Goal: Transaction & Acquisition: Purchase product/service

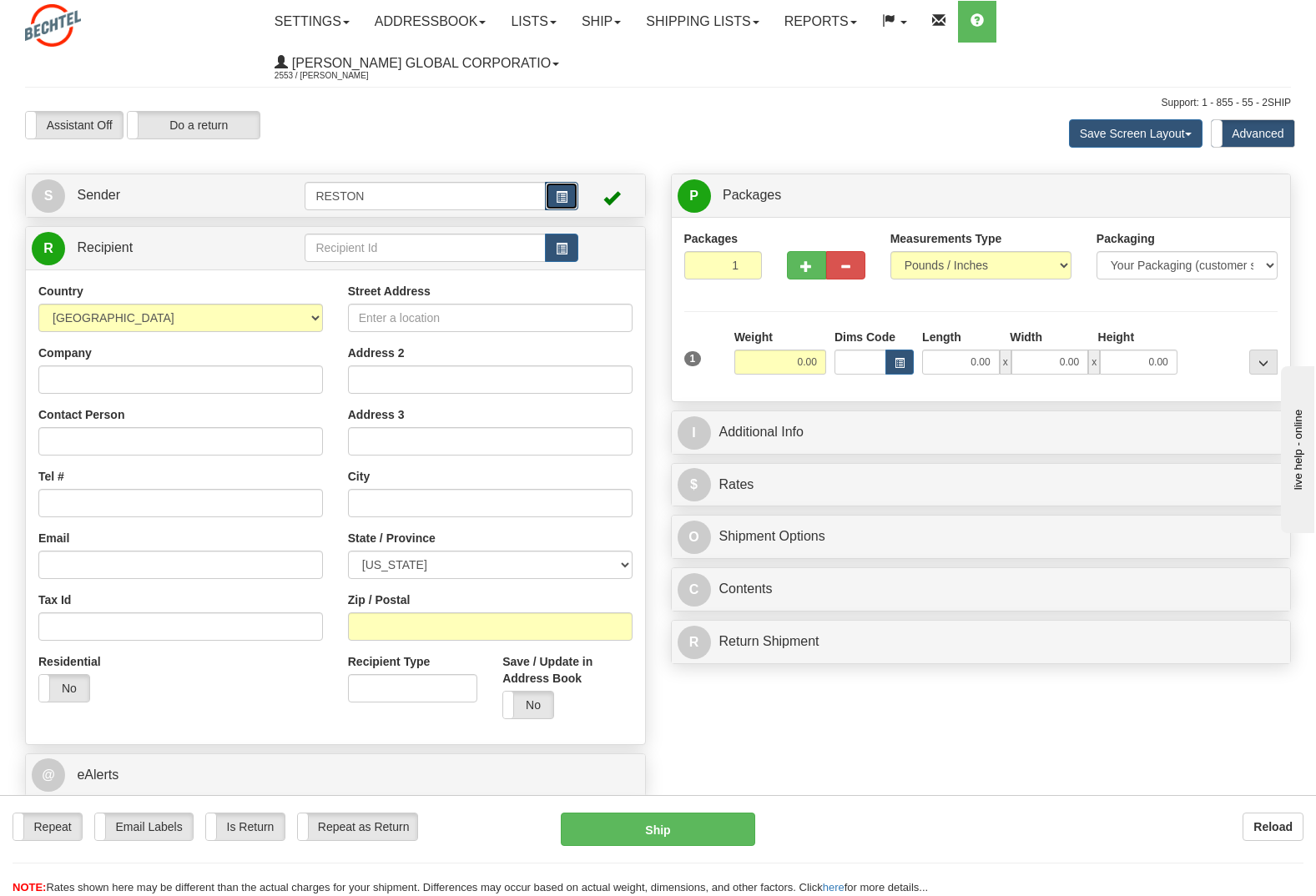
click at [574, 182] on button "button" at bounding box center [562, 196] width 34 height 29
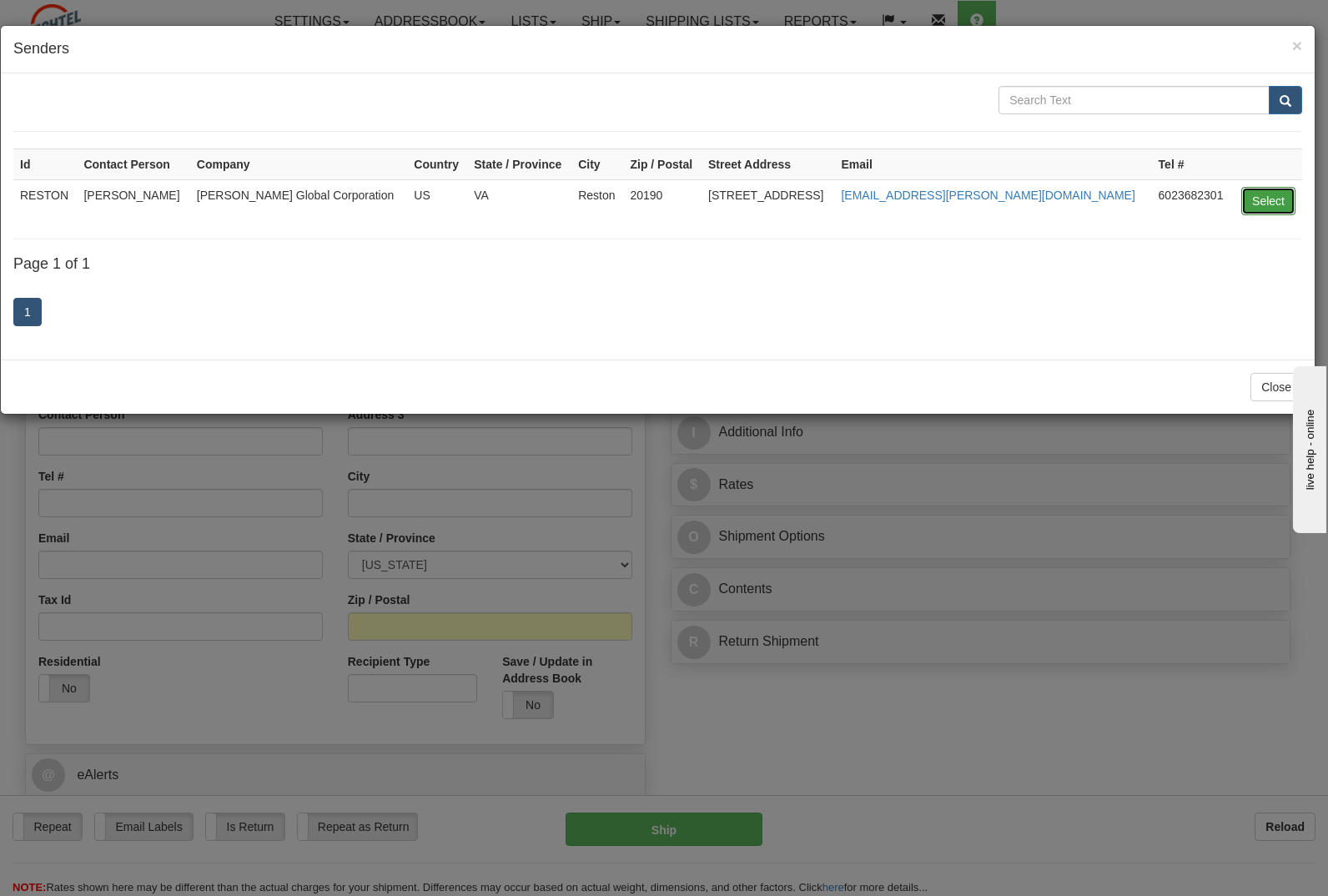
click at [1265, 204] on button "Select" at bounding box center [1268, 201] width 54 height 29
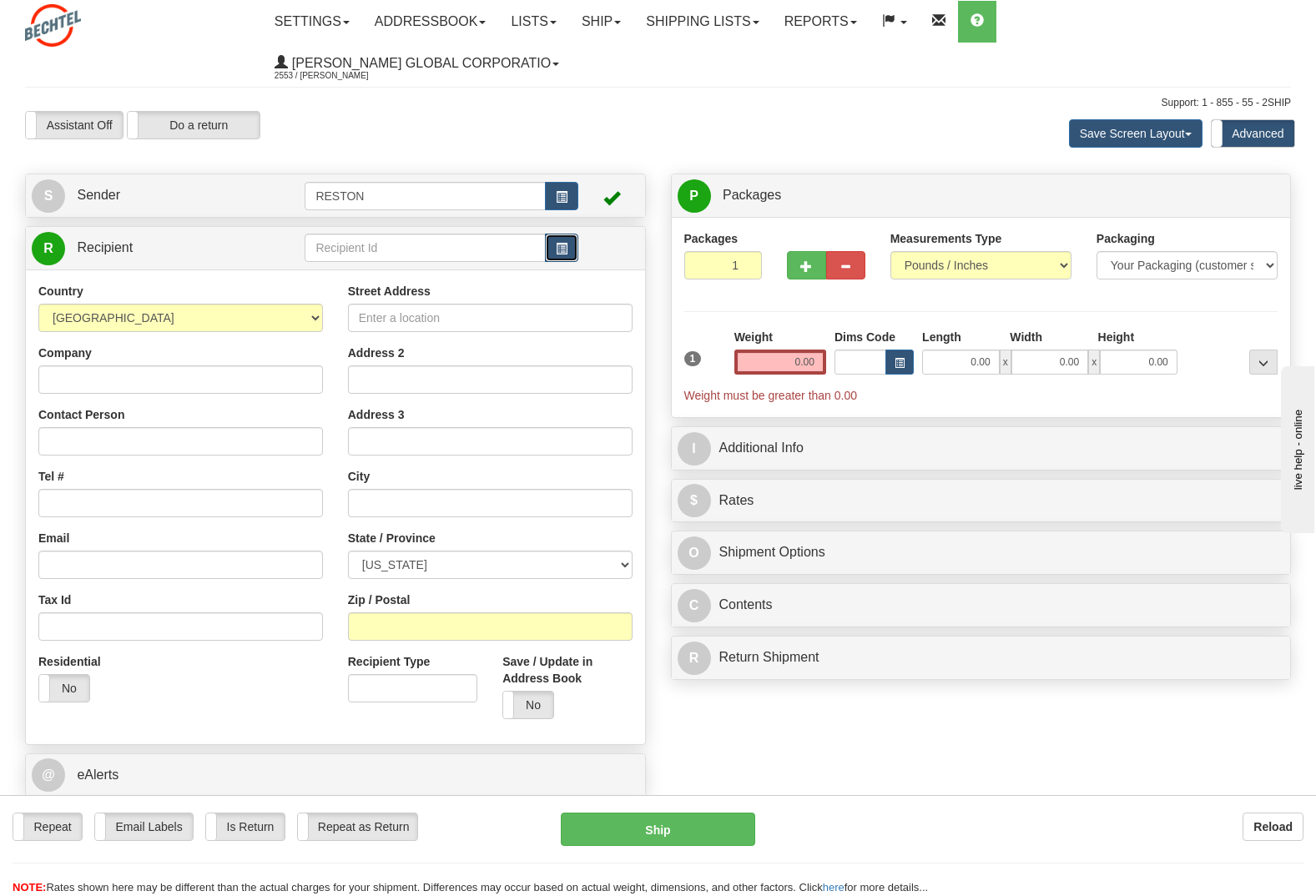
click at [563, 243] on span "button" at bounding box center [562, 248] width 12 height 11
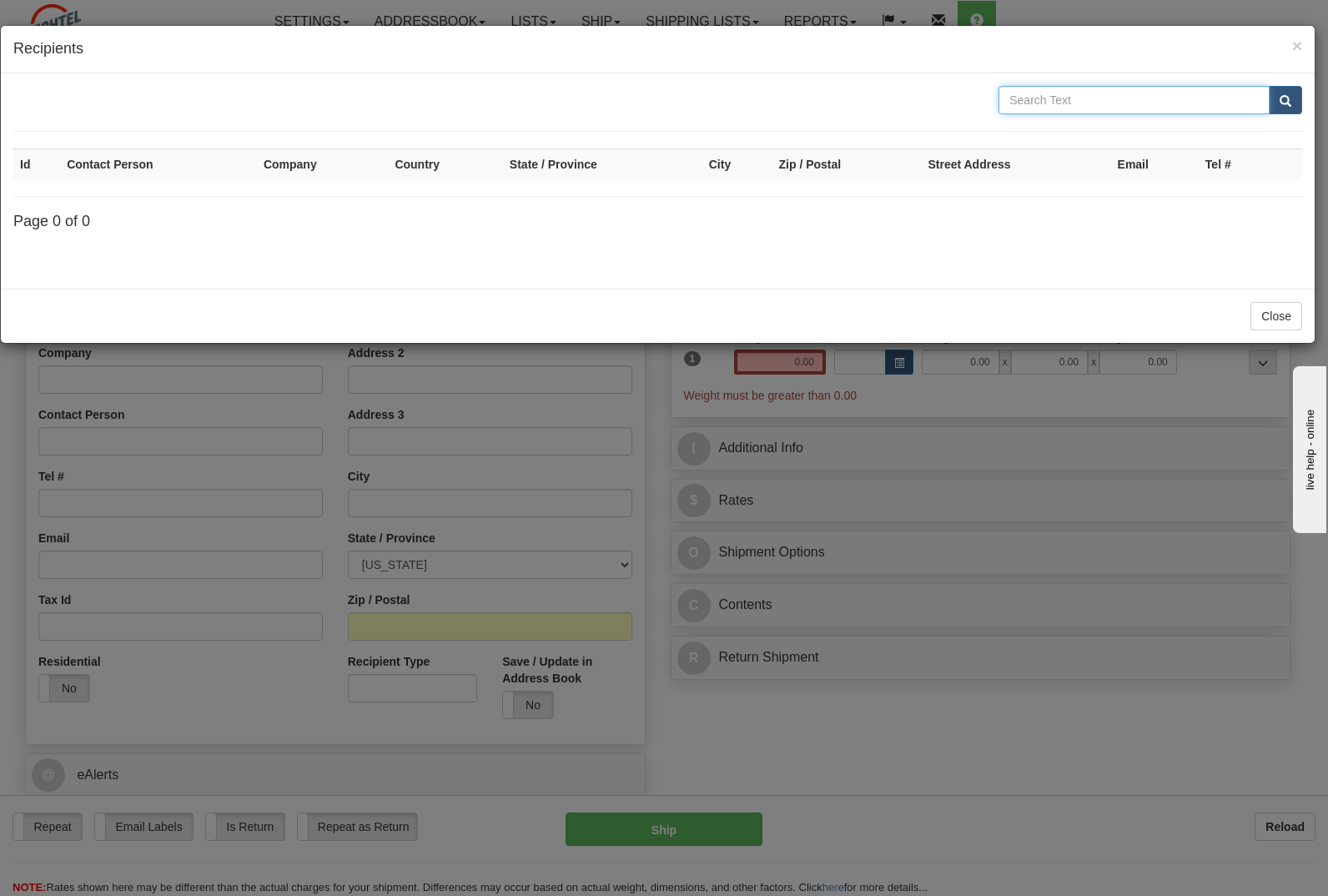
click at [1089, 104] on input "text" at bounding box center [1133, 100] width 271 height 29
type input "R"
click at [1032, 105] on input "R" at bounding box center [1133, 100] width 271 height 29
type input "winamac"
click at [1269, 86] on button "submit" at bounding box center [1285, 100] width 34 height 29
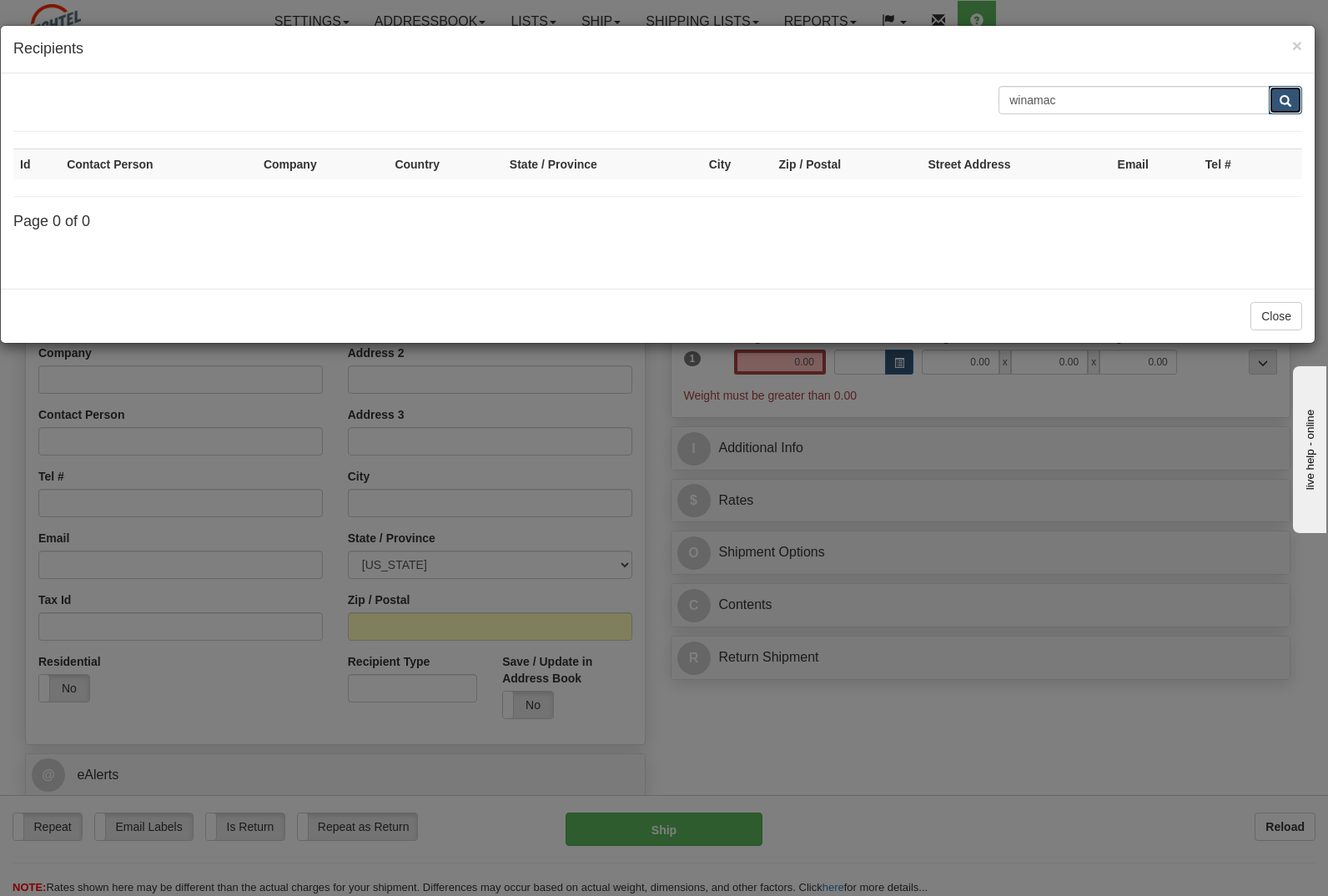
click at [1287, 102] on span "submit" at bounding box center [1285, 101] width 12 height 11
drag, startPoint x: 1087, startPoint y: 103, endPoint x: 983, endPoint y: 96, distance: 104.2
click at [989, 95] on div "winamac" at bounding box center [1150, 100] width 328 height 29
type input "rodel"
click at [1269, 86] on button "submit" at bounding box center [1285, 100] width 34 height 29
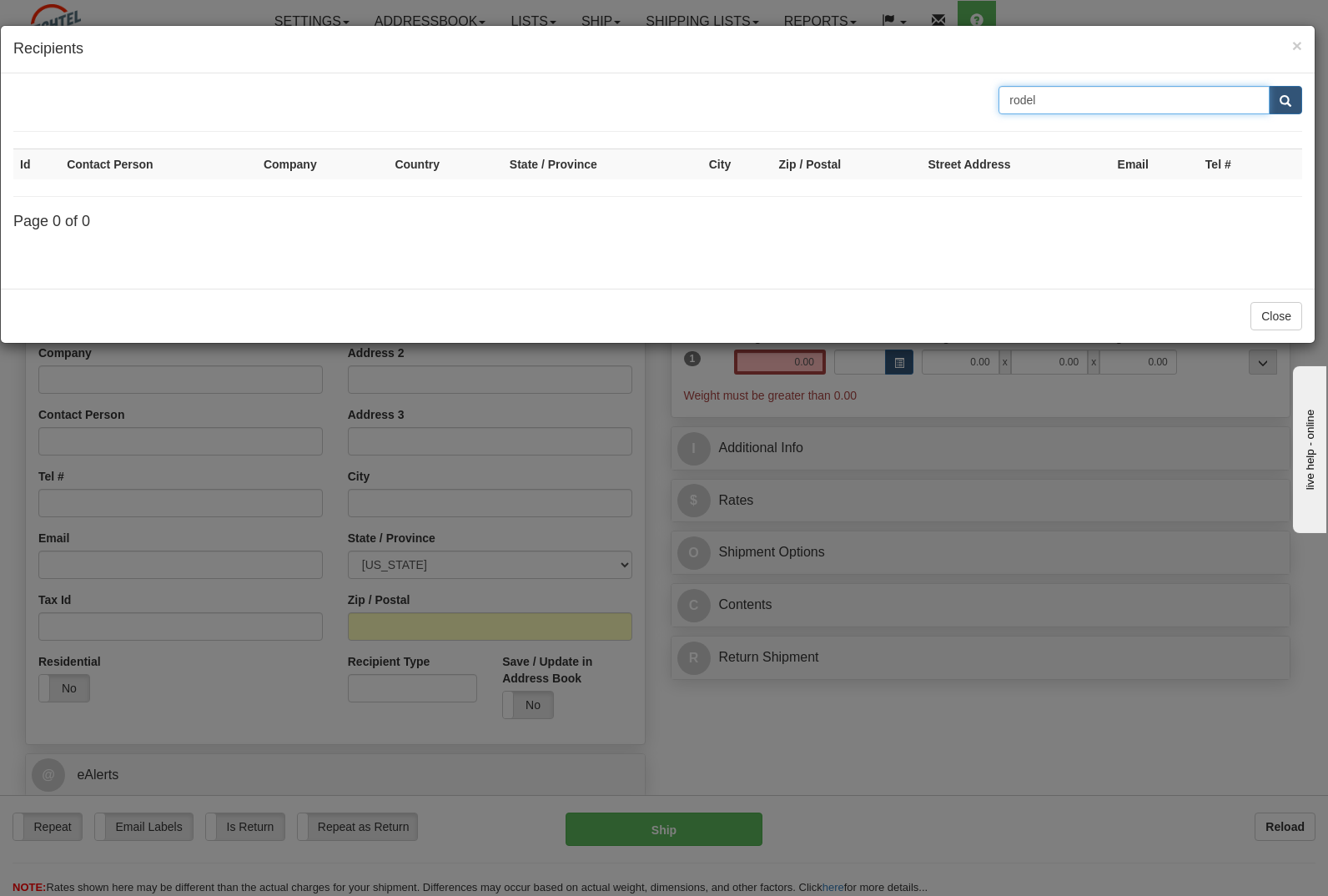
drag, startPoint x: 1062, startPoint y: 104, endPoint x: 996, endPoint y: 115, distance: 66.9
click at [996, 115] on form "rodel" at bounding box center [657, 109] width 1288 height 45
type input "steve"
click at [1269, 86] on button "submit" at bounding box center [1285, 100] width 34 height 29
drag, startPoint x: 1080, startPoint y: 103, endPoint x: 969, endPoint y: 89, distance: 111.9
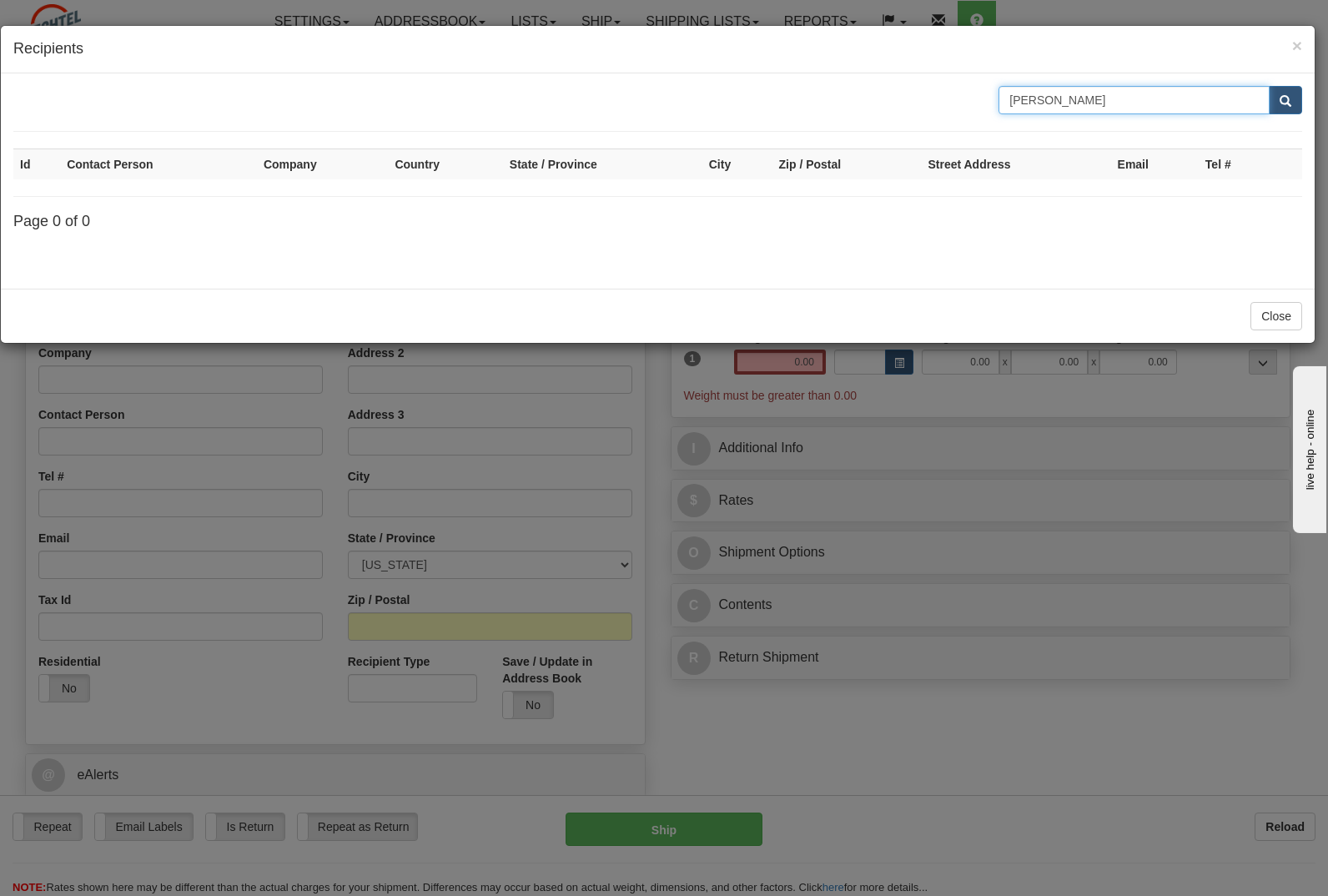
click at [969, 89] on div "steve" at bounding box center [658, 100] width 1313 height 29
click at [1285, 305] on button "Close" at bounding box center [1276, 315] width 51 height 29
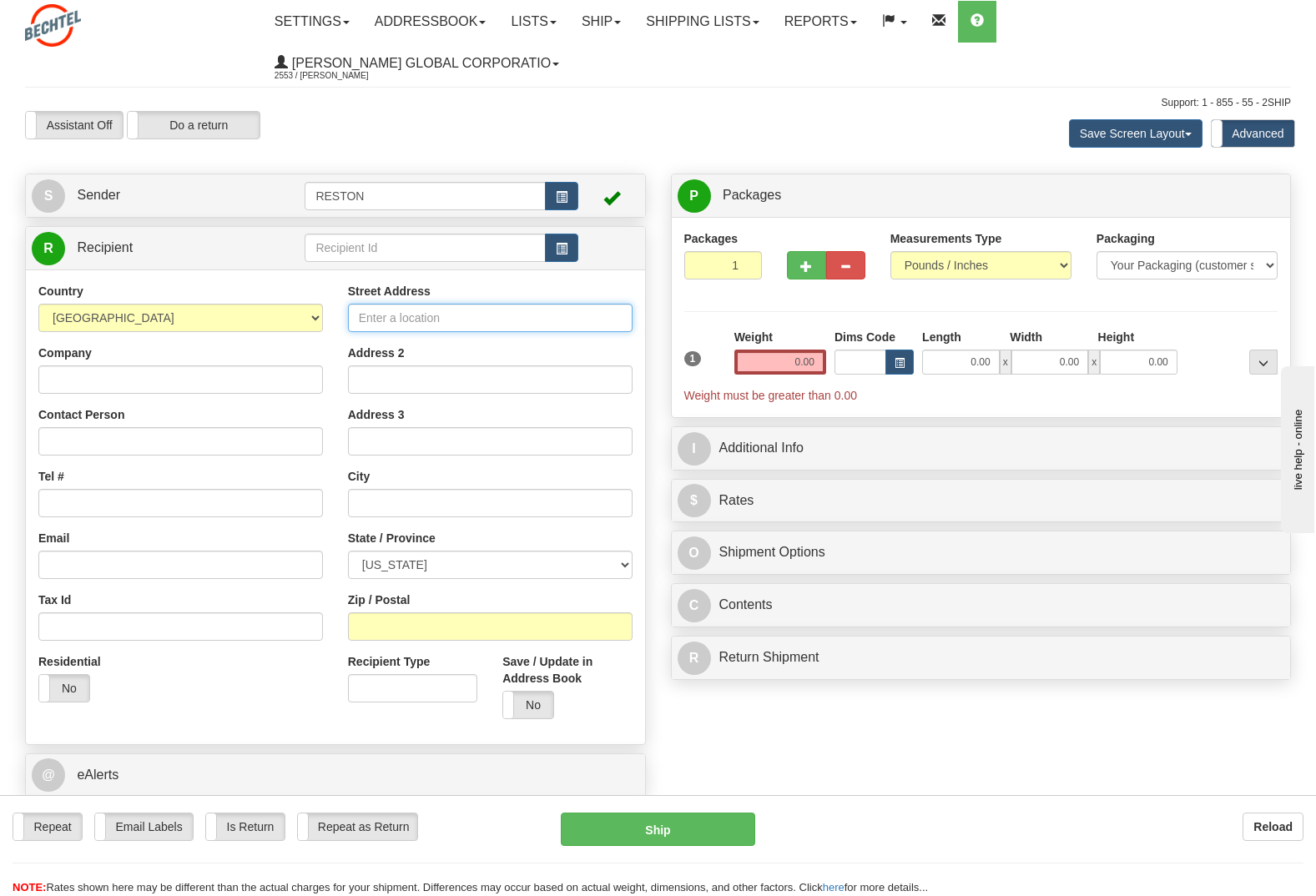
click at [426, 304] on input "Street Address" at bounding box center [491, 317] width 285 height 29
type input "4618 W 200 N"
click at [189, 365] on input "Company" at bounding box center [181, 379] width 285 height 29
type input "BECHTEL CORPORATION"
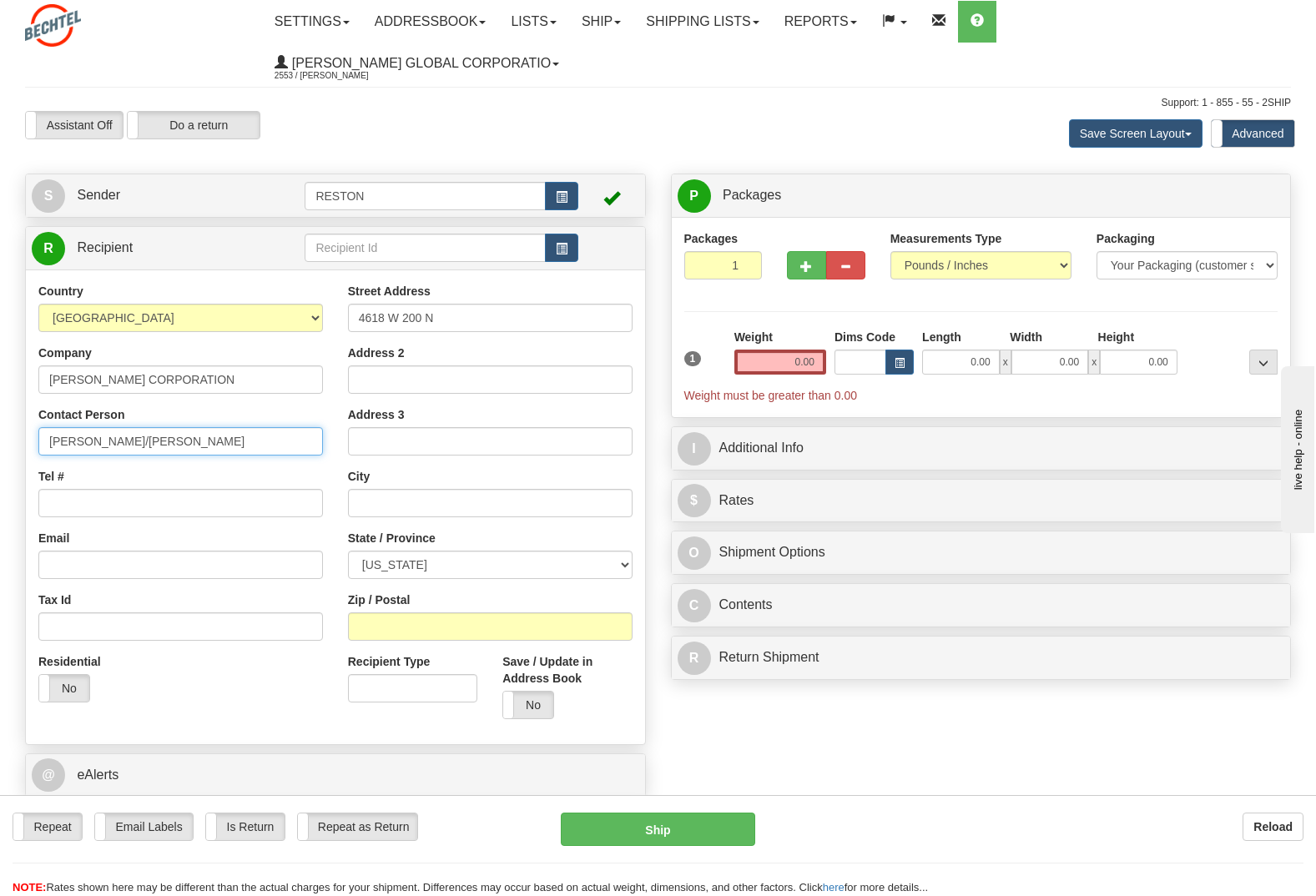
type input "RODELIO LEGARTE/STEVE KINDRED"
click at [188, 489] on input "Tel #" at bounding box center [181, 502] width 285 height 29
click at [102, 489] on input "Tel #" at bounding box center [181, 502] width 285 height 29
paste input "2404472745"
type input "2404472745"
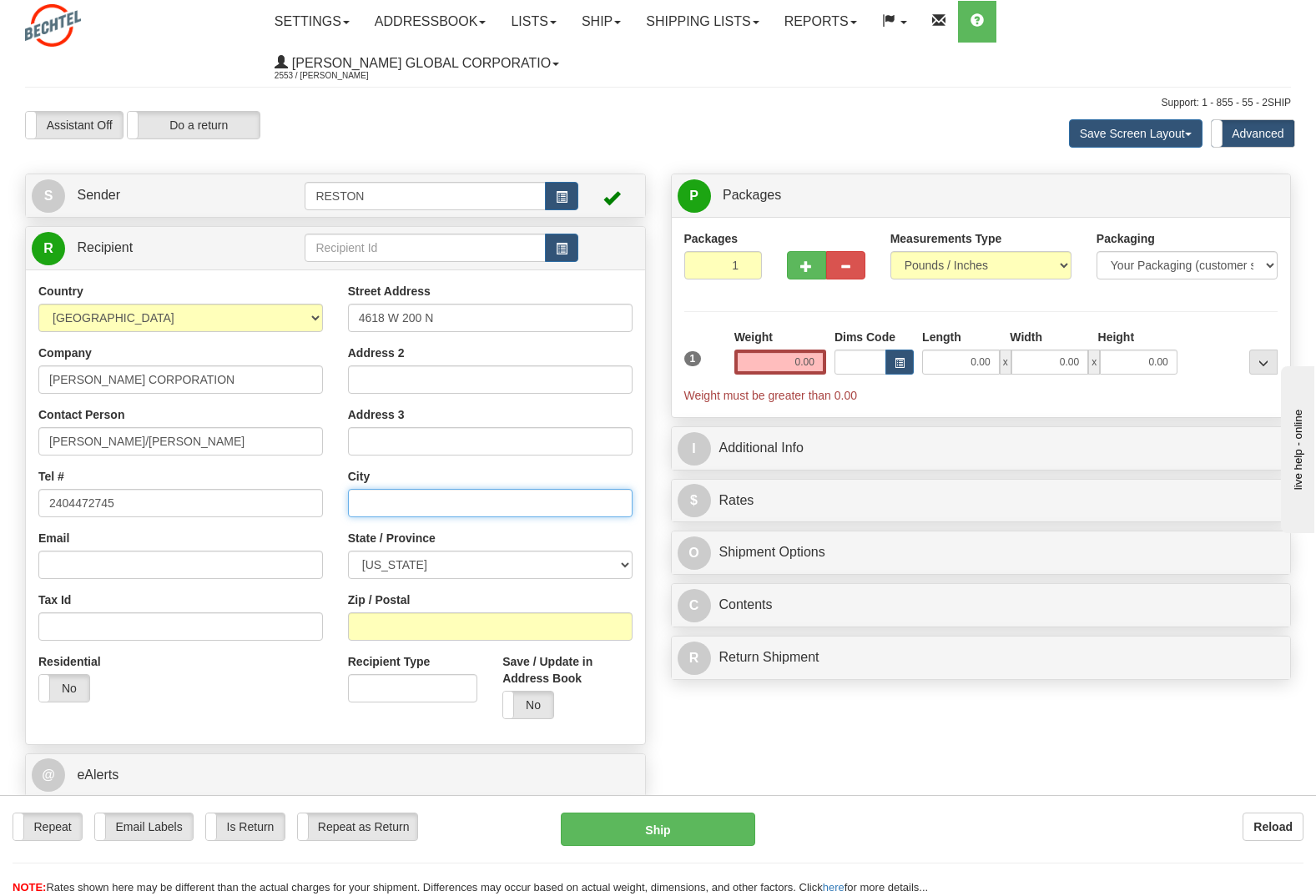
click at [380, 489] on input "text" at bounding box center [491, 502] width 285 height 29
type input "WINAMAC"
select select "IN"
click at [194, 551] on input "Email" at bounding box center [181, 565] width 285 height 29
paste input "rlegarte@bechtel.com"
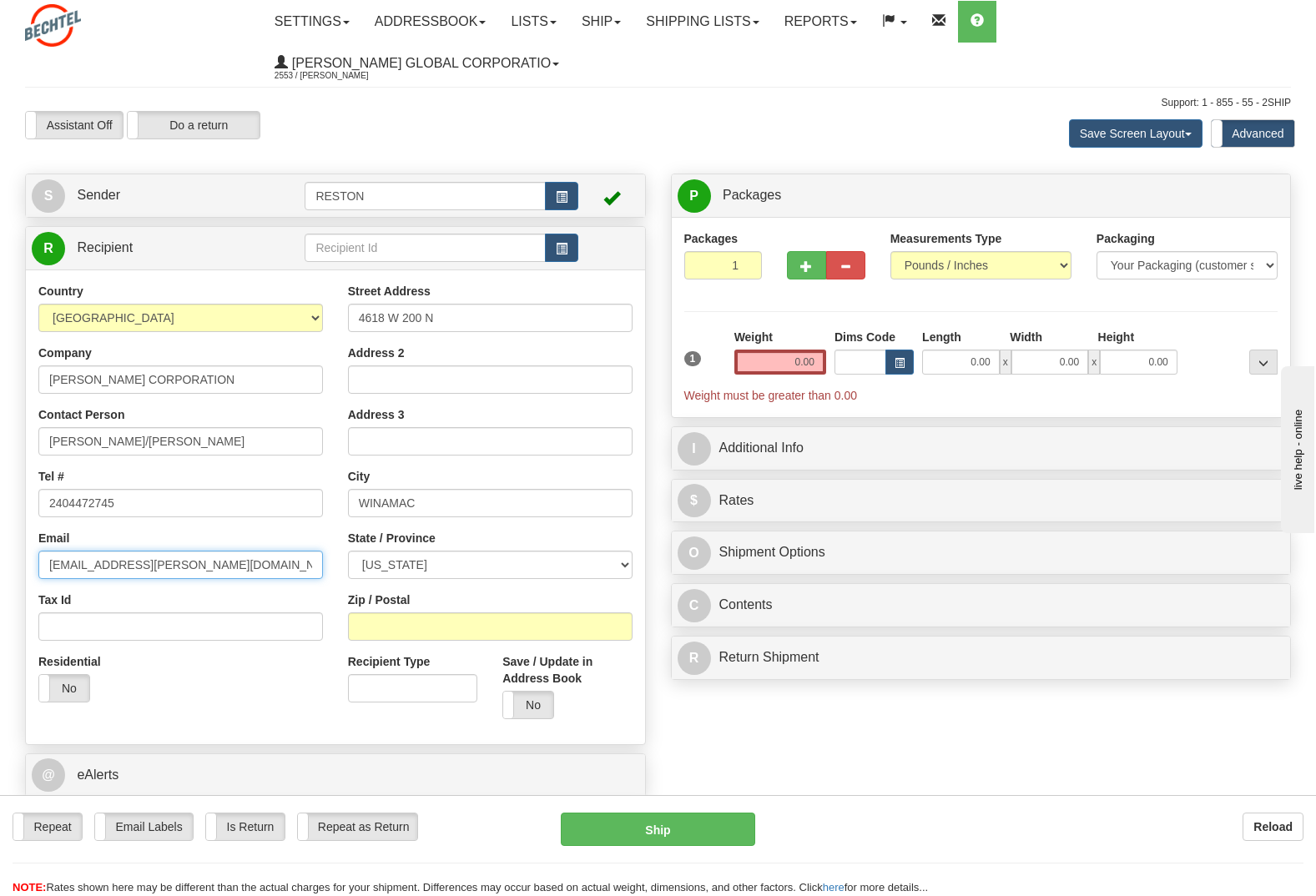
type input "rlegarte@bechtel.com"
click at [397, 612] on input "Zip / Postal" at bounding box center [491, 626] width 285 height 29
type input "46996"
click at [408, 673] on input "Recipient Type" at bounding box center [413, 687] width 130 height 29
click at [1047, 251] on select "Pounds / Inches Kilograms / Centimeters" at bounding box center [981, 265] width 181 height 29
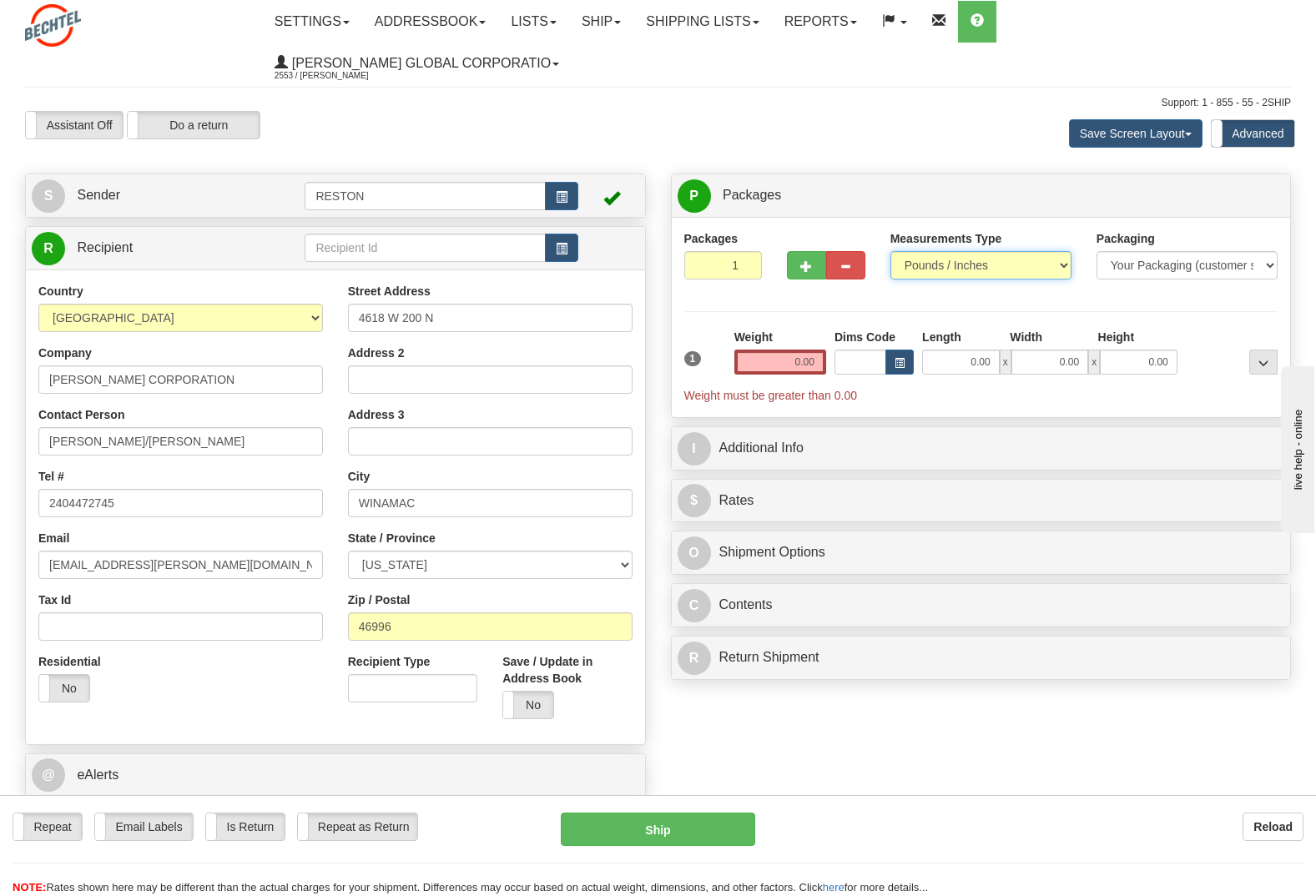
click at [891, 251] on select "Pounds / Inches Kilograms / Centimeters" at bounding box center [981, 265] width 181 height 29
click at [1178, 251] on select "Your Packaging (customer supplied) Envelope (carrier supplied) Pack (carrier su…" at bounding box center [1186, 265] width 181 height 29
click at [1096, 251] on select "Your Packaging (customer supplied) Envelope (carrier supplied) Pack (carrier su…" at bounding box center [1186, 265] width 181 height 29
click at [799, 349] on input "0.00" at bounding box center [780, 361] width 92 height 25
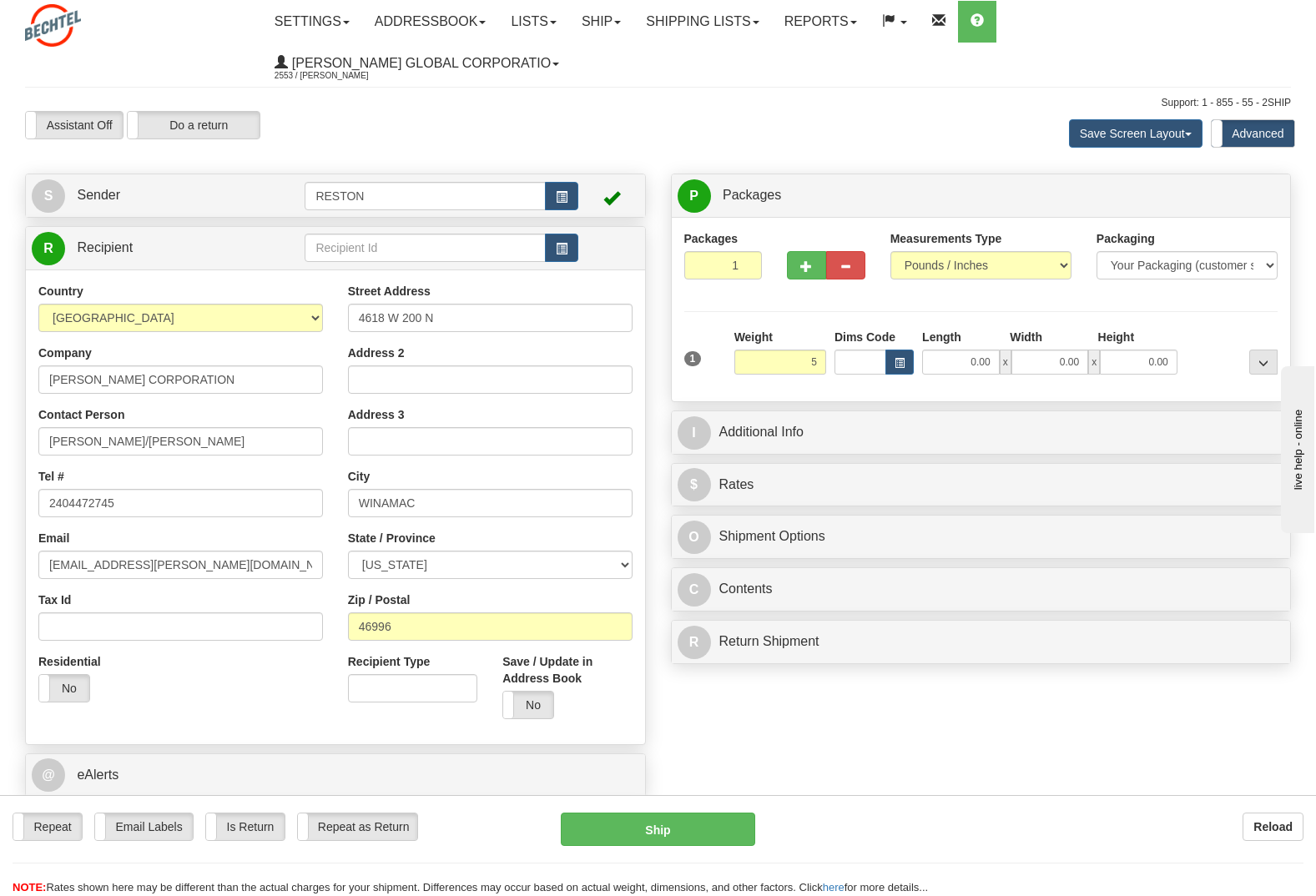
type input "5.00"
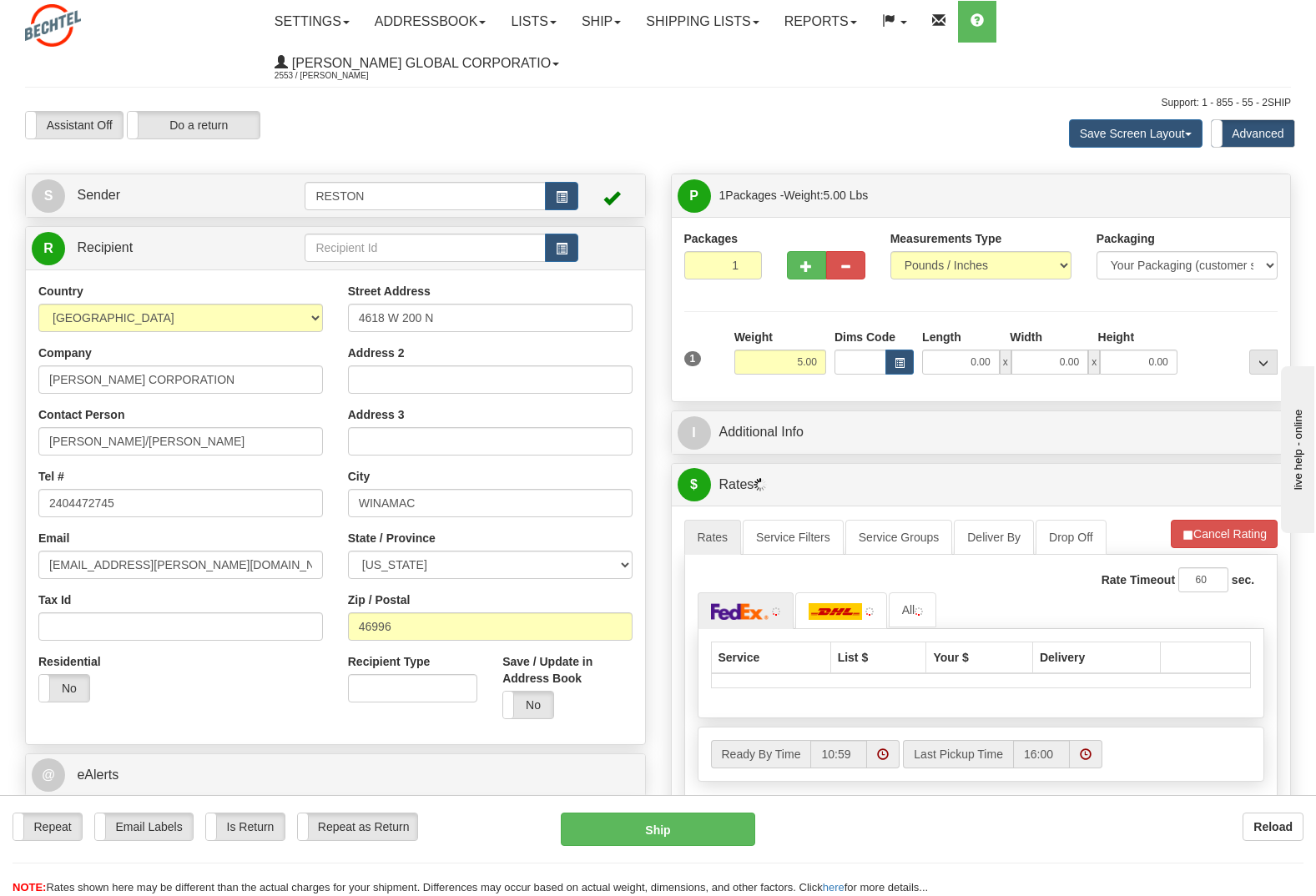
click at [950, 388] on div "Packaging Your Packaging (customer supplied) Envelope (carrier supplied) Pack (…" at bounding box center [1005, 388] width 551 height 1
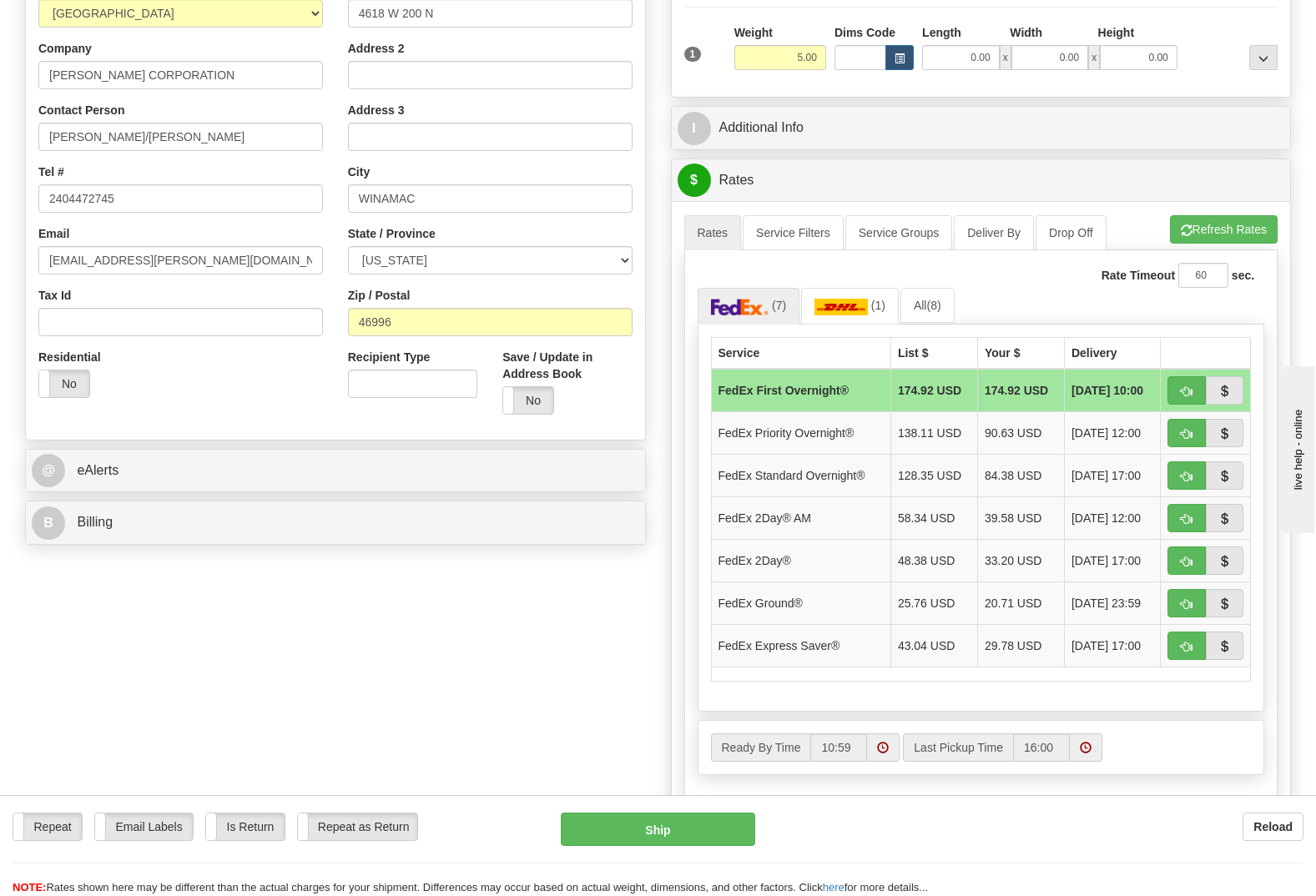
scroll to position [333, 0]
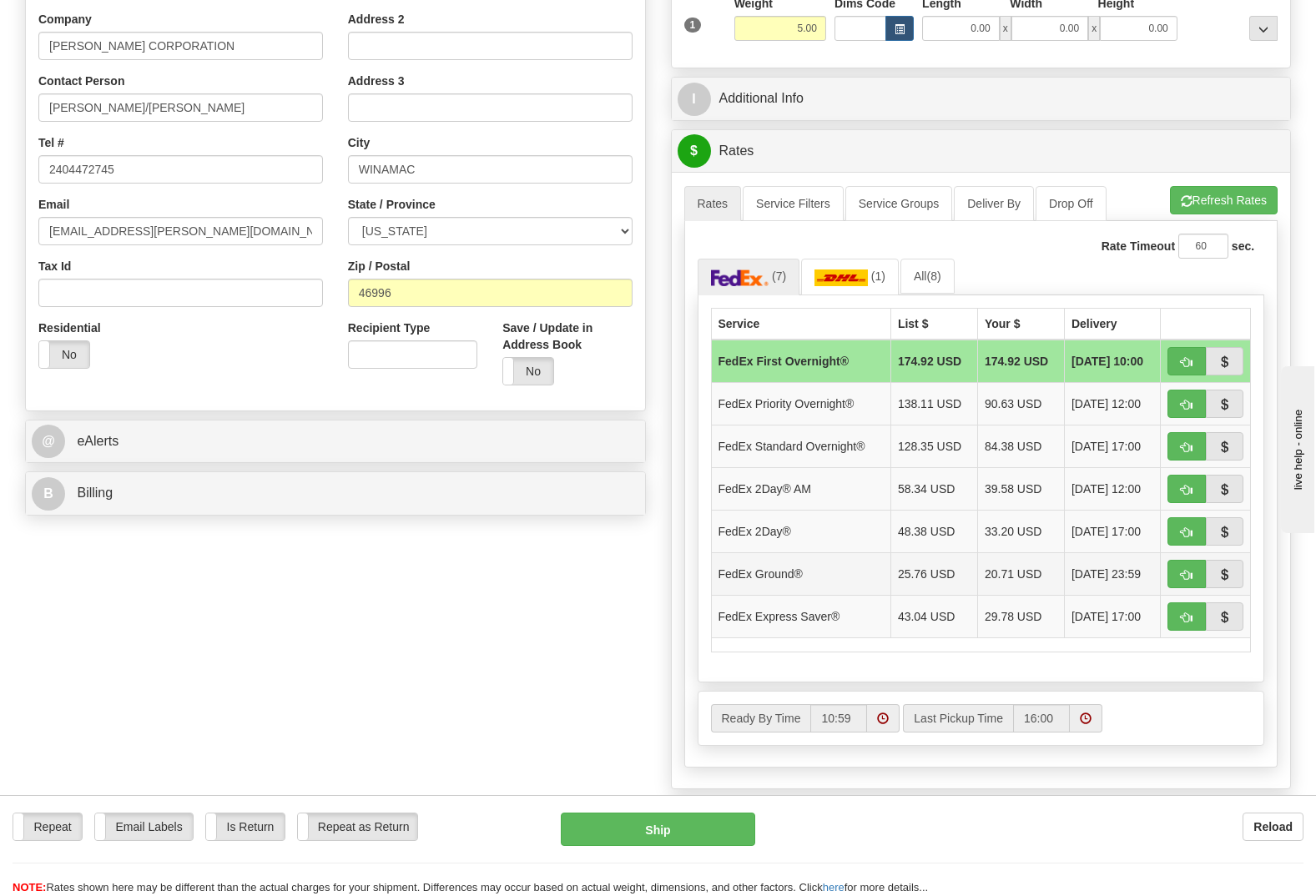
click at [924, 552] on td "25.76 USD" at bounding box center [934, 573] width 87 height 43
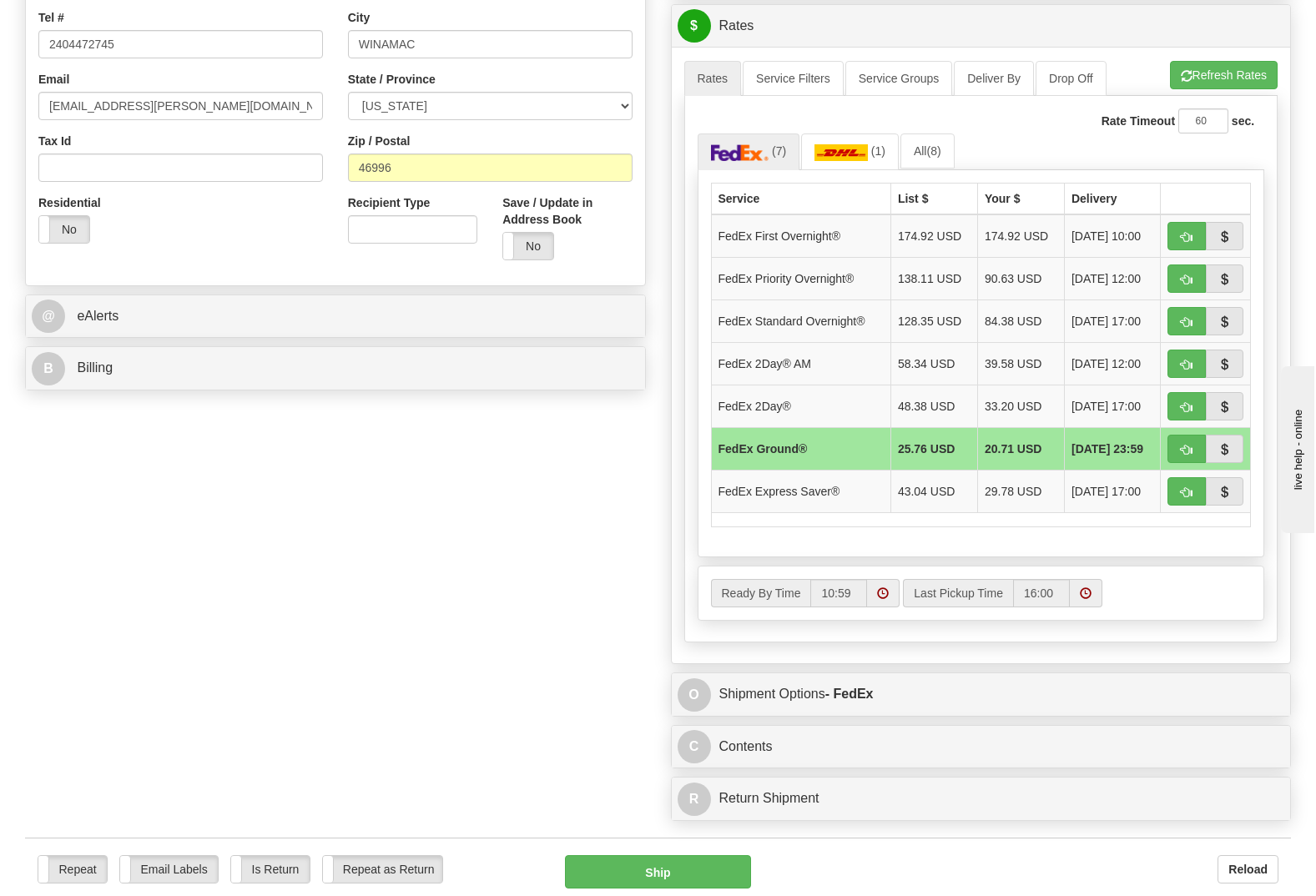
scroll to position [500, 0]
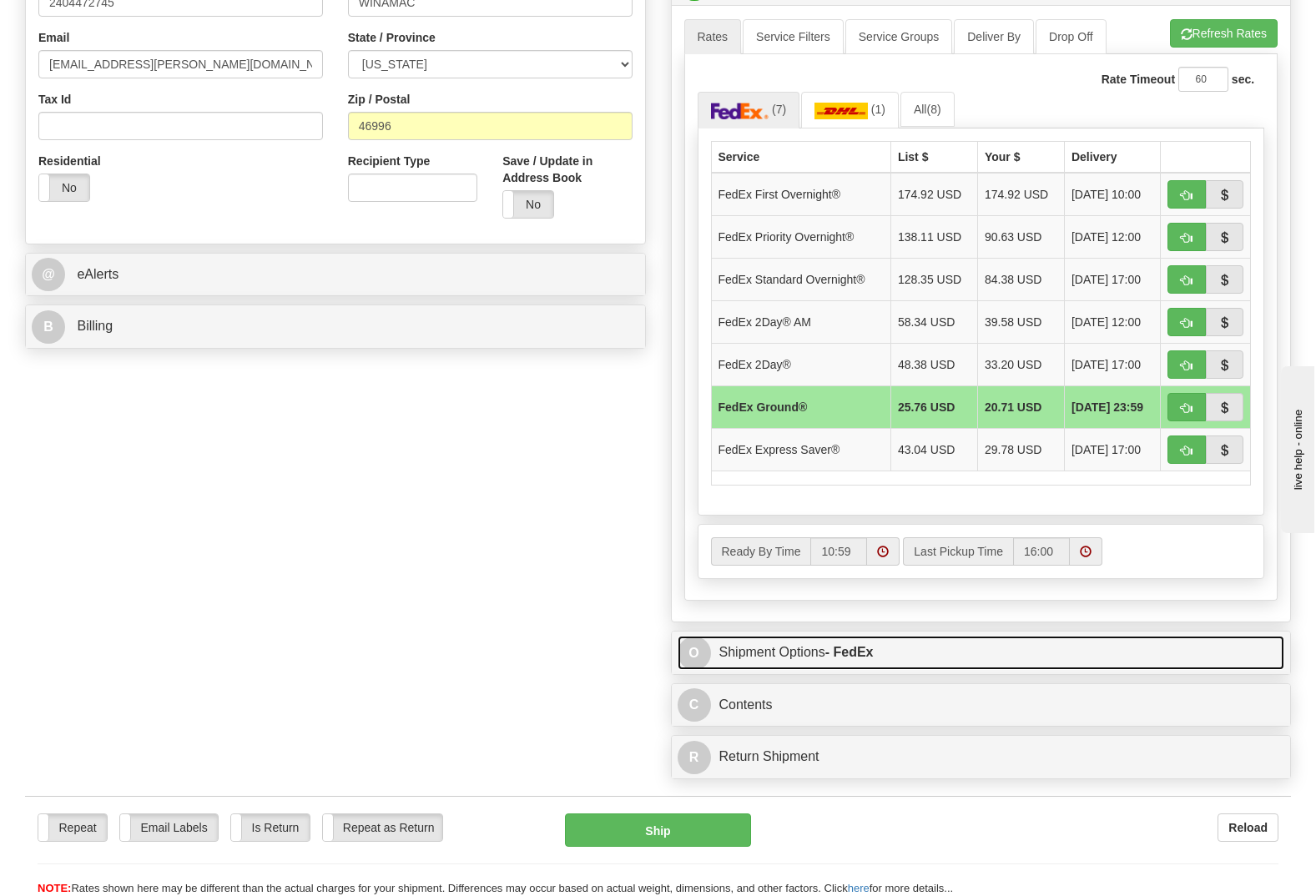
click at [754, 636] on link "O Shipment Options - FedEx" at bounding box center [982, 653] width 608 height 35
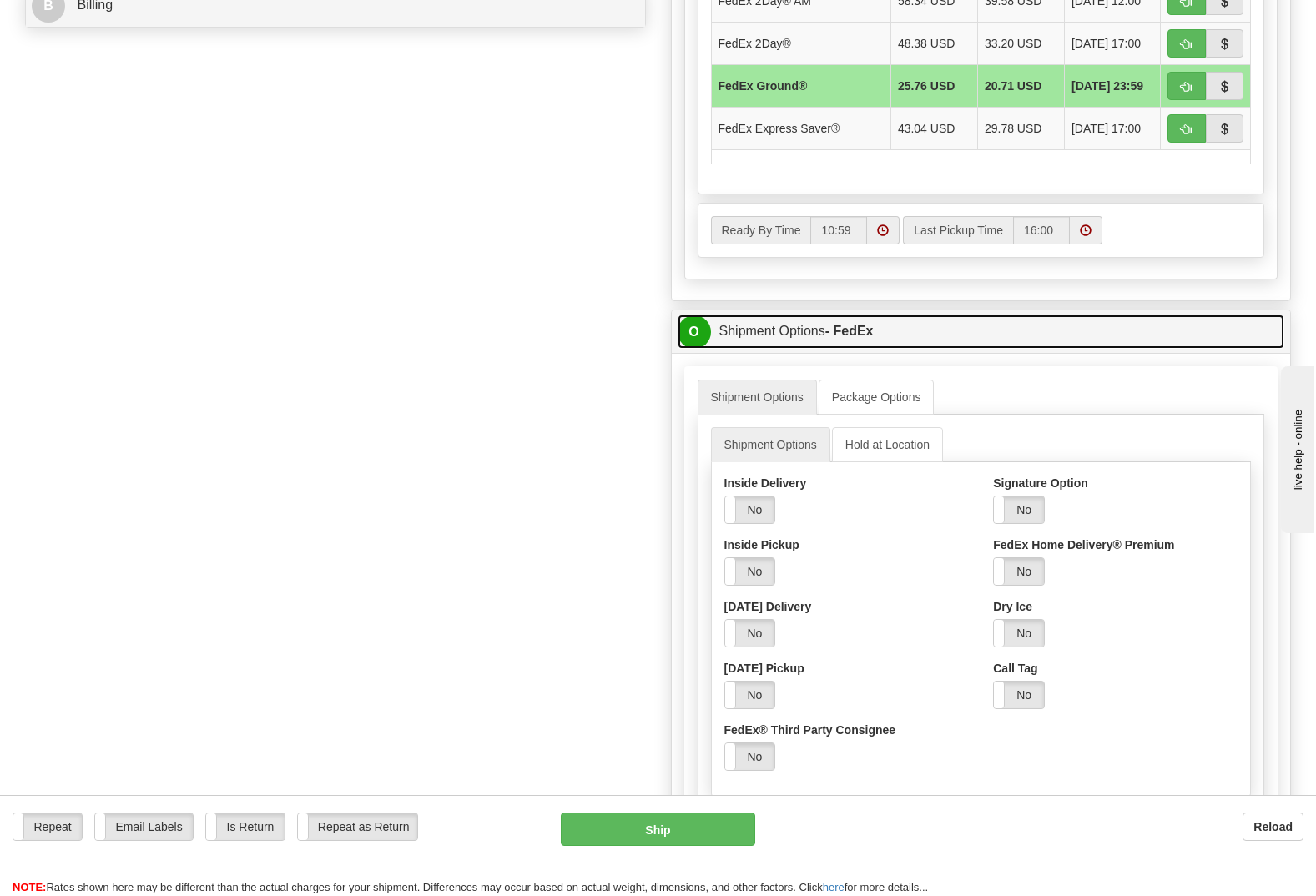
scroll to position [834, 0]
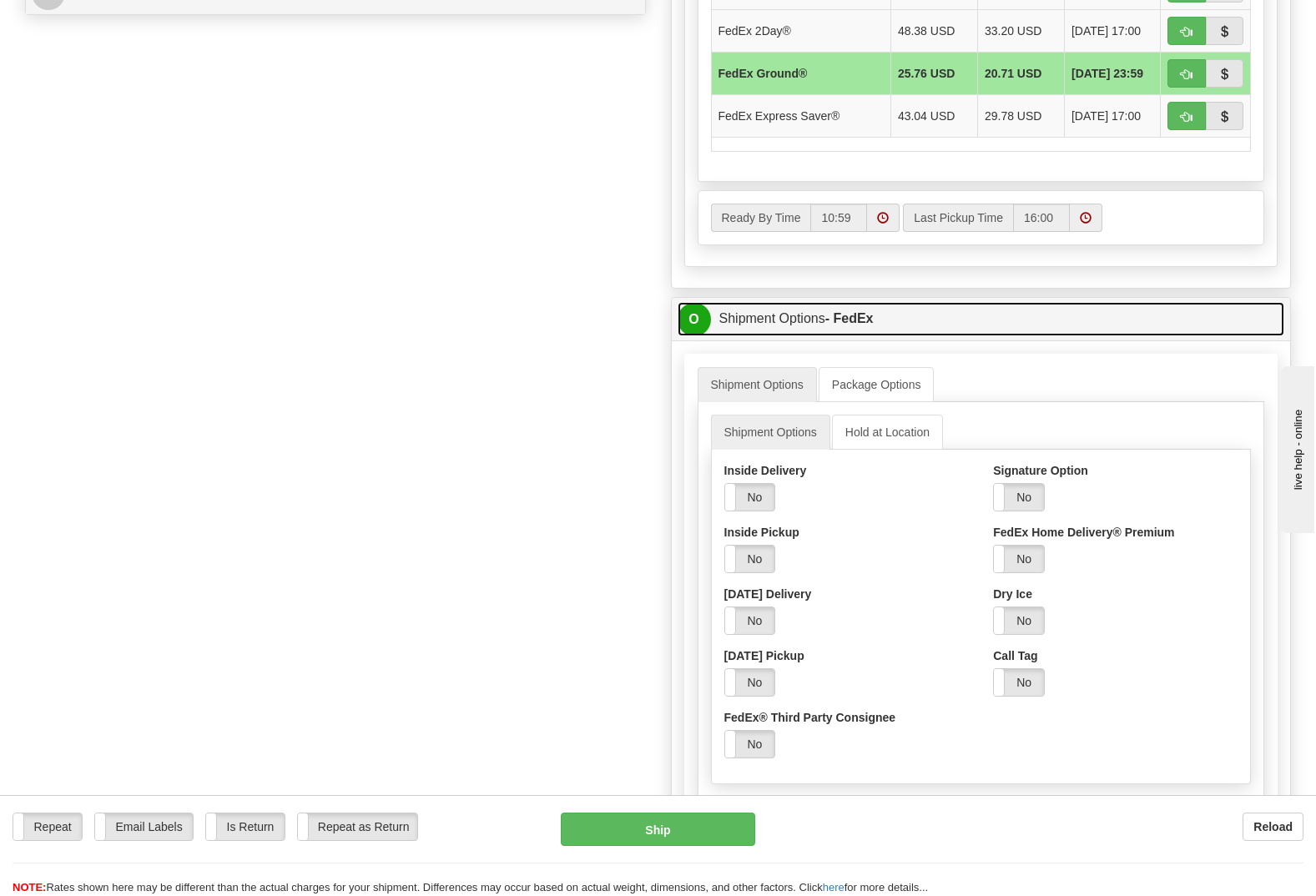
click at [697, 303] on span "O" at bounding box center [695, 319] width 34 height 34
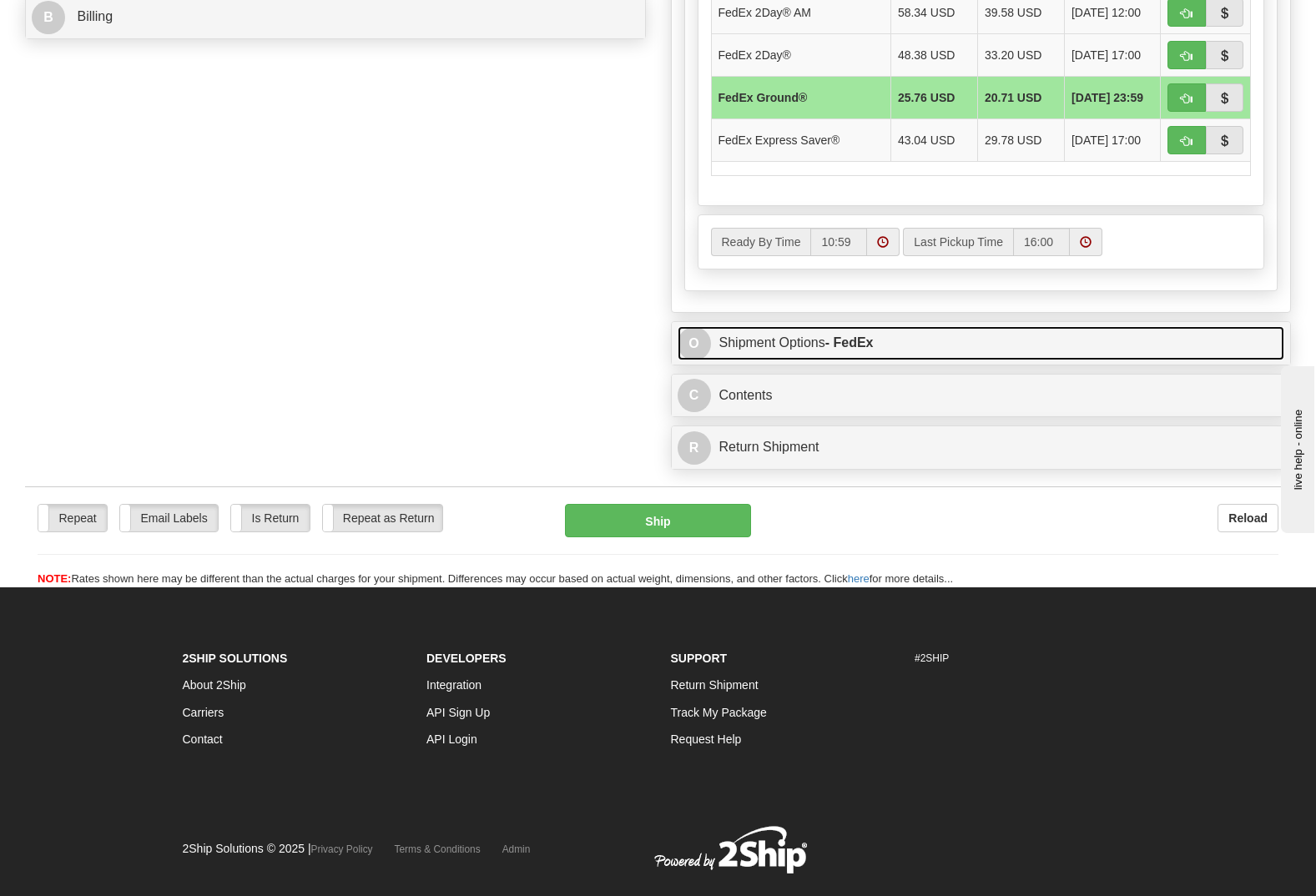
scroll to position [809, 0]
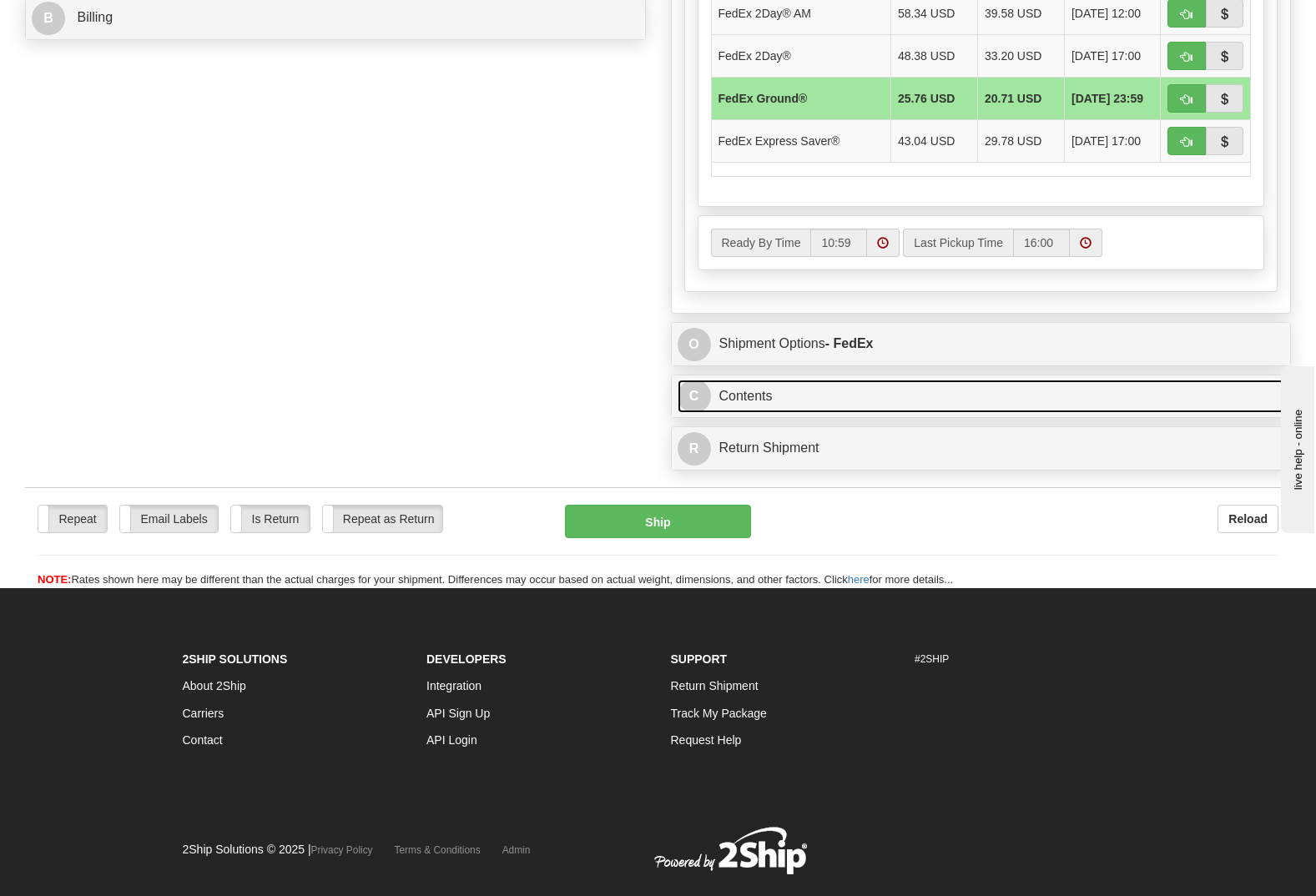
click at [710, 380] on span "C" at bounding box center [695, 397] width 34 height 34
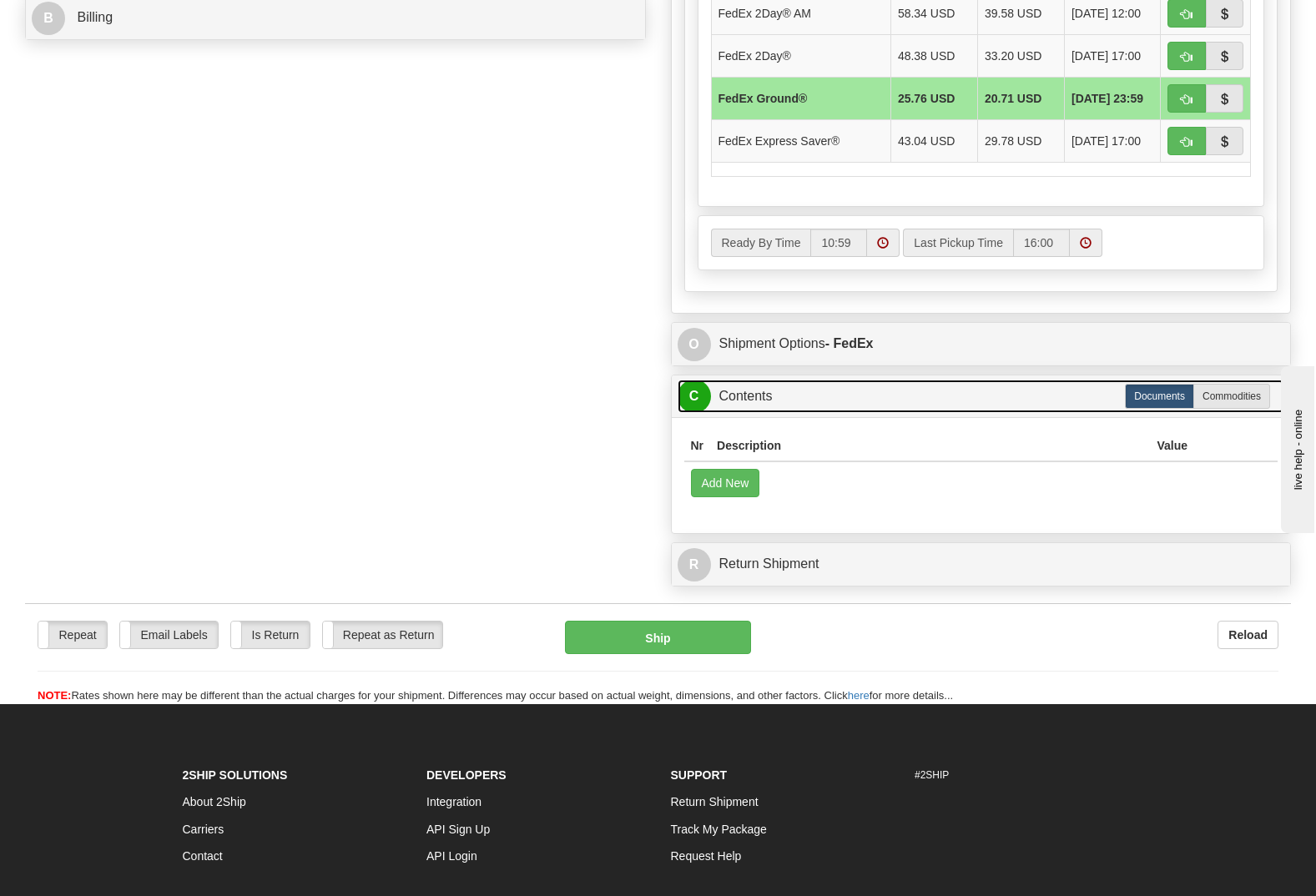
click at [702, 380] on span "C" at bounding box center [695, 397] width 34 height 34
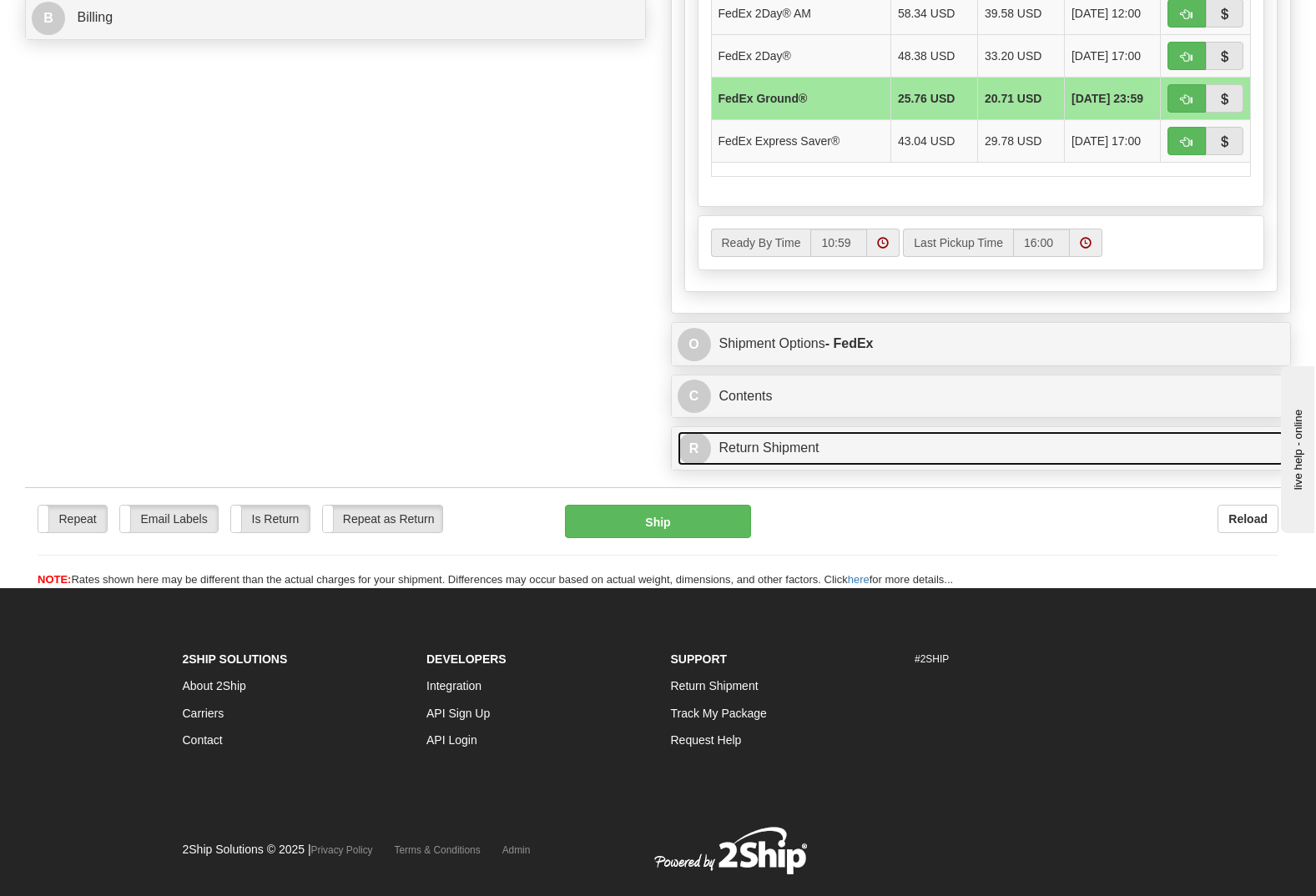
click at [698, 432] on span "R" at bounding box center [695, 449] width 34 height 34
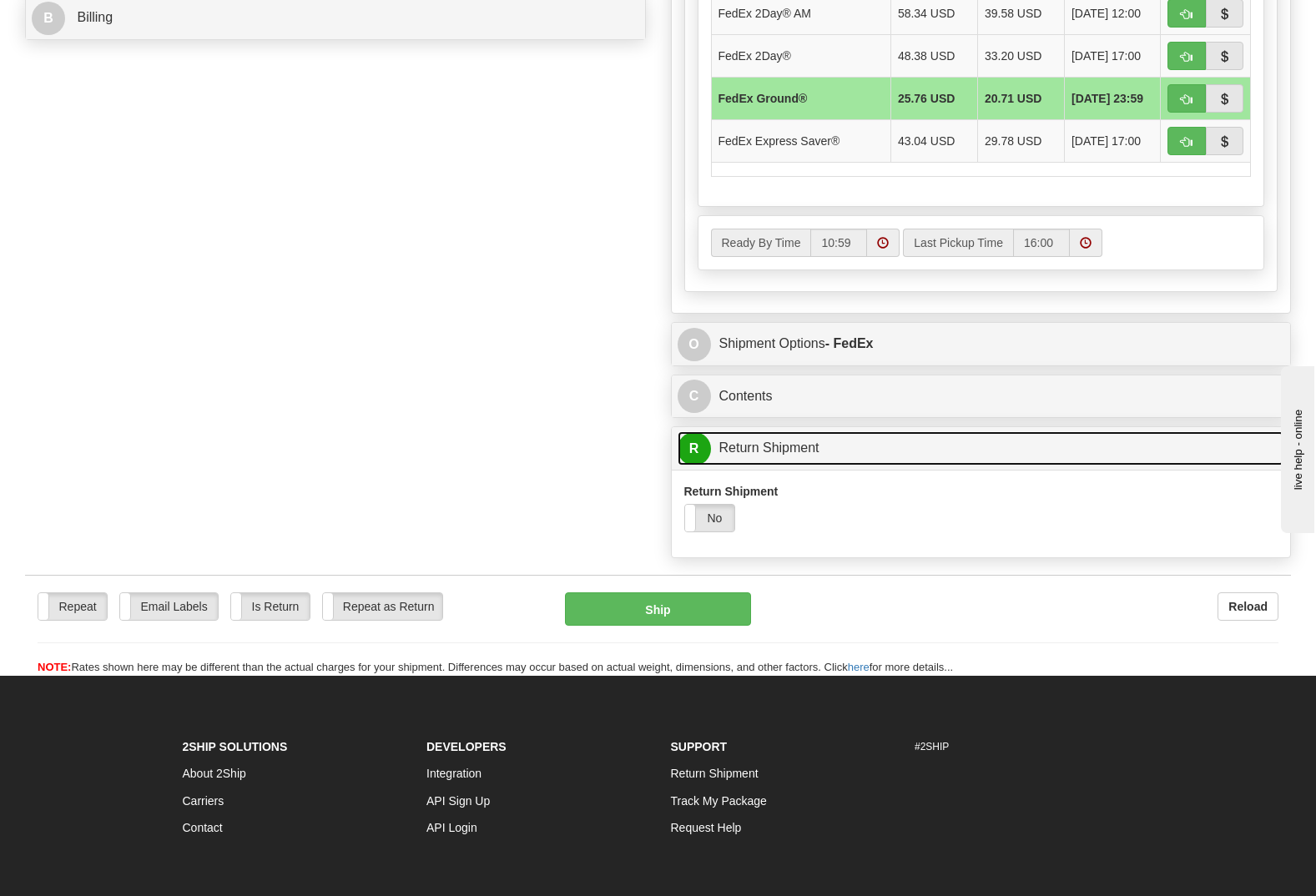
click at [699, 432] on span "R" at bounding box center [695, 449] width 34 height 34
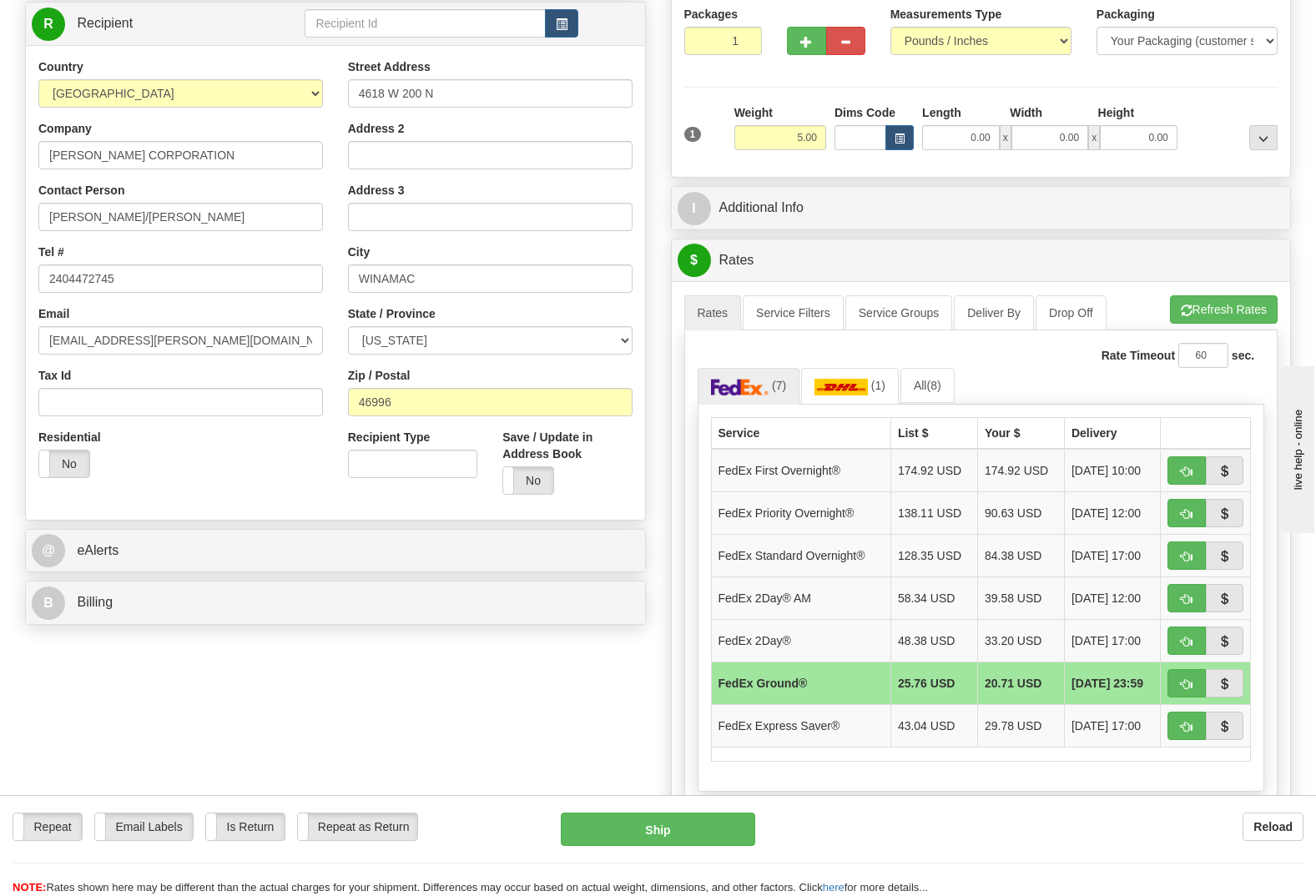
scroll to position [141, 0]
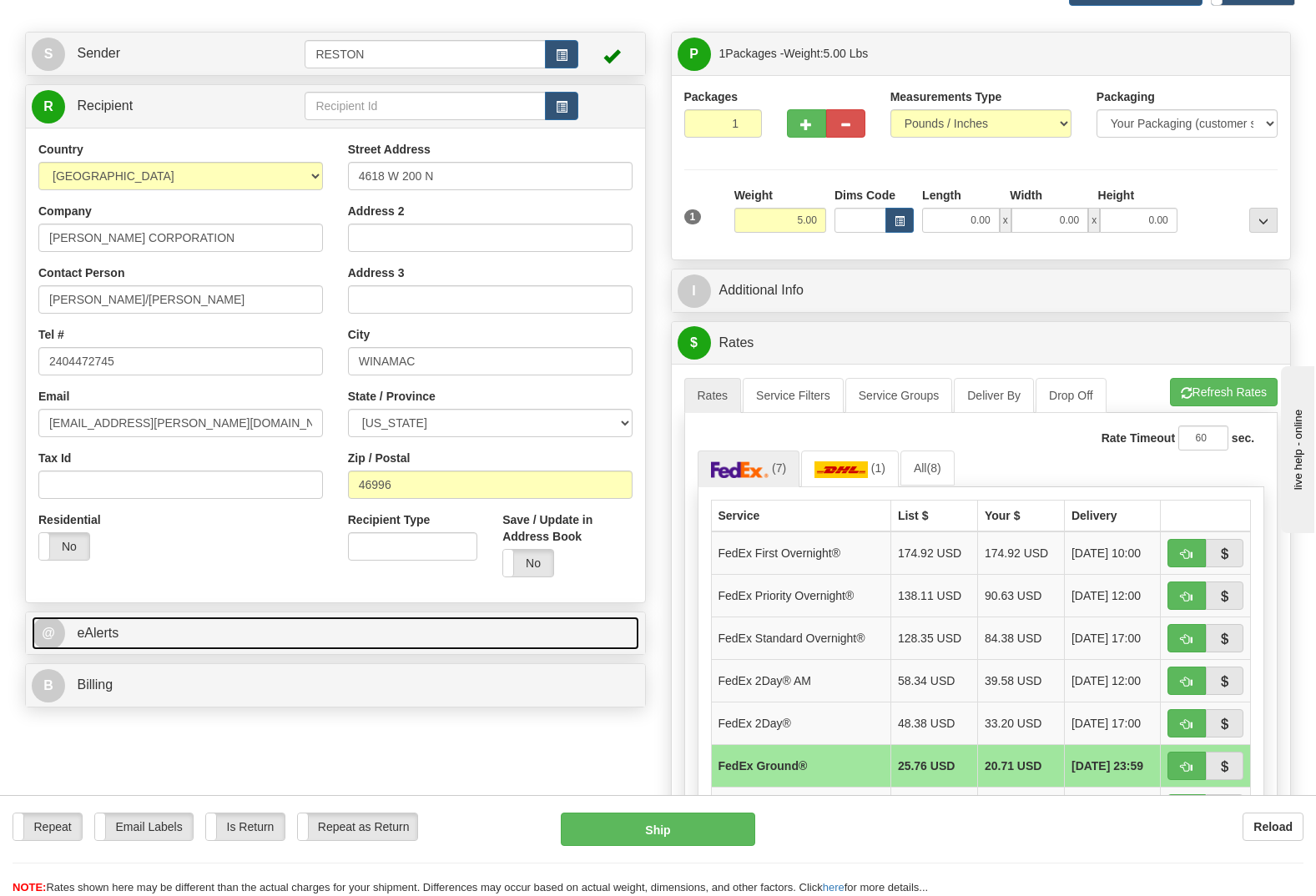
click at [57, 616] on span "@" at bounding box center [48, 633] width 34 height 34
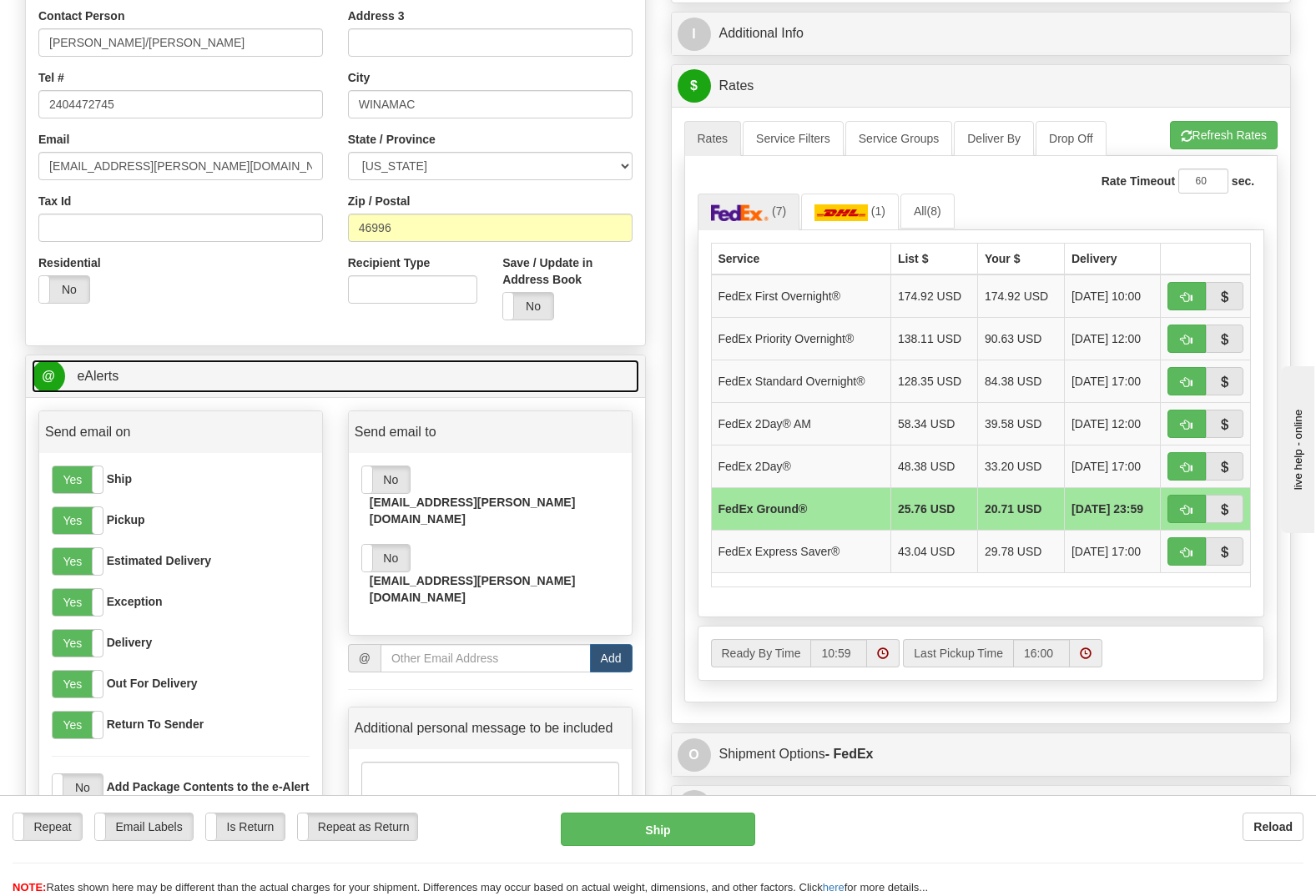
scroll to position [476, 0]
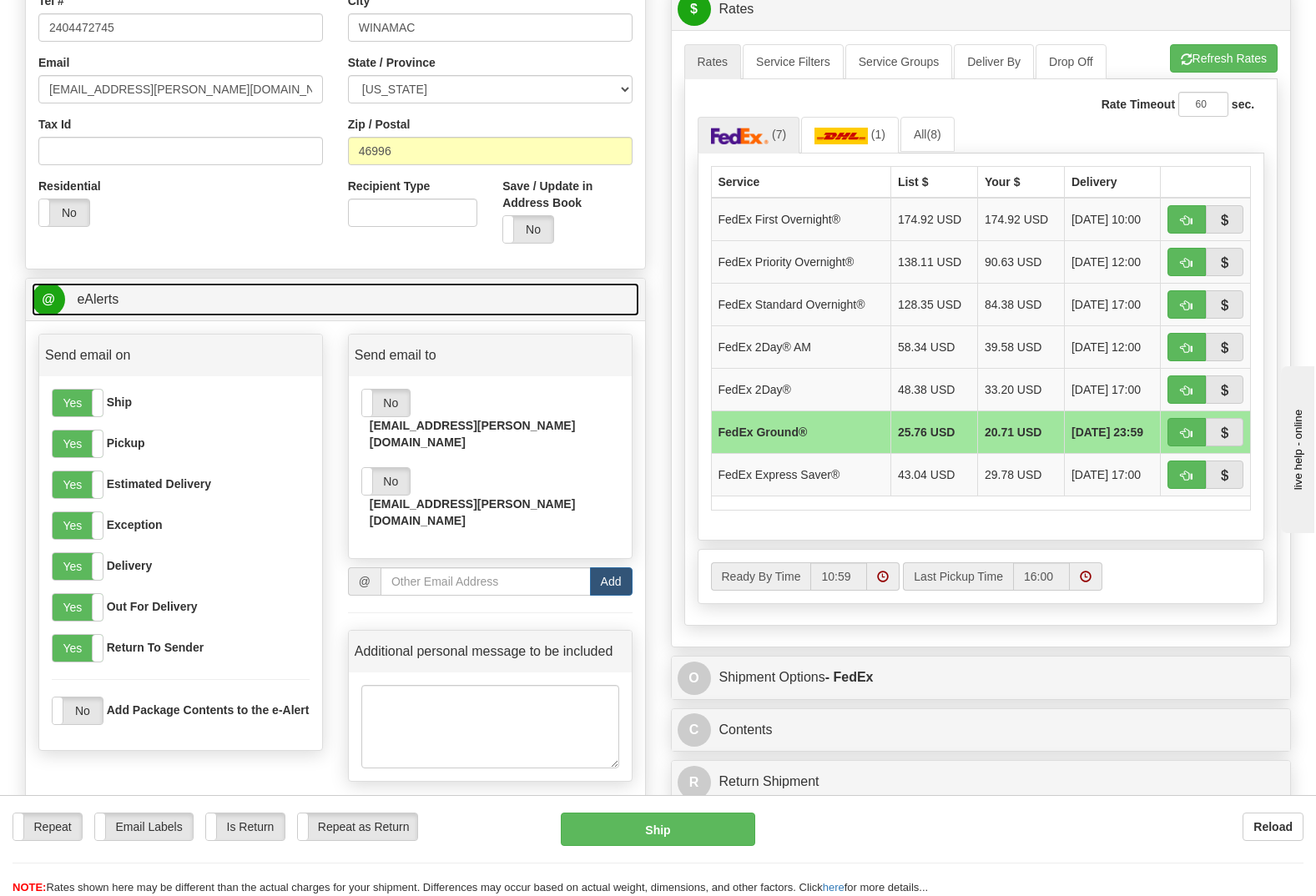
click at [52, 283] on span "@" at bounding box center [48, 300] width 34 height 34
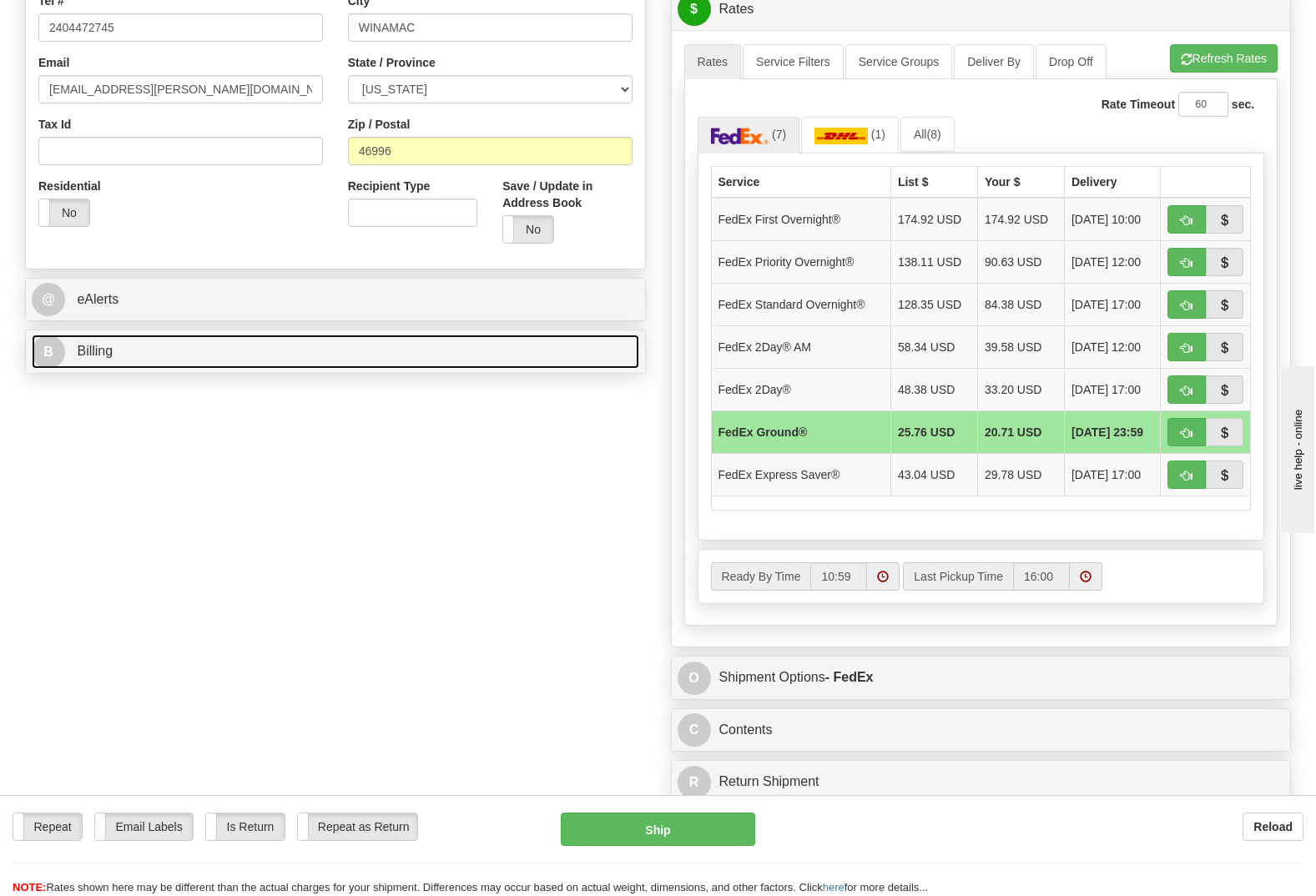
click at [54, 335] on span "B" at bounding box center [48, 352] width 34 height 34
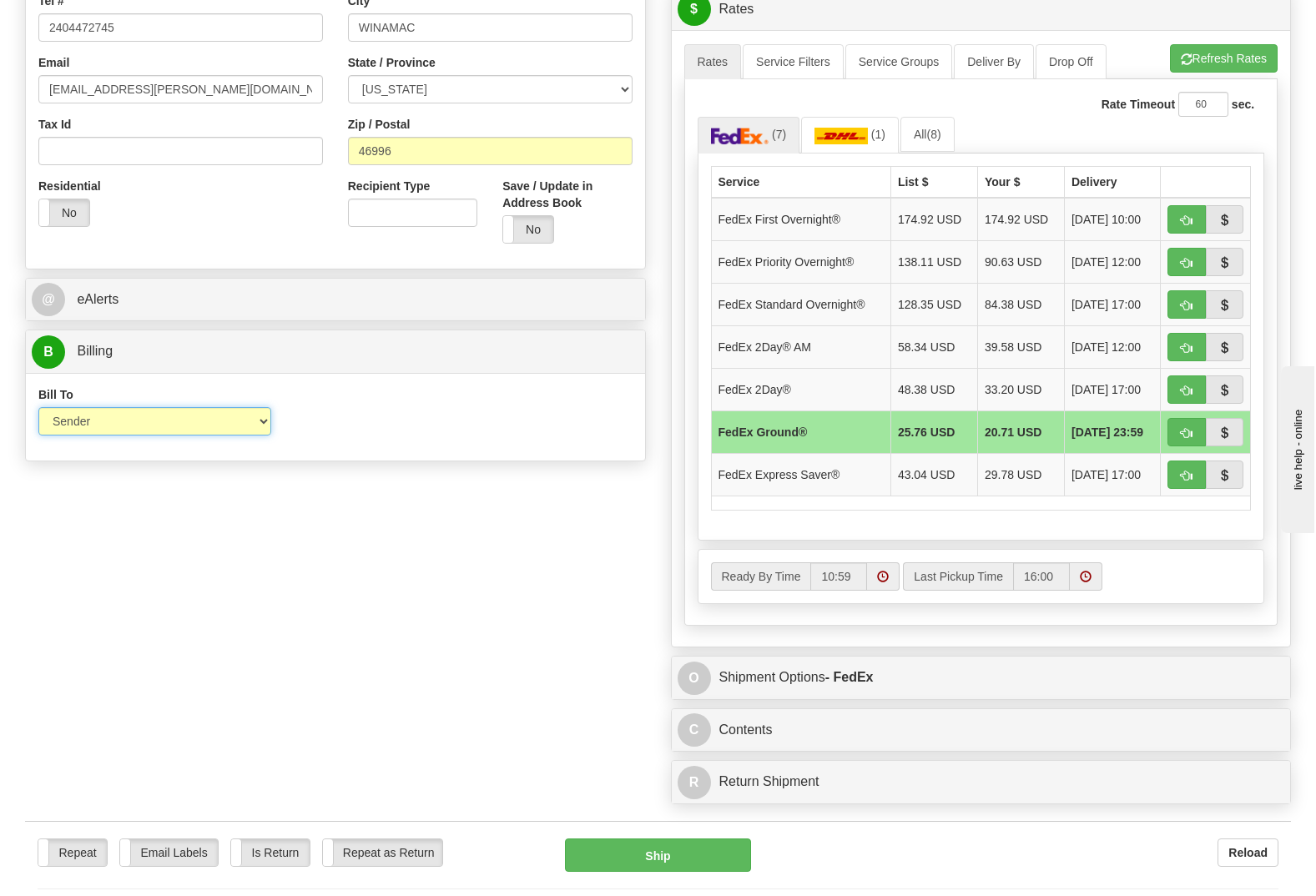
click at [136, 407] on select "Sender Recipient Third Party Collect" at bounding box center [154, 421] width 233 height 29
click at [39, 407] on select "Sender Recipient Third Party Collect" at bounding box center [154, 421] width 233 height 29
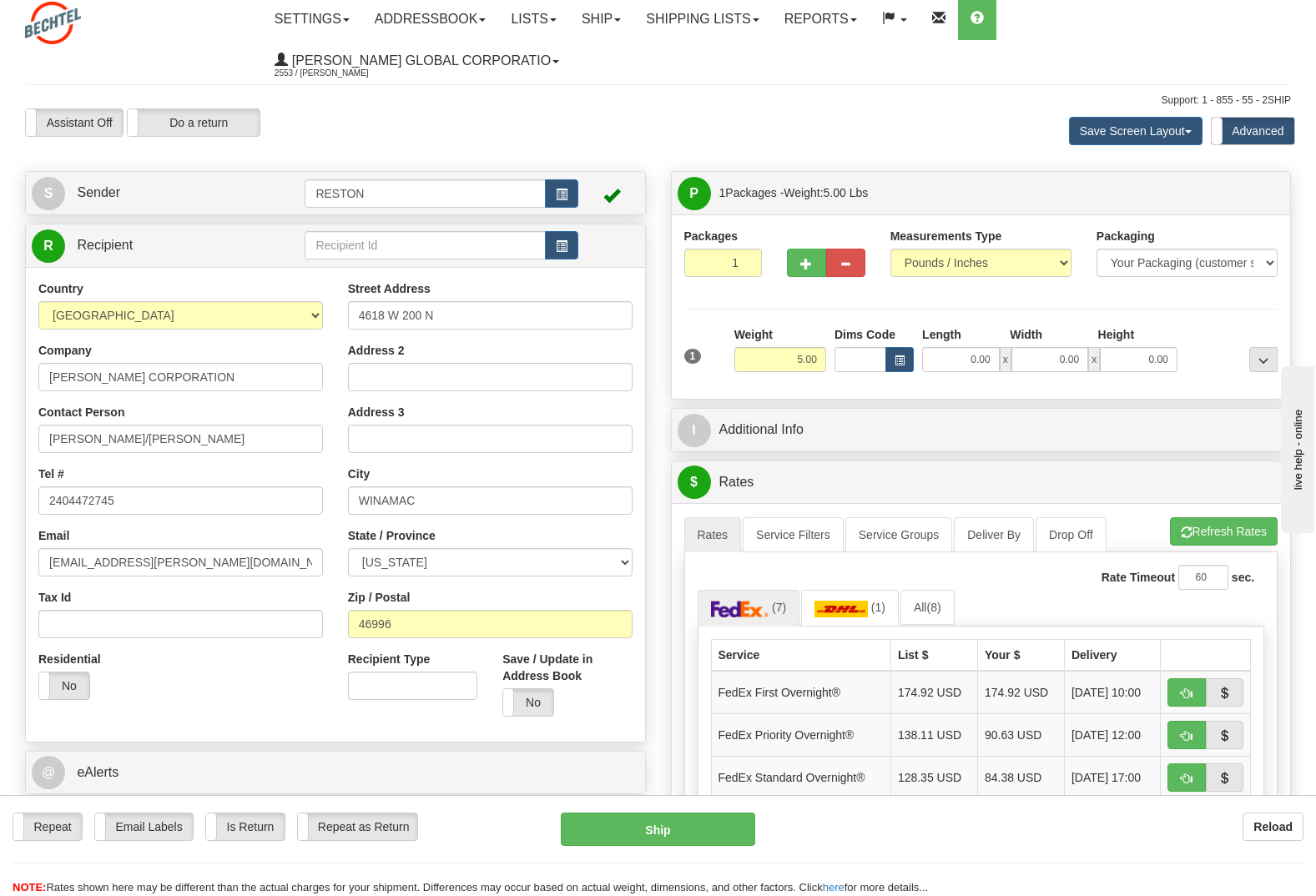
scroll to position [0, 0]
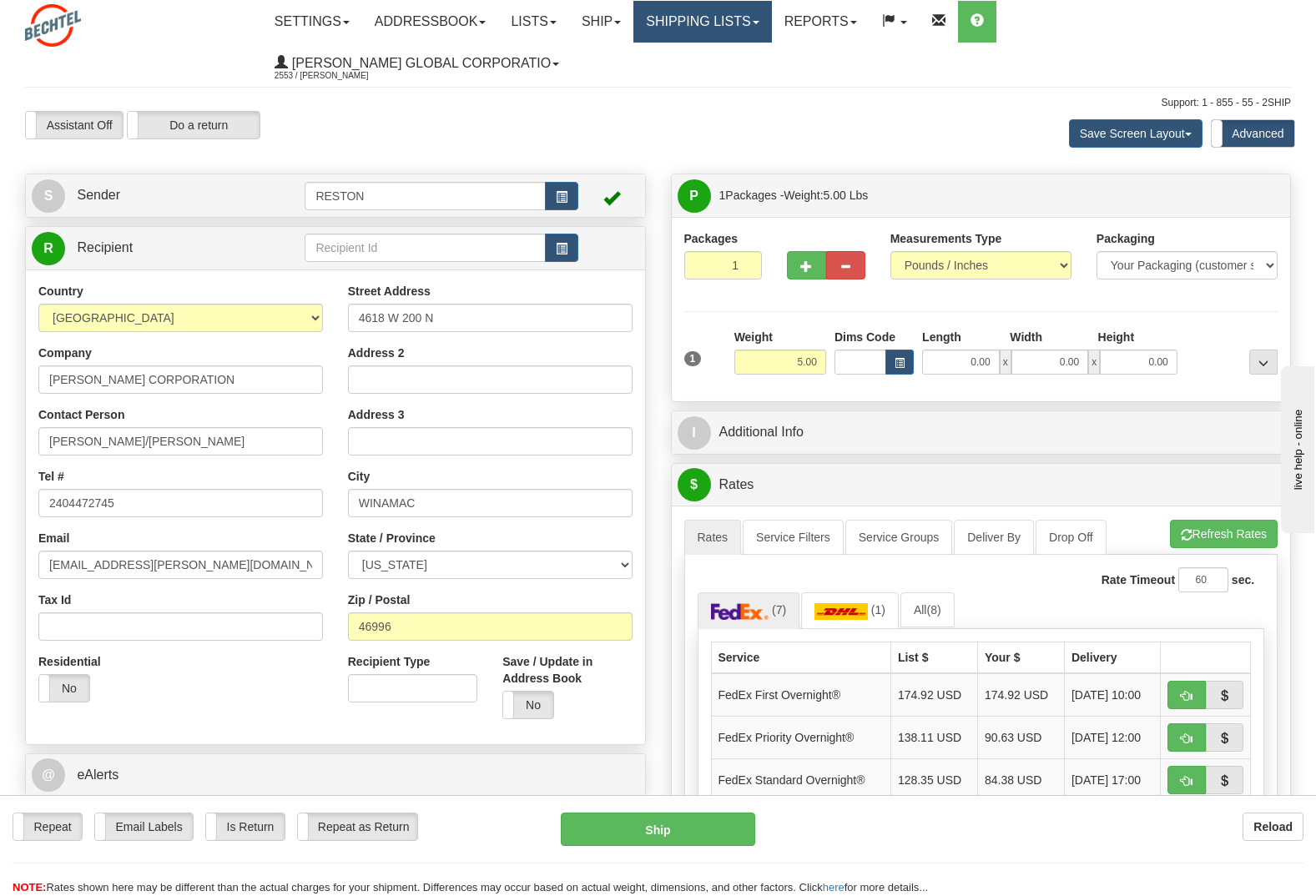
click at [683, 19] on link "Shipping lists" at bounding box center [702, 22] width 138 height 42
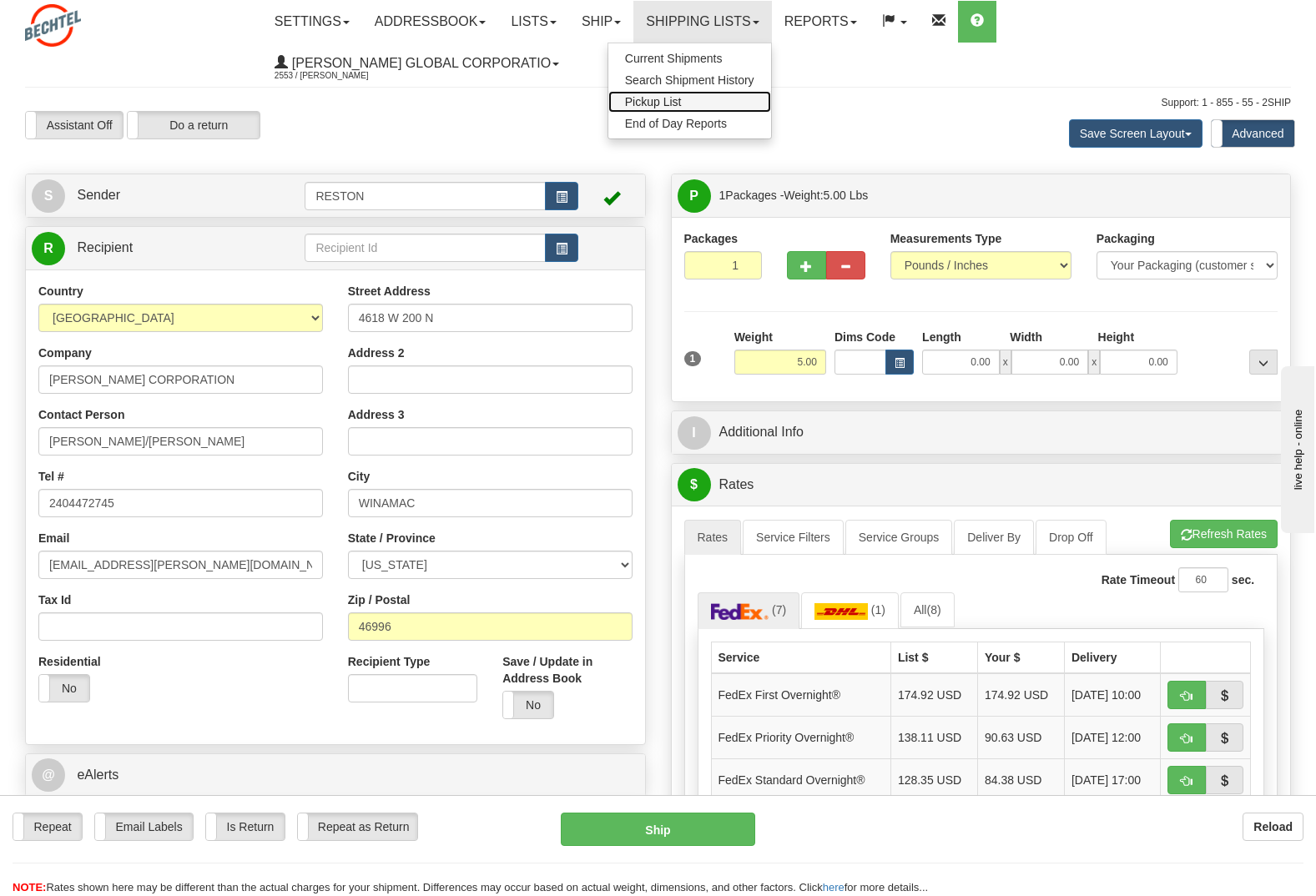
click at [682, 99] on span "Pickup List" at bounding box center [653, 101] width 56 height 13
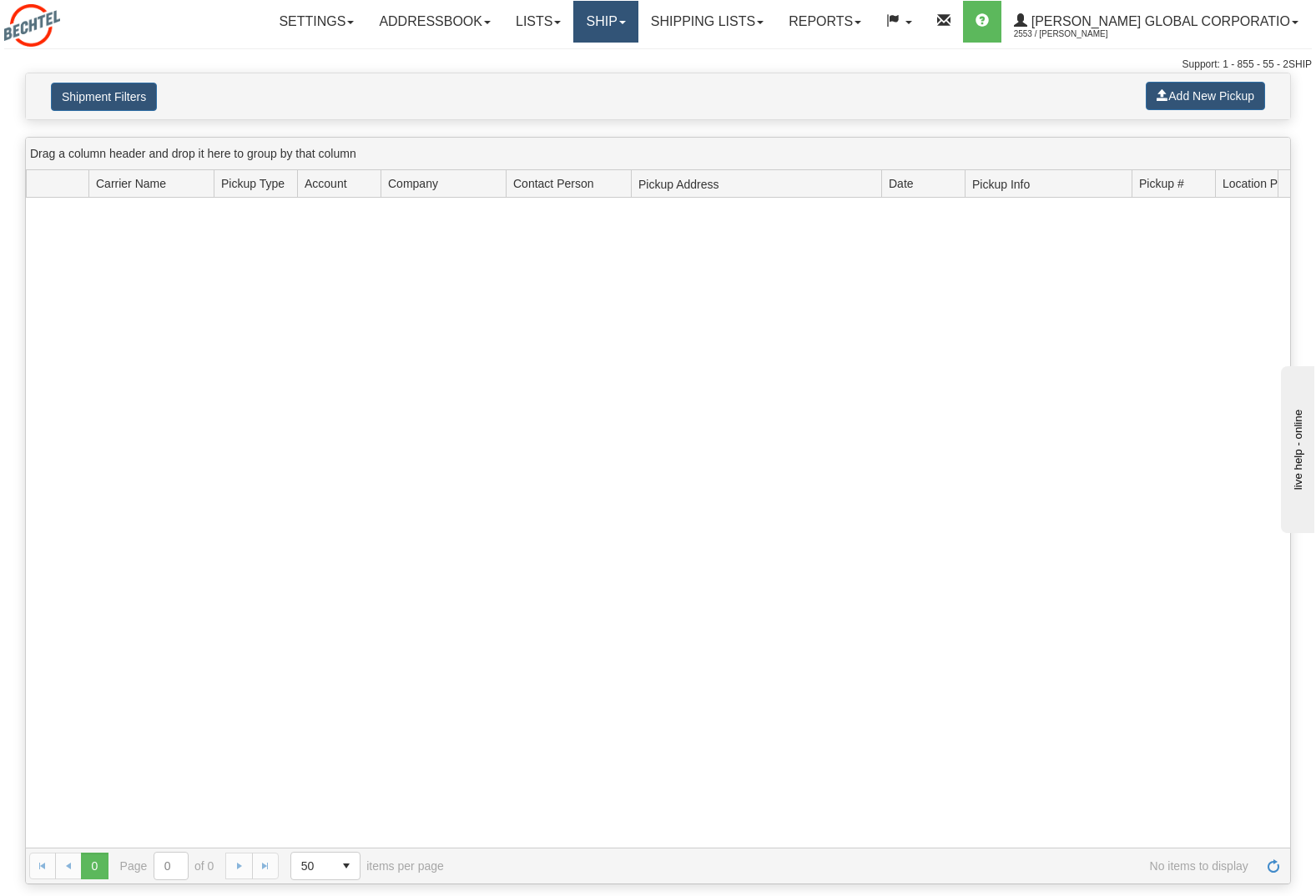
click at [637, 19] on link "Ship" at bounding box center [605, 22] width 64 height 42
click at [573, 14] on link "Lists" at bounding box center [538, 22] width 70 height 42
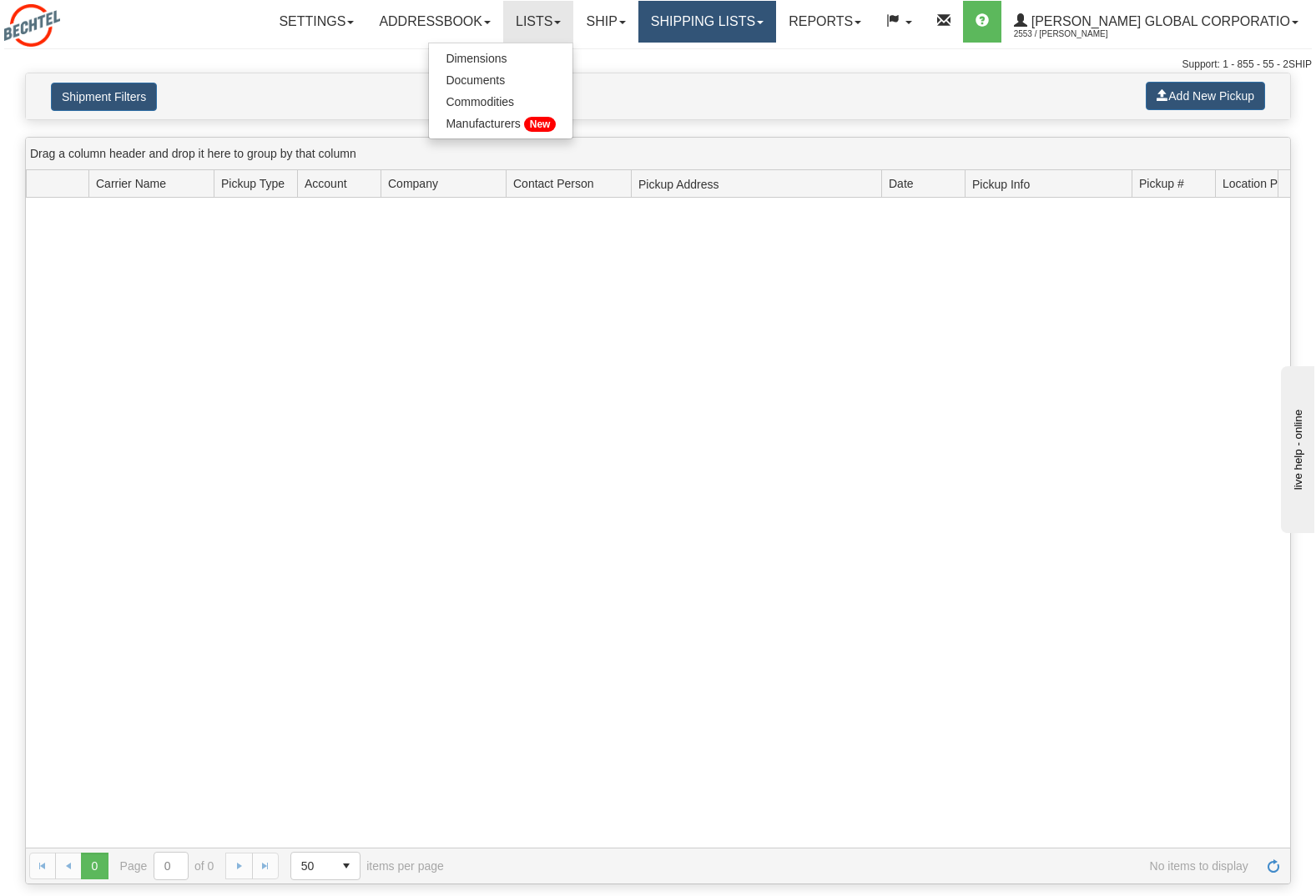
click at [708, 26] on link "Shipping lists" at bounding box center [706, 22] width 138 height 42
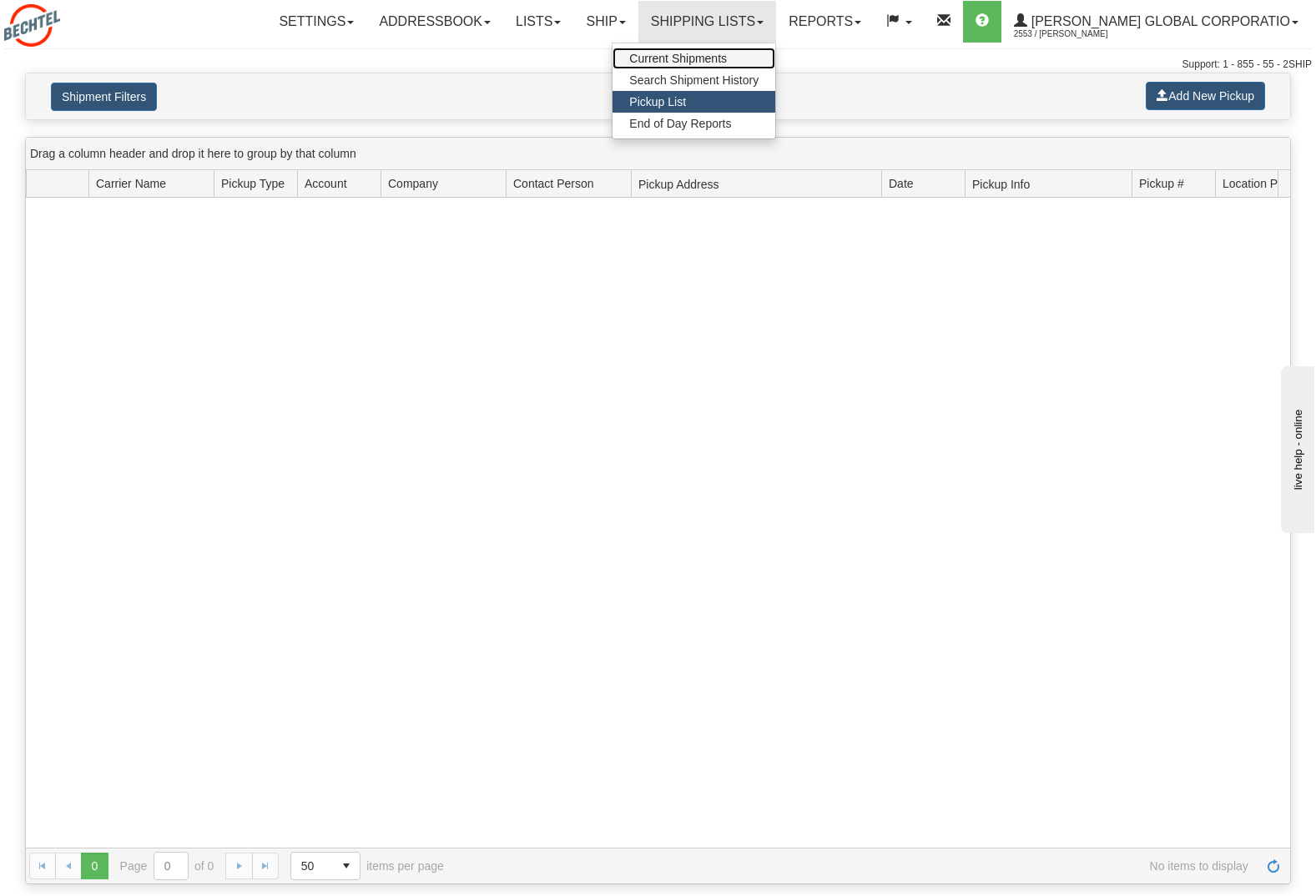
click at [727, 54] on span "Current Shipments" at bounding box center [678, 57] width 98 height 13
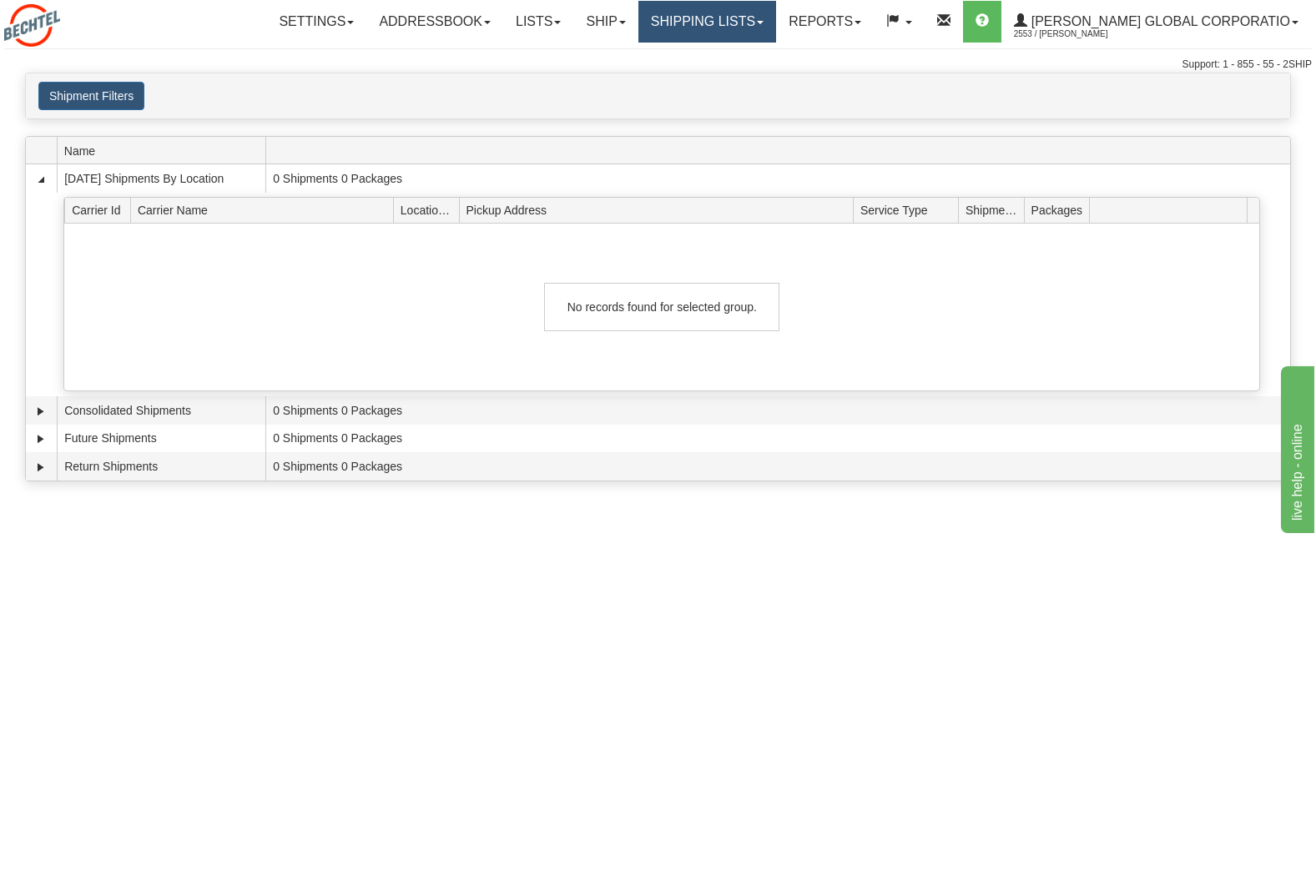
click at [765, 25] on link "Shipping lists" at bounding box center [706, 22] width 138 height 42
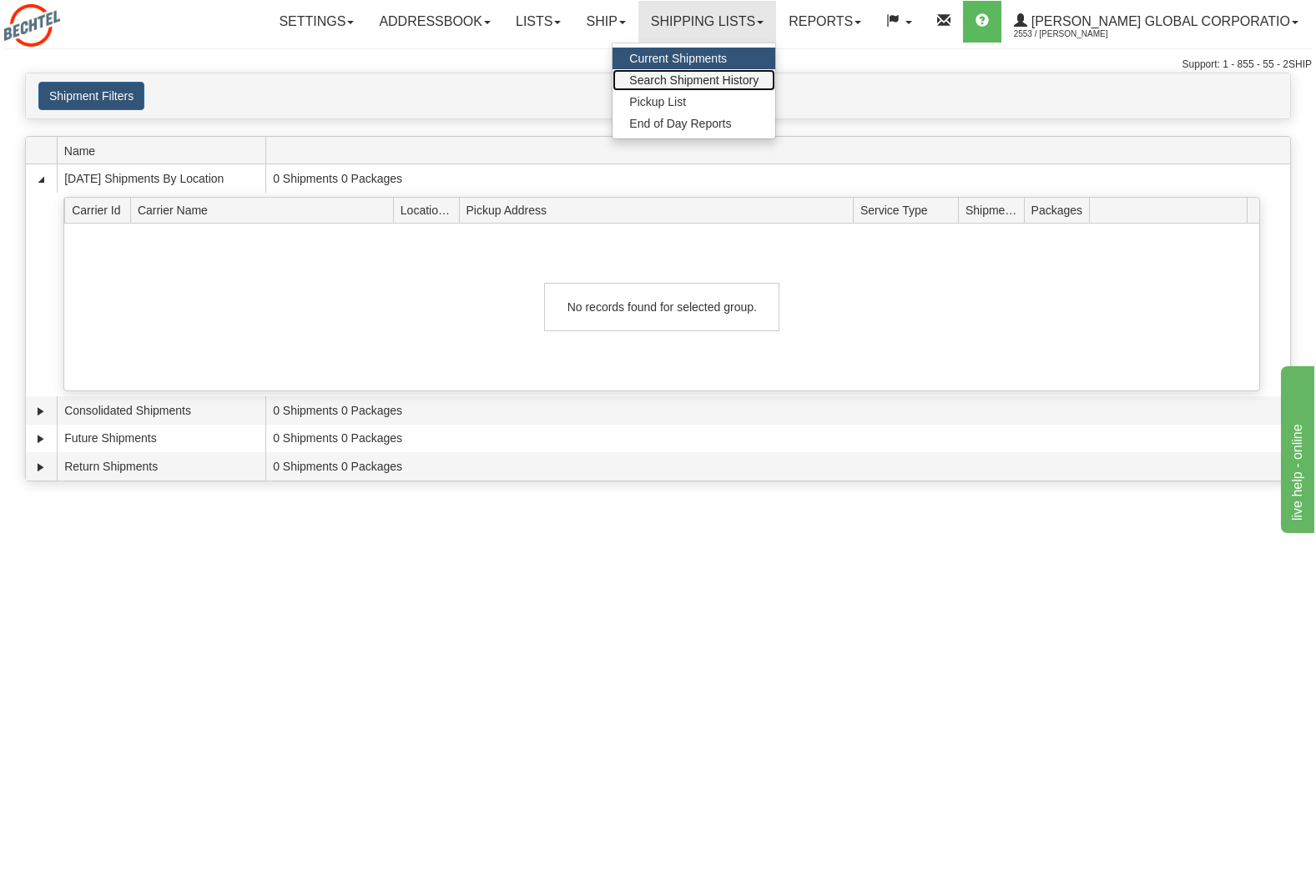
click at [755, 77] on span "Search Shipment History" at bounding box center [694, 79] width 130 height 13
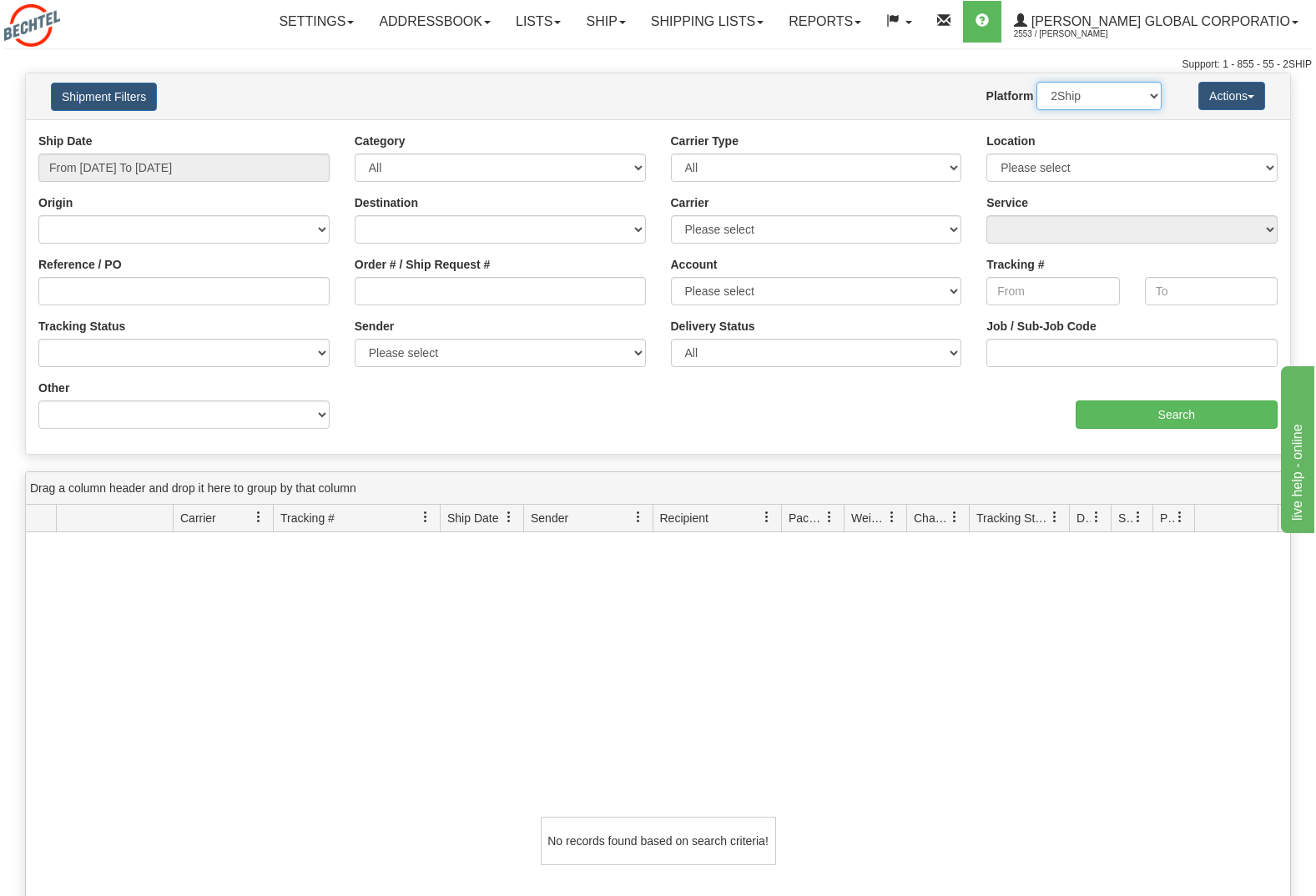
click at [1157, 97] on select "2Ship Imported" at bounding box center [1098, 96] width 125 height 29
click at [569, 27] on link "Lists" at bounding box center [538, 22] width 70 height 42
click at [755, 45] on div "Toggle navigation Settings Shipping Preferences Fields Preferences New" at bounding box center [658, 36] width 1316 height 72
click at [120, 89] on button "Shipment Filters" at bounding box center [103, 96] width 106 height 29
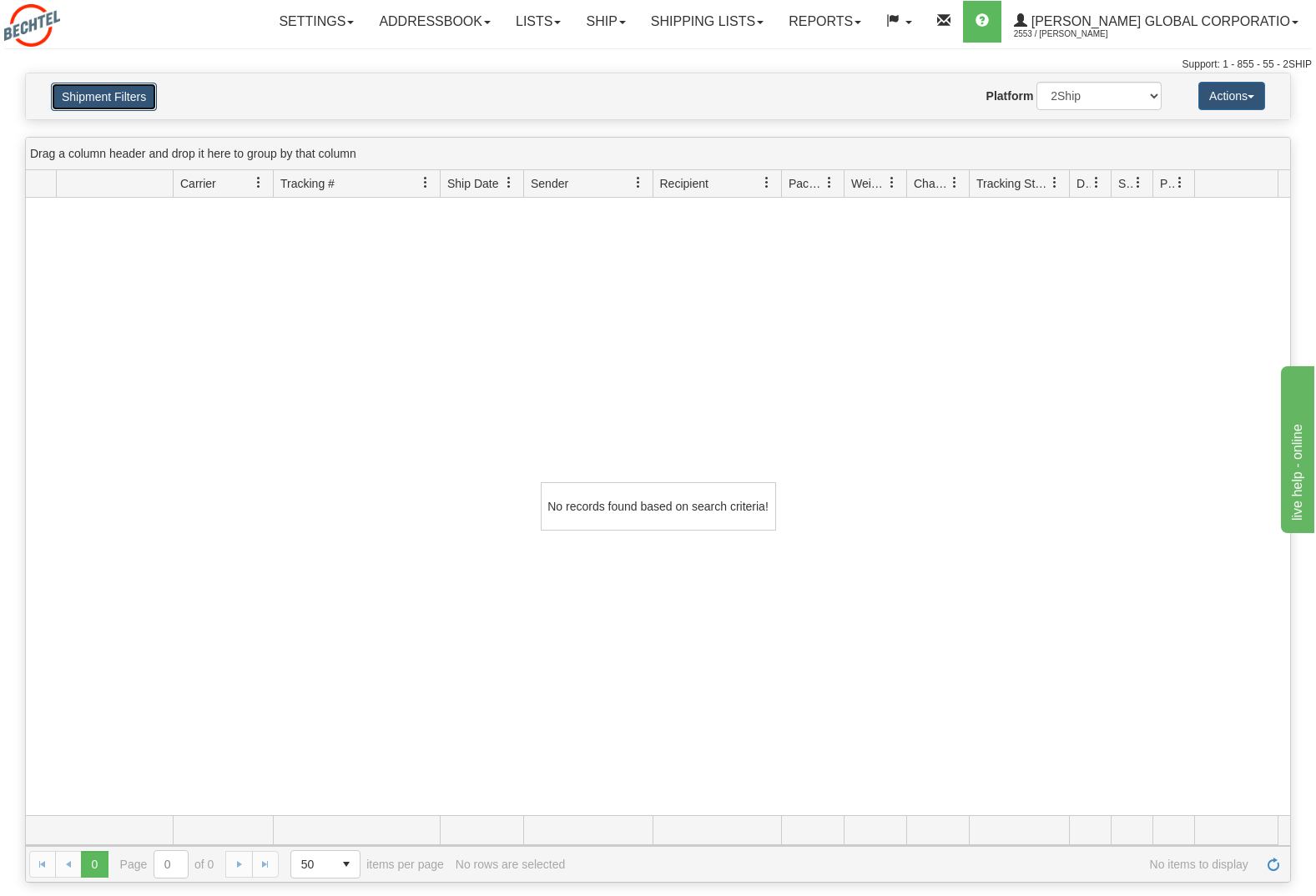
click at [120, 89] on button "Shipment Filters" at bounding box center [103, 96] width 106 height 29
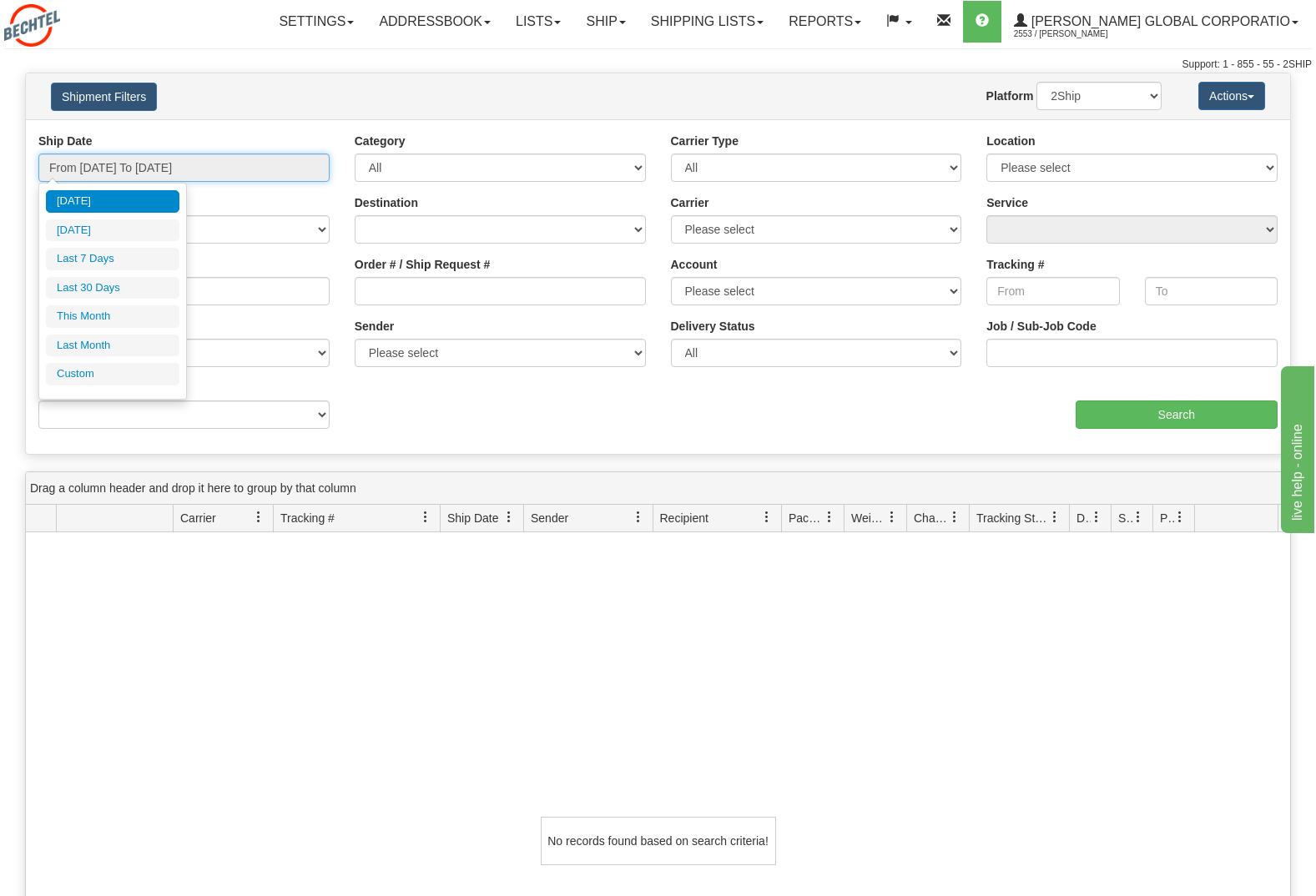
click at [175, 174] on input "From 10/12/2025 To 10/13/2025" at bounding box center [184, 167] width 291 height 29
click at [128, 258] on li "Last 7 Days" at bounding box center [112, 258] width 134 height 23
type input "From 10/07/2025 To 10/13/2025"
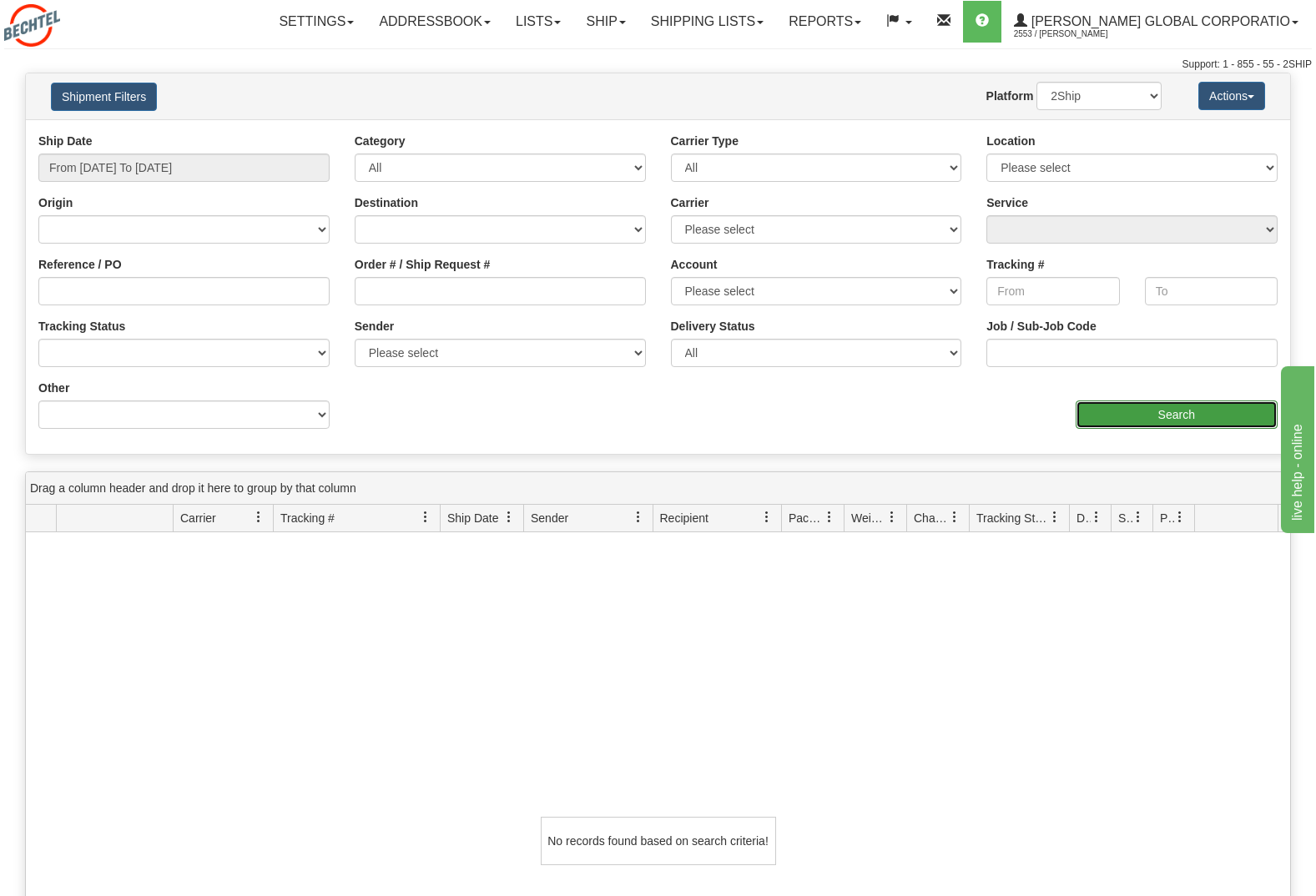
click at [1144, 406] on input "Search" at bounding box center [1176, 414] width 203 height 29
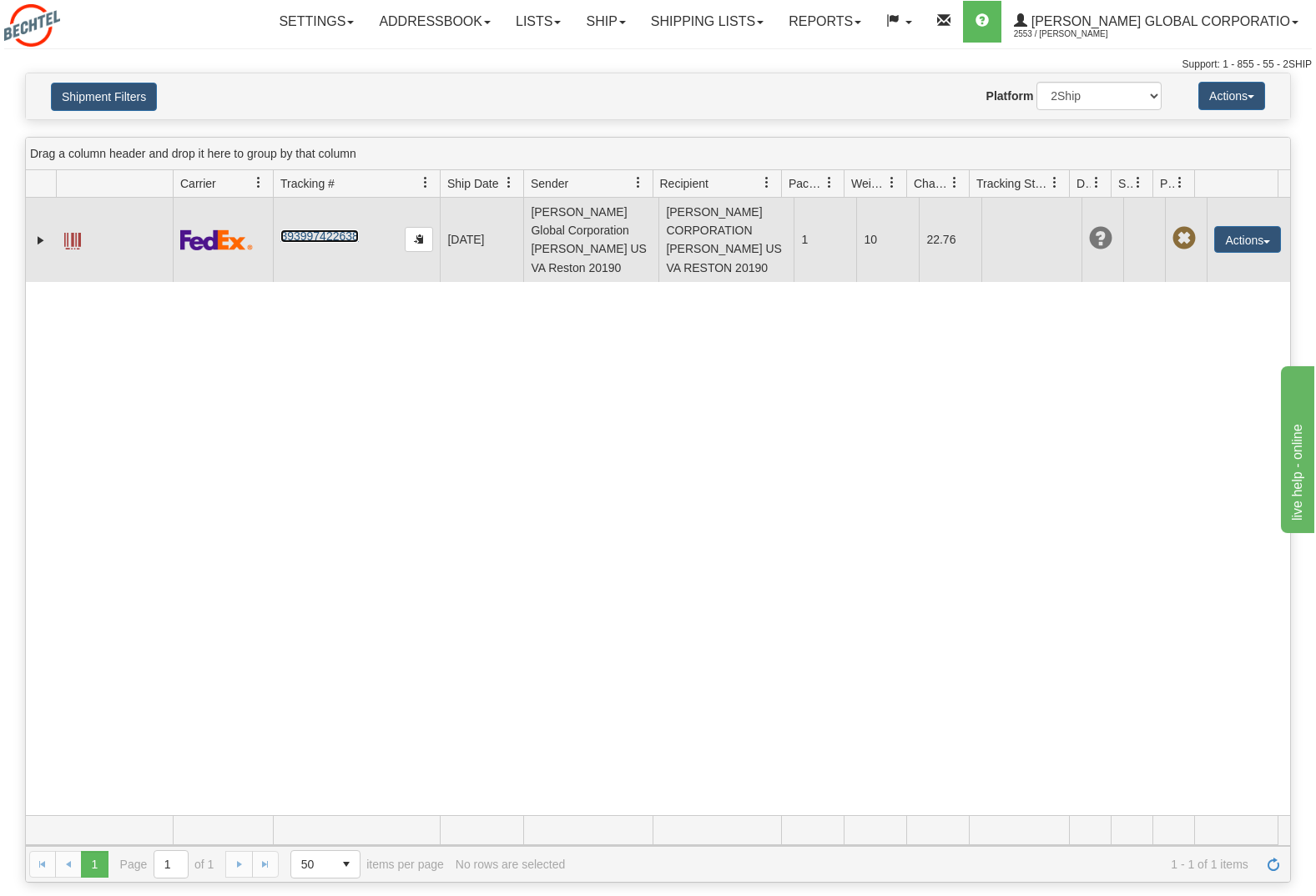
click at [318, 242] on link "393997422638" at bounding box center [319, 235] width 77 height 13
click at [49, 248] on link "Expand" at bounding box center [41, 239] width 17 height 17
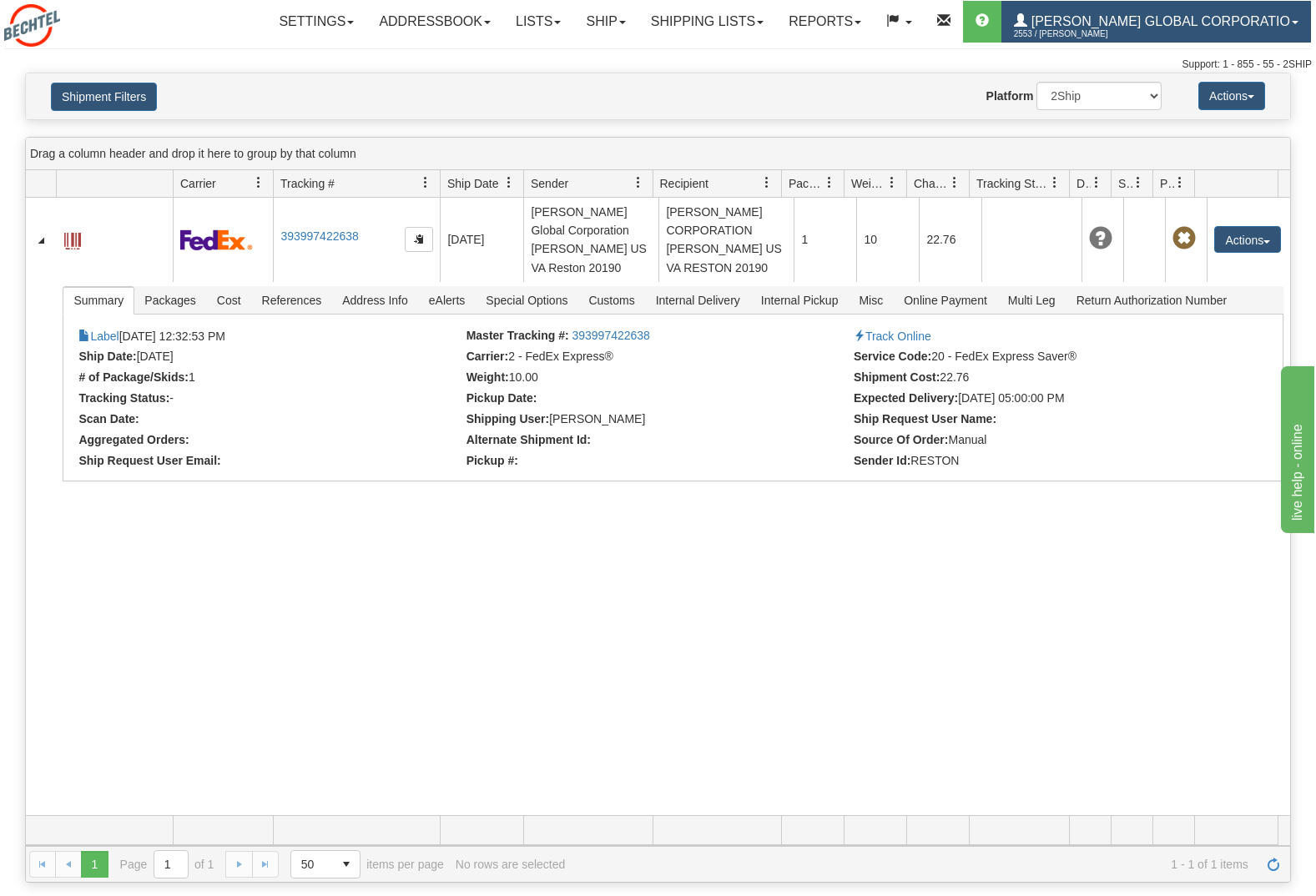
click at [1027, 21] on span at bounding box center [1020, 20] width 13 height 13
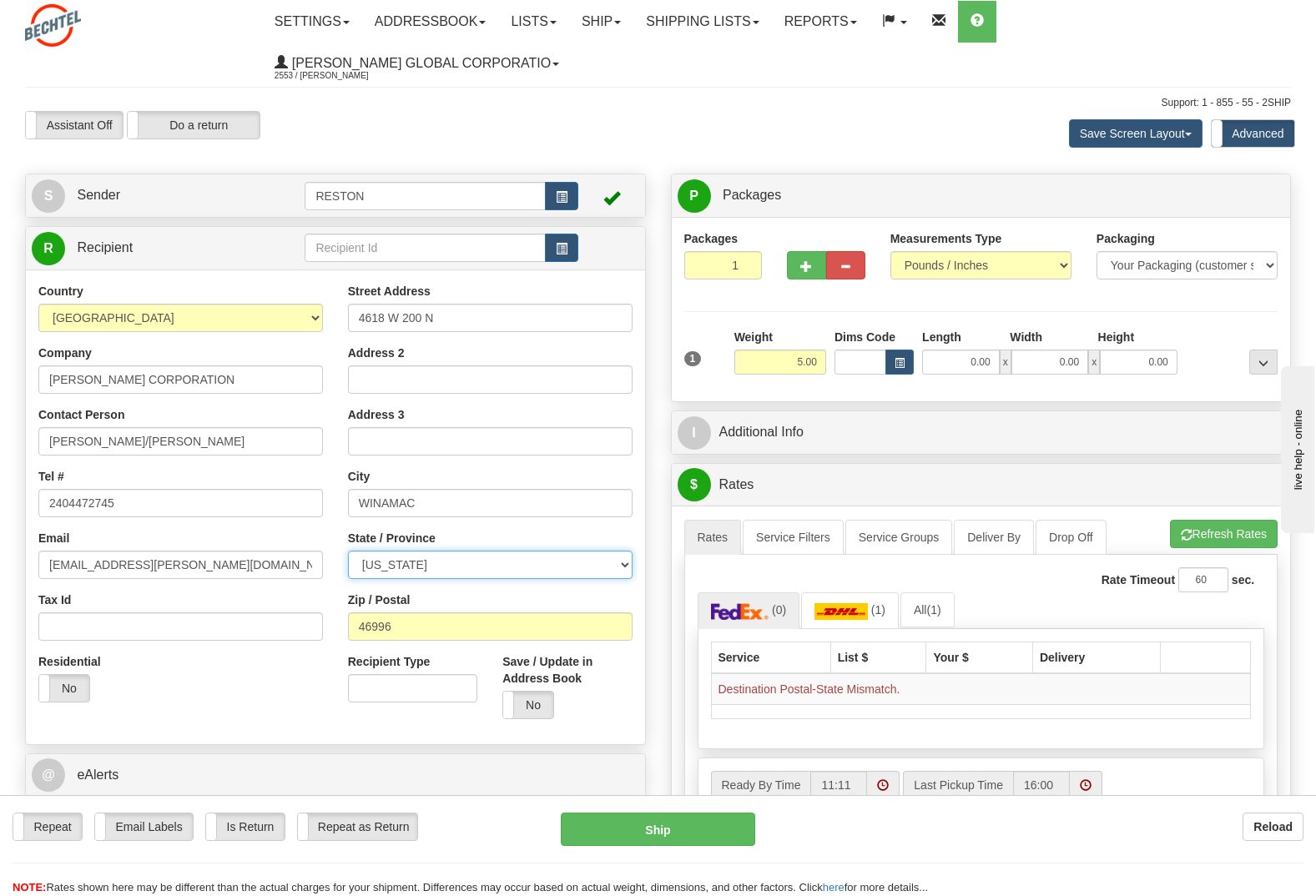
click at [416, 551] on select "ALABAMA ALASKA ARIZONA ARKANSAS Armed Forces America Armed Forces Europe Armed …" at bounding box center [491, 565] width 285 height 29
select select "IN"
click at [348, 551] on select "[US_STATE] [US_STATE] [US_STATE] [US_STATE] Armed Forces America Armed Forces E…" at bounding box center [491, 565] width 285 height 29
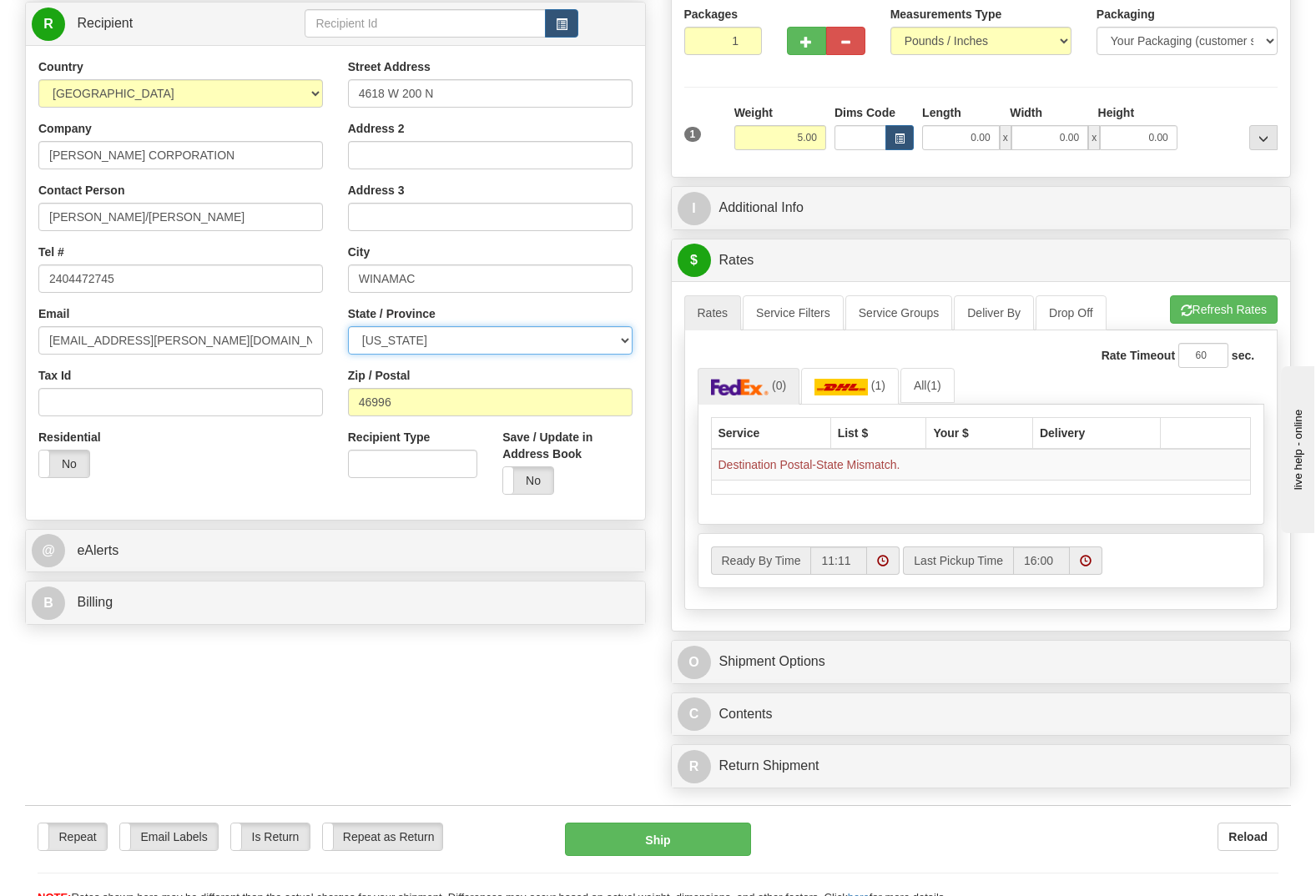
scroll to position [250, 0]
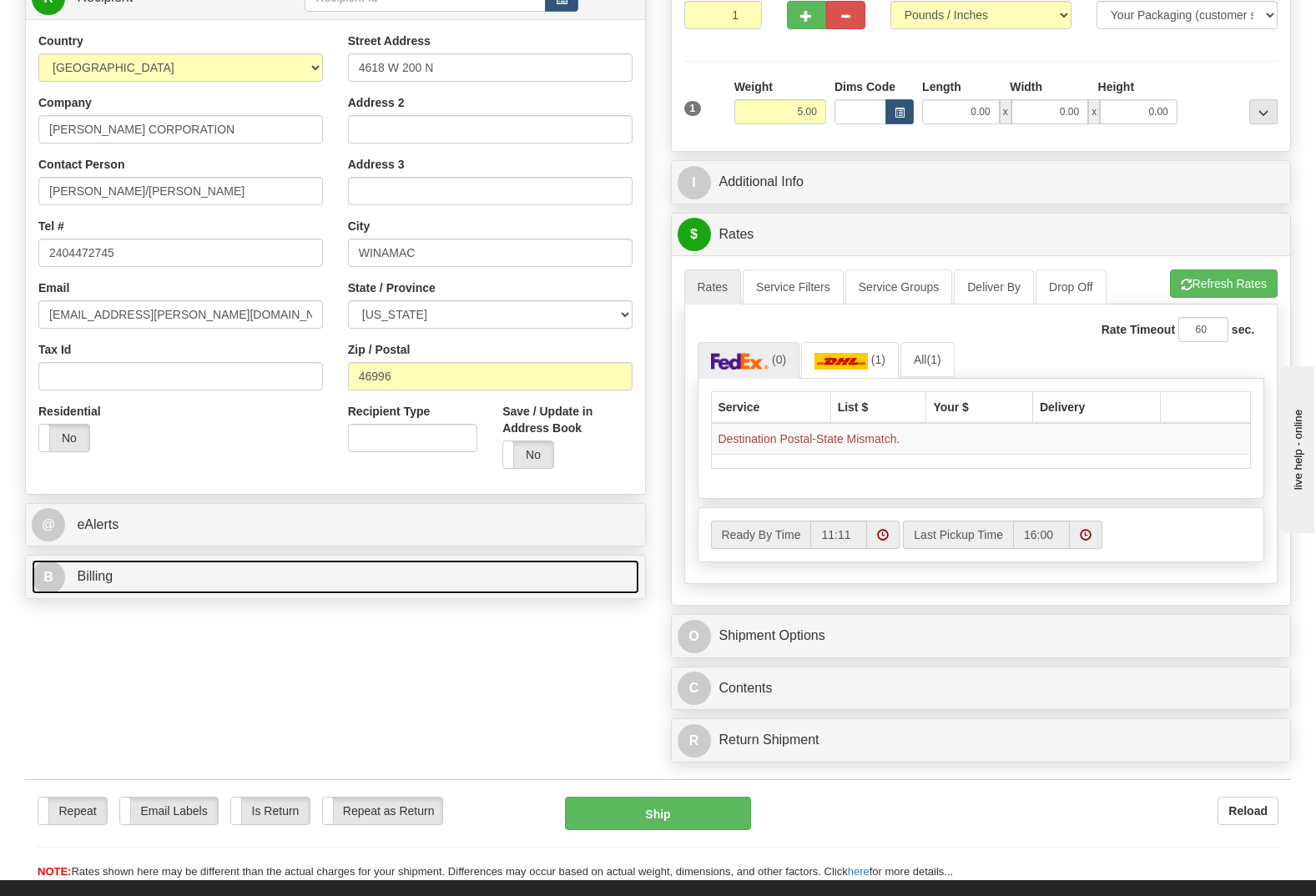
click at [47, 561] on span "B" at bounding box center [48, 578] width 34 height 34
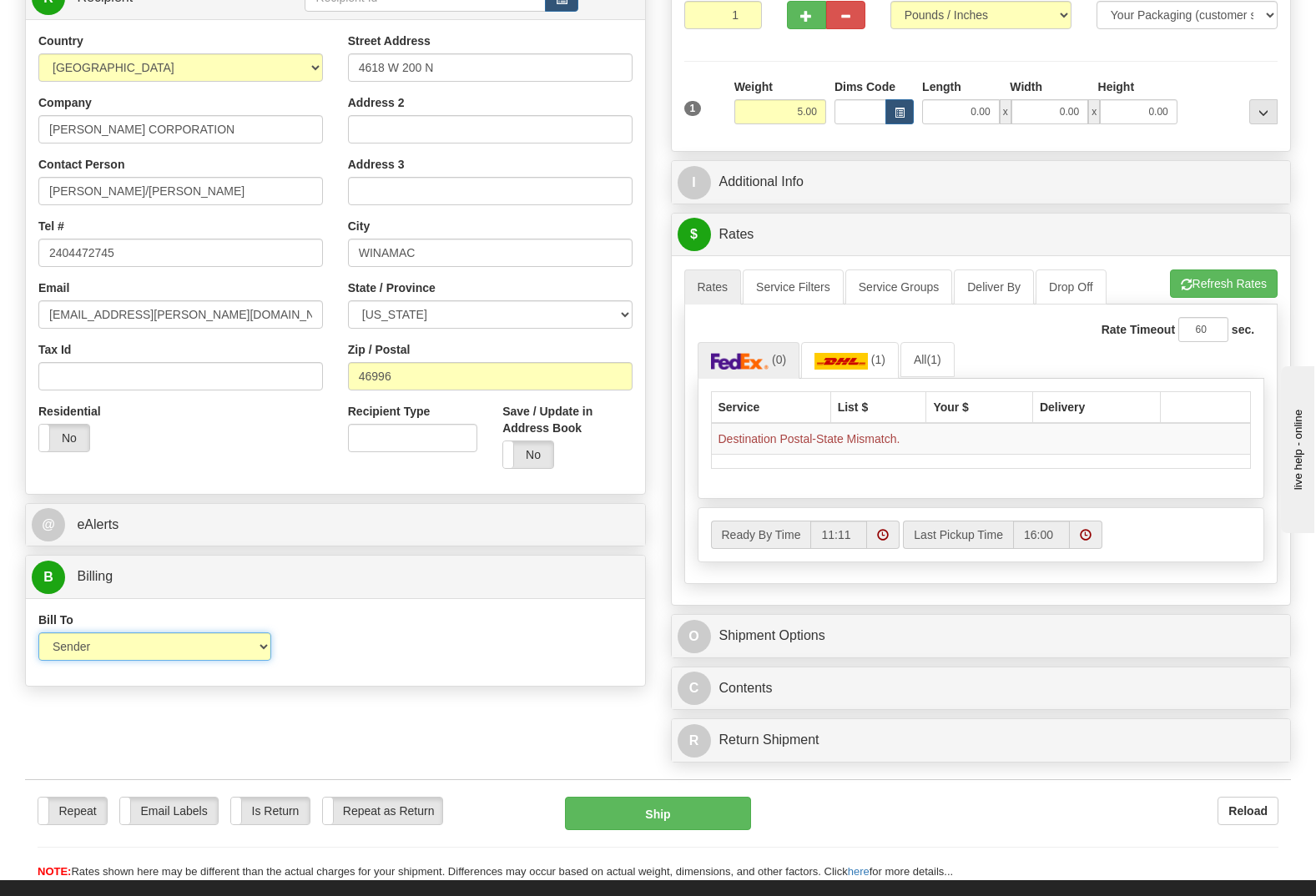
click at [264, 632] on select "Sender Recipient Third Party Collect" at bounding box center [154, 646] width 233 height 29
click at [39, 632] on select "Sender Recipient Third Party Collect" at bounding box center [154, 646] width 233 height 29
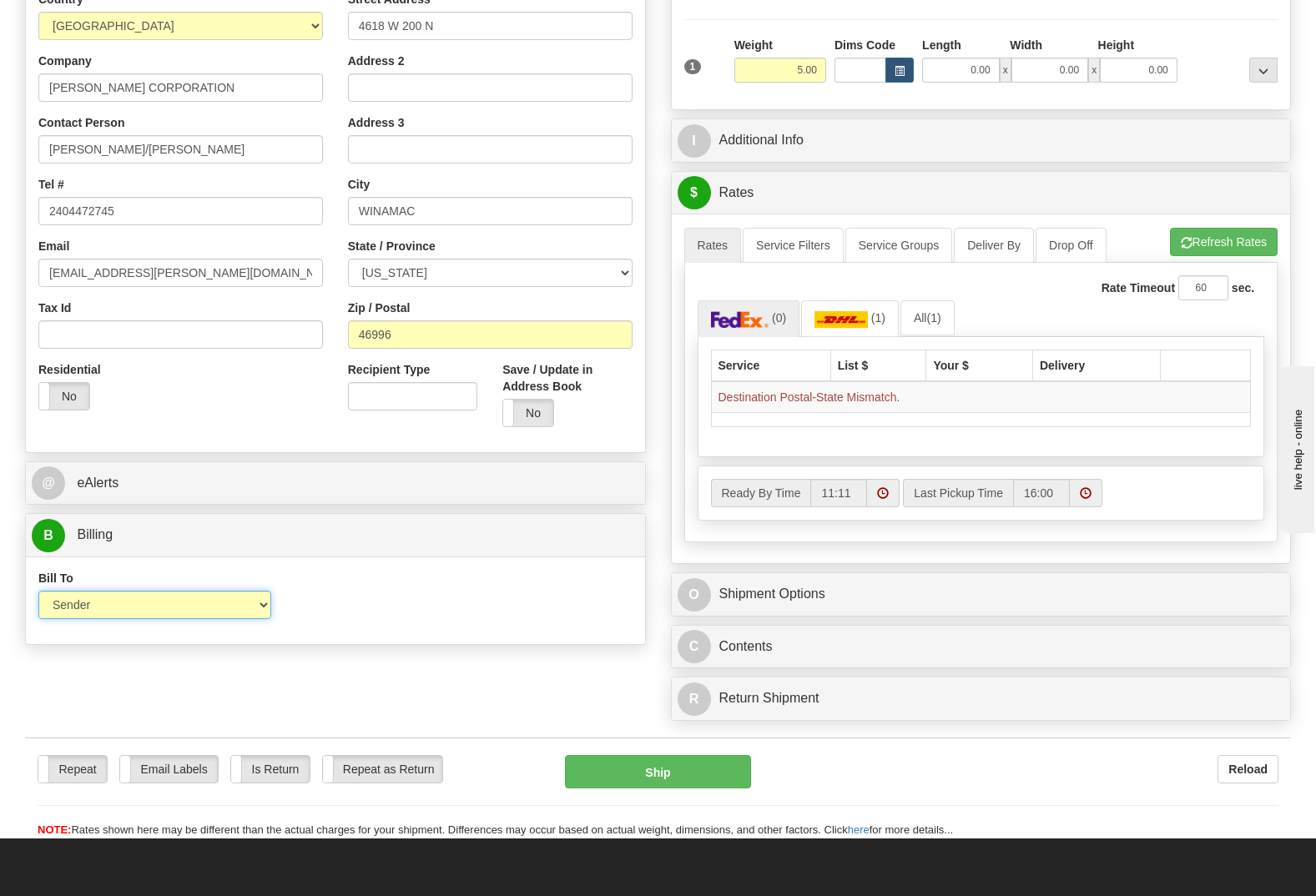
scroll to position [209, 0]
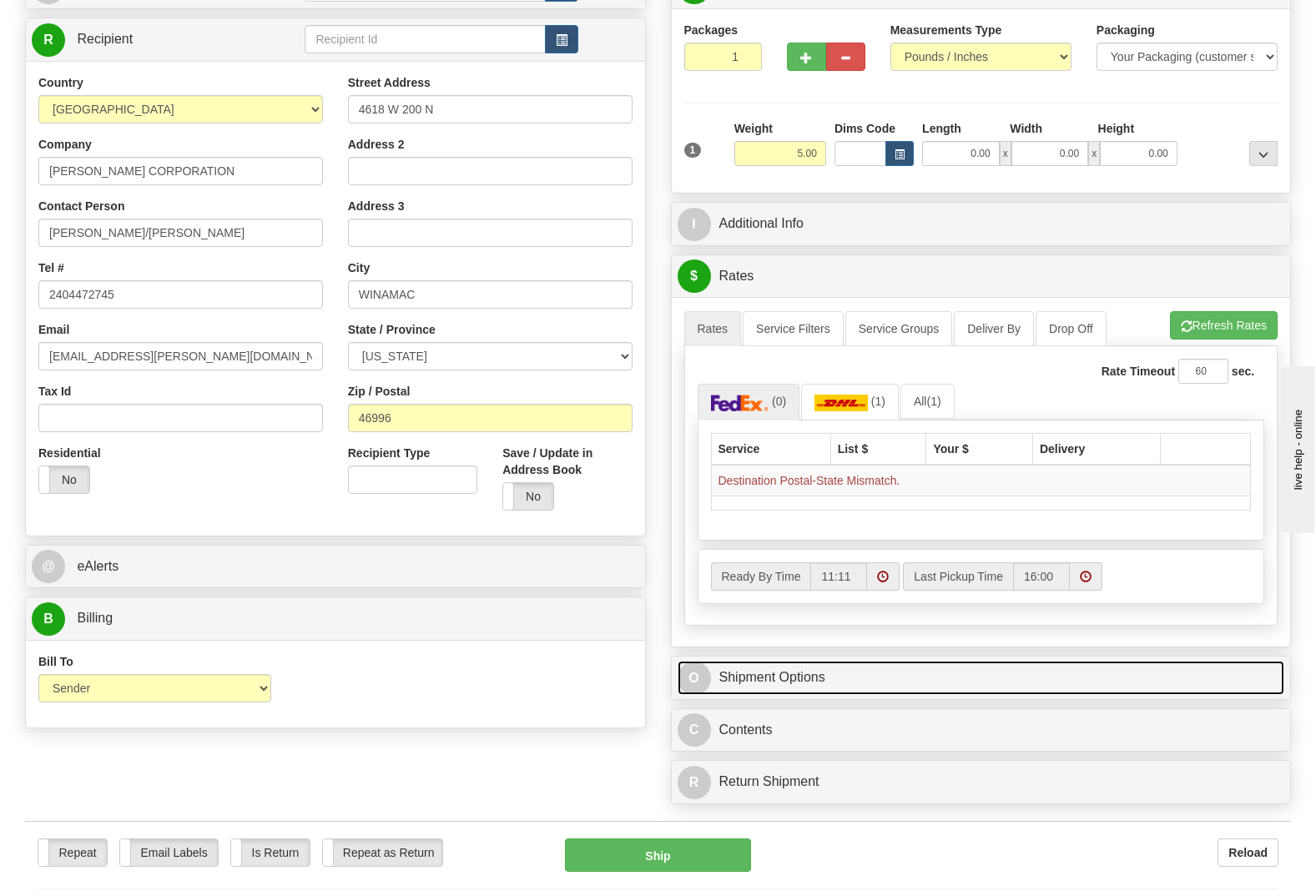
click at [694, 662] on span "O" at bounding box center [695, 678] width 34 height 34
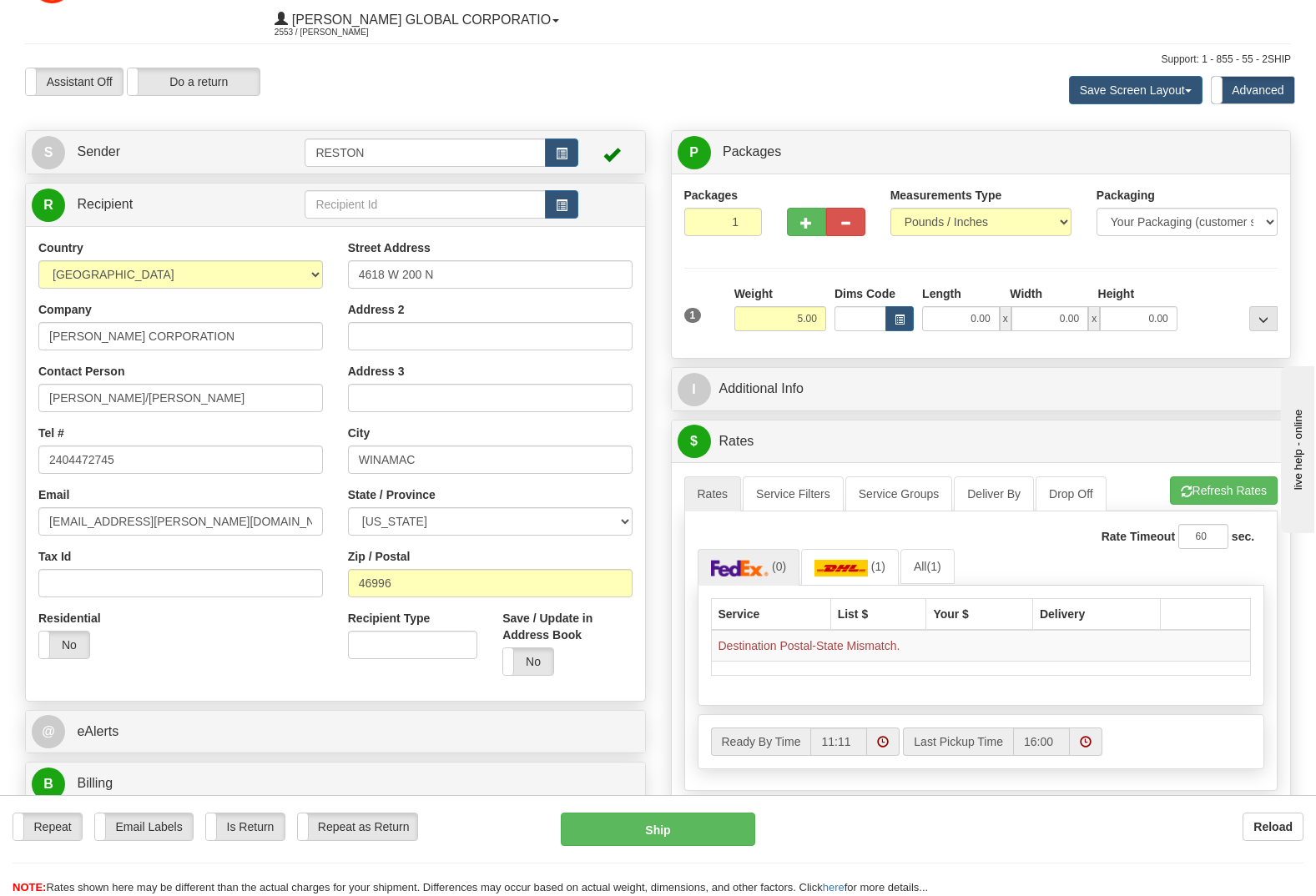
scroll to position [83, 0]
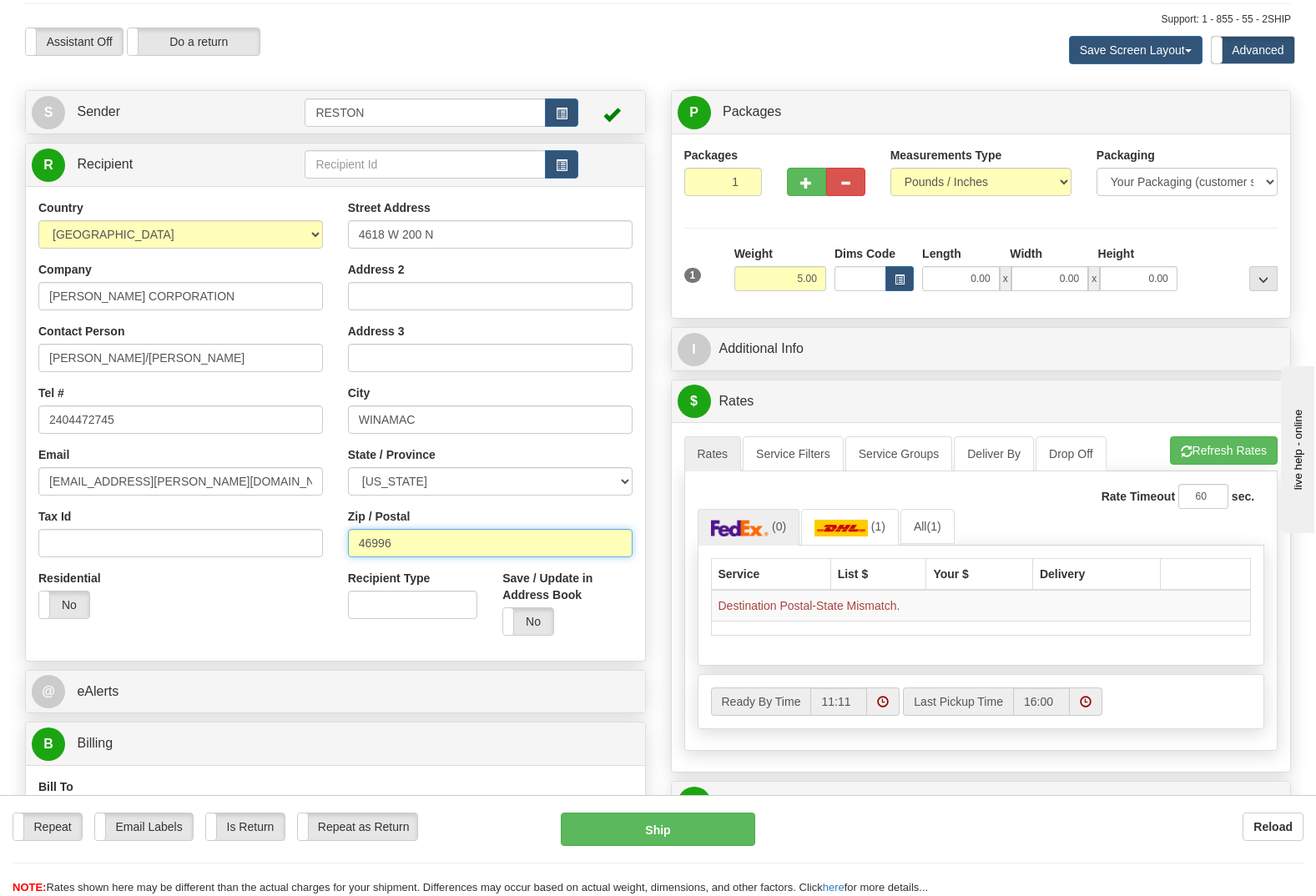
click at [406, 529] on input "46996" at bounding box center [491, 543] width 285 height 29
click at [458, 221] on input "4618 W 200 N" at bounding box center [491, 234] width 285 height 29
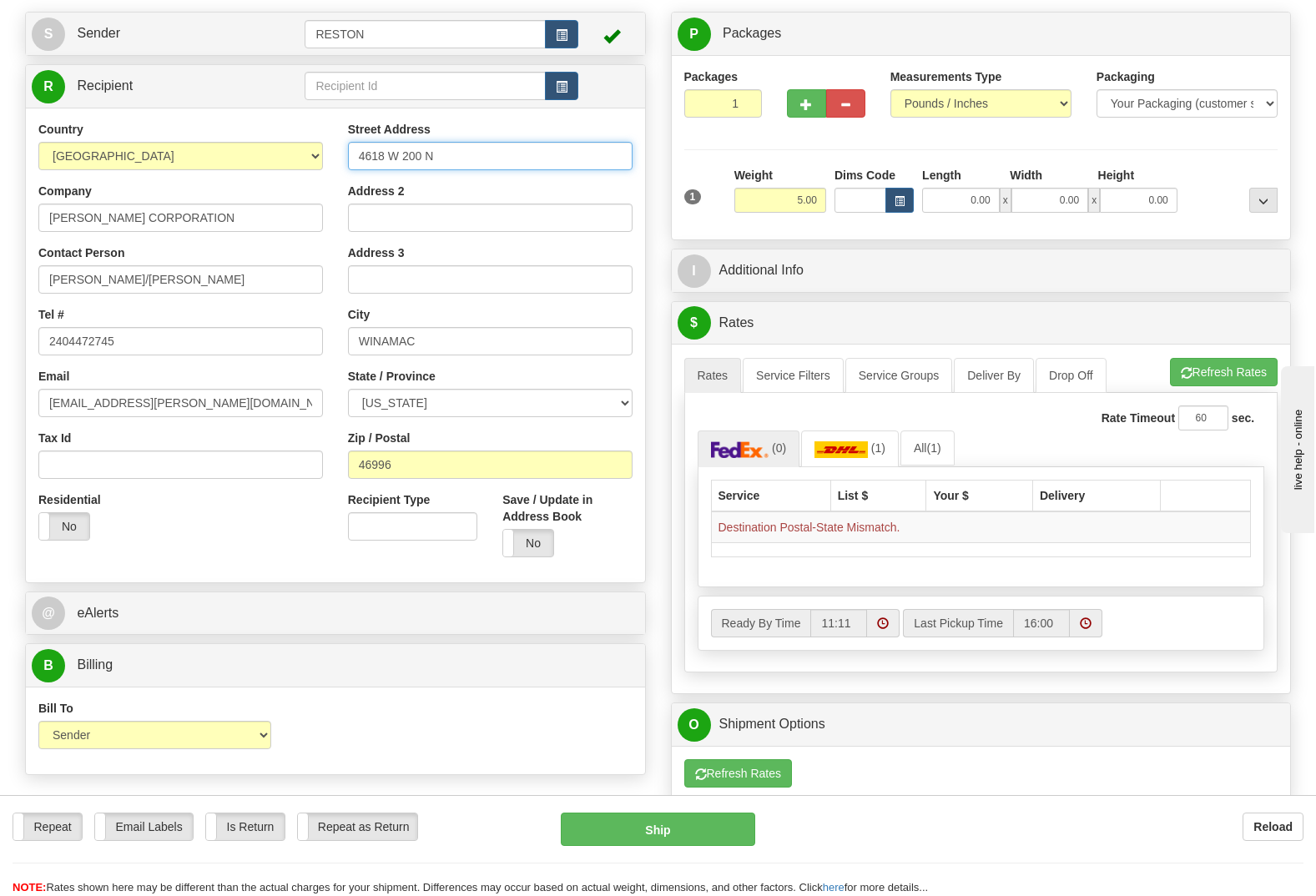
scroll to position [167, 0]
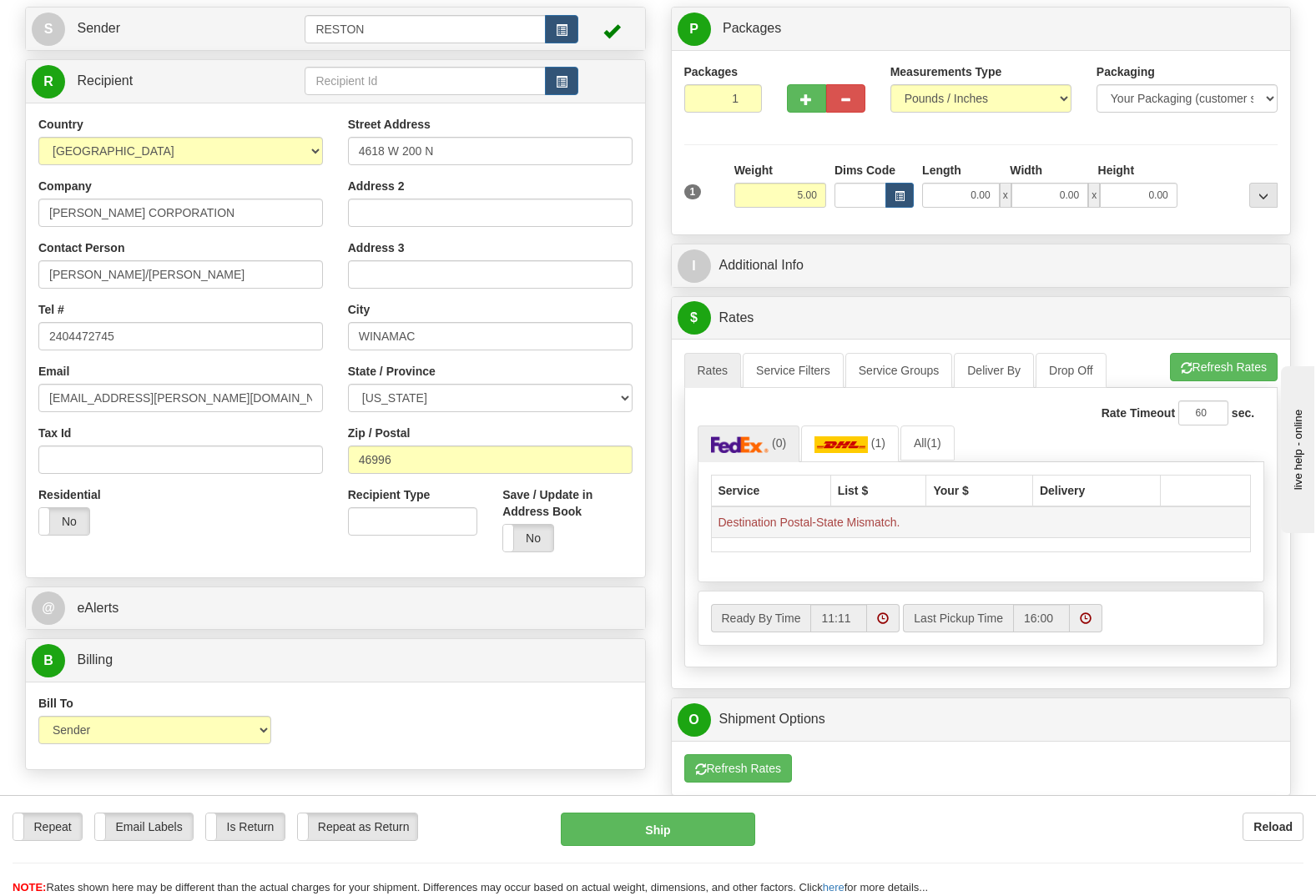
click at [824, 506] on td "Destination Postal-State Mismatch." at bounding box center [981, 522] width 540 height 32
click at [913, 506] on td "Destination Postal-State Mismatch." at bounding box center [981, 522] width 540 height 32
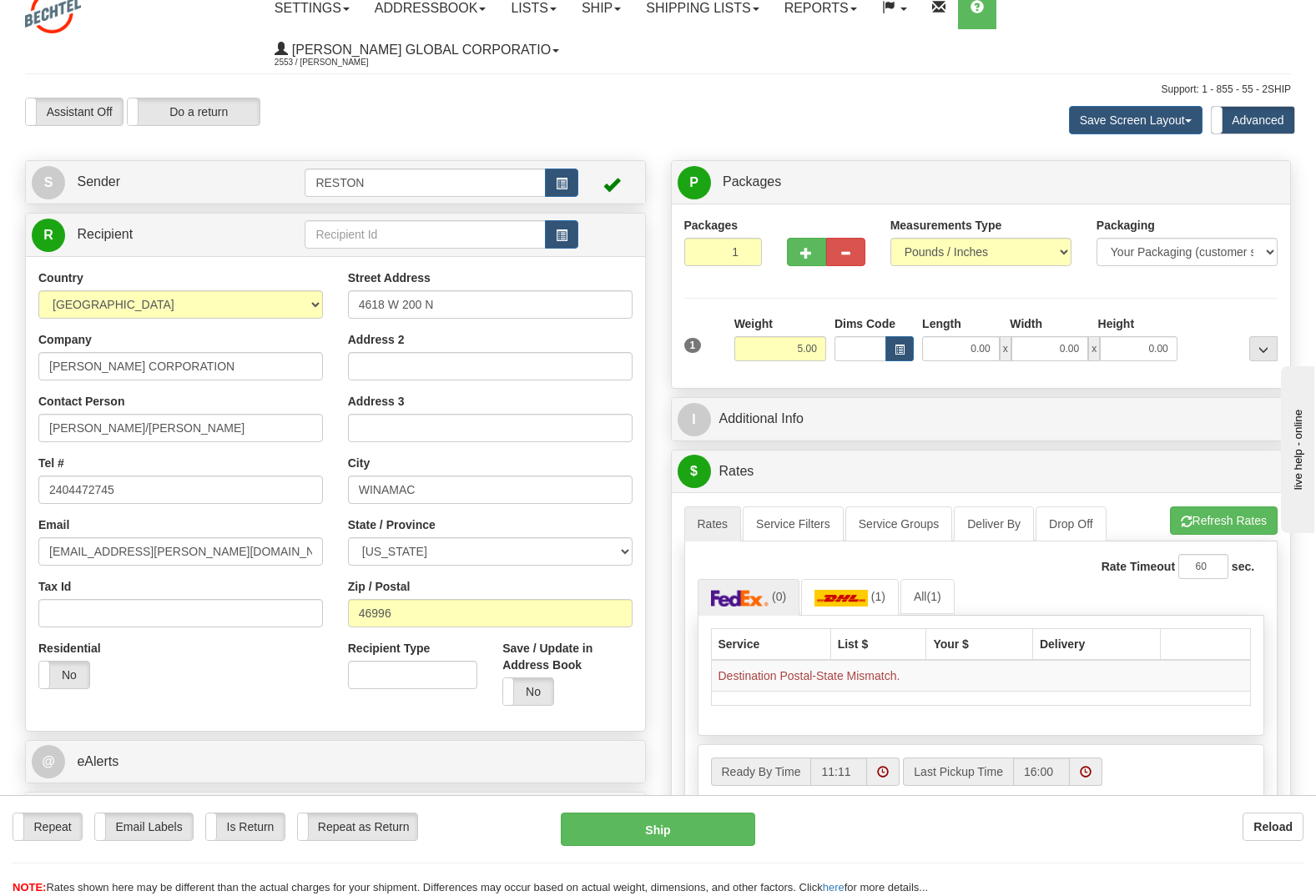
scroll to position [0, 0]
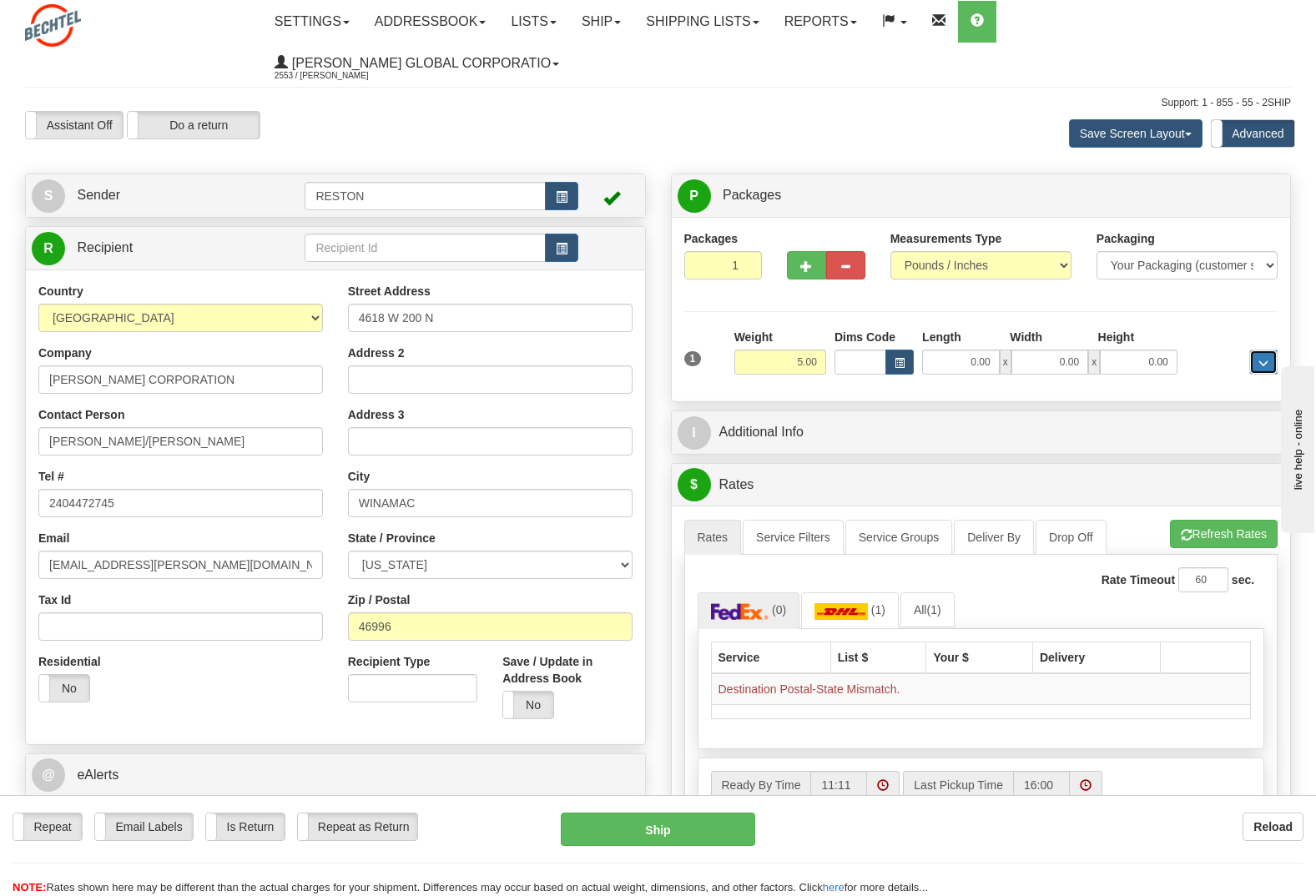
click at [1269, 349] on button "..." at bounding box center [1263, 361] width 29 height 25
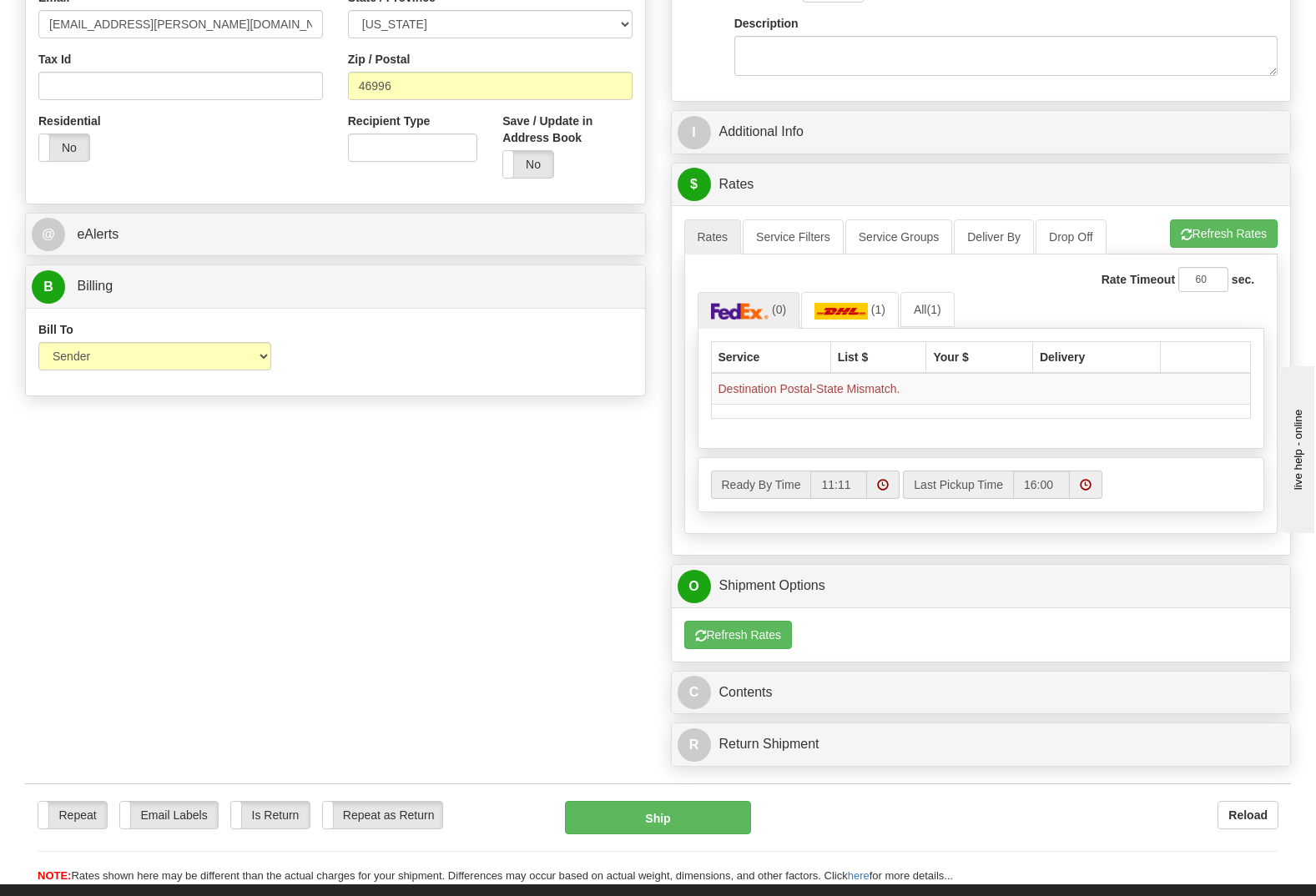
scroll to position [583, 0]
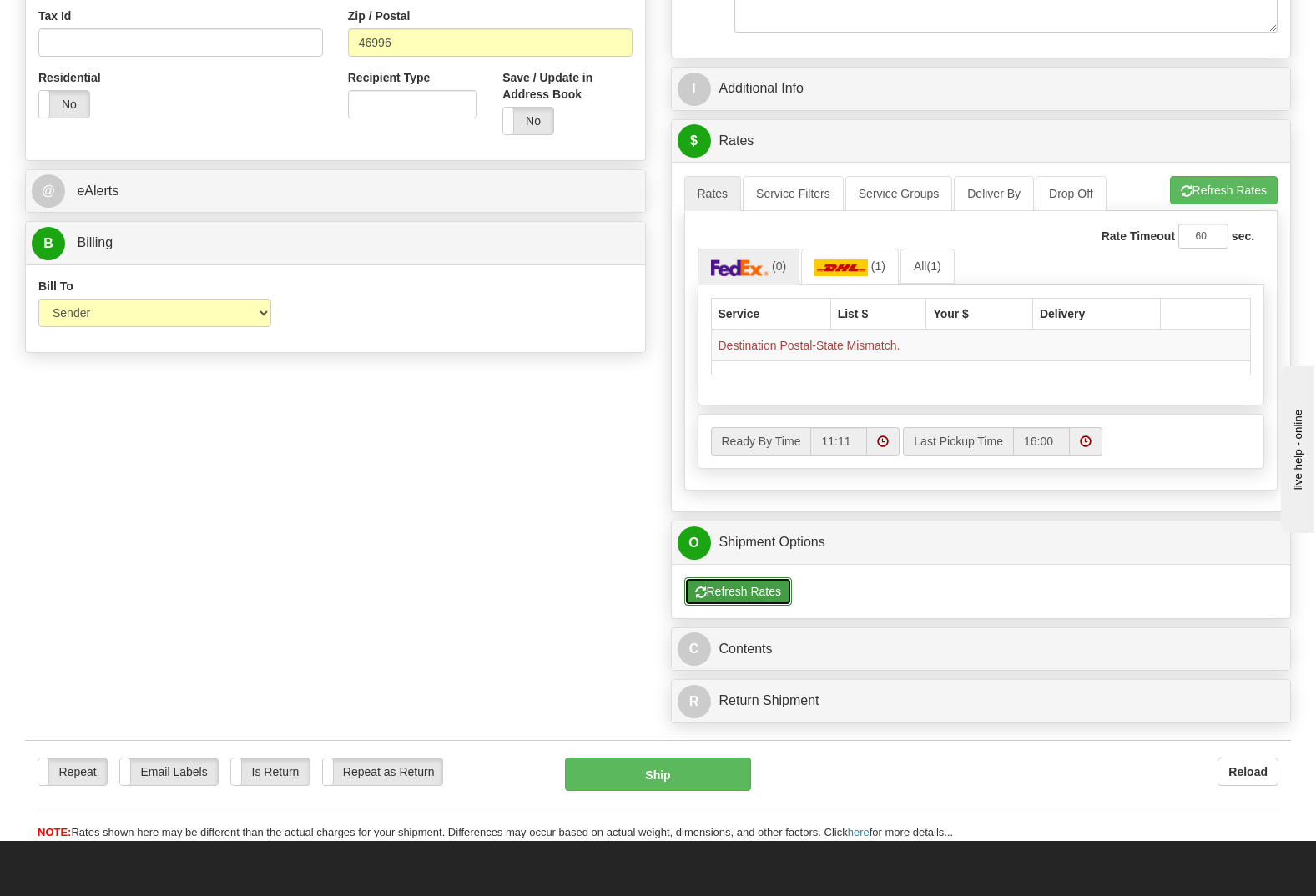
click at [758, 578] on button "Refresh Rates" at bounding box center [738, 591] width 108 height 29
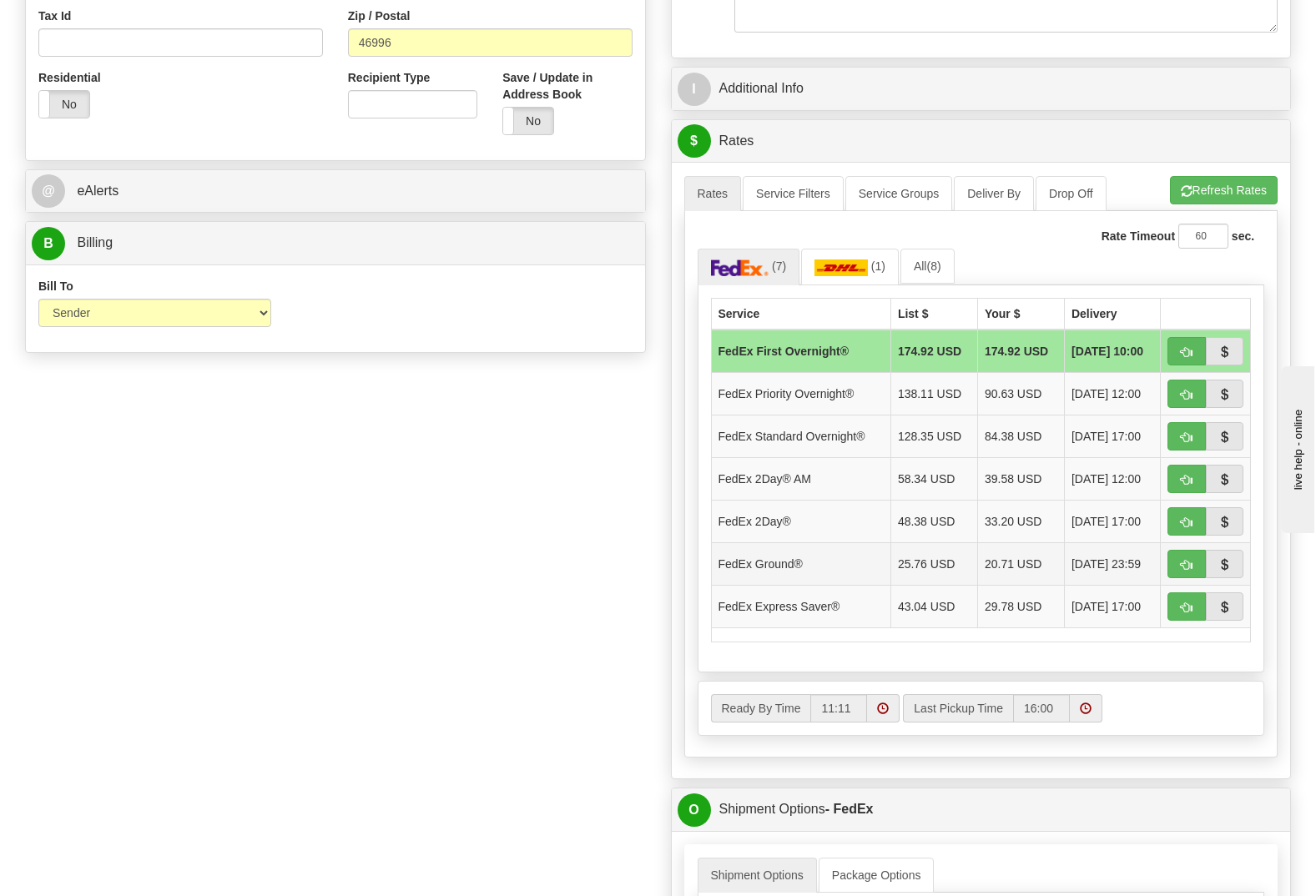
click at [997, 542] on td "20.71 USD" at bounding box center [1021, 563] width 87 height 43
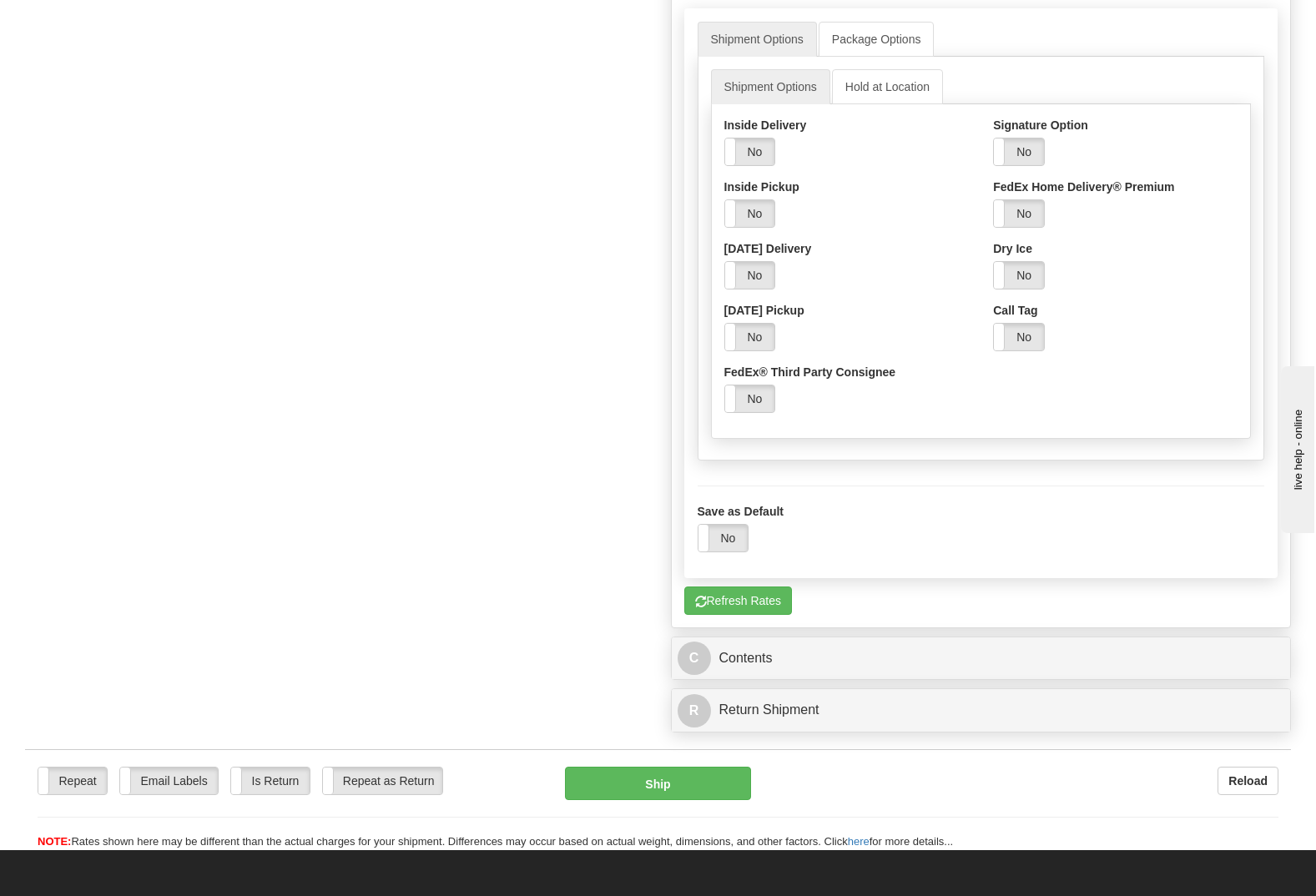
scroll to position [1501, 0]
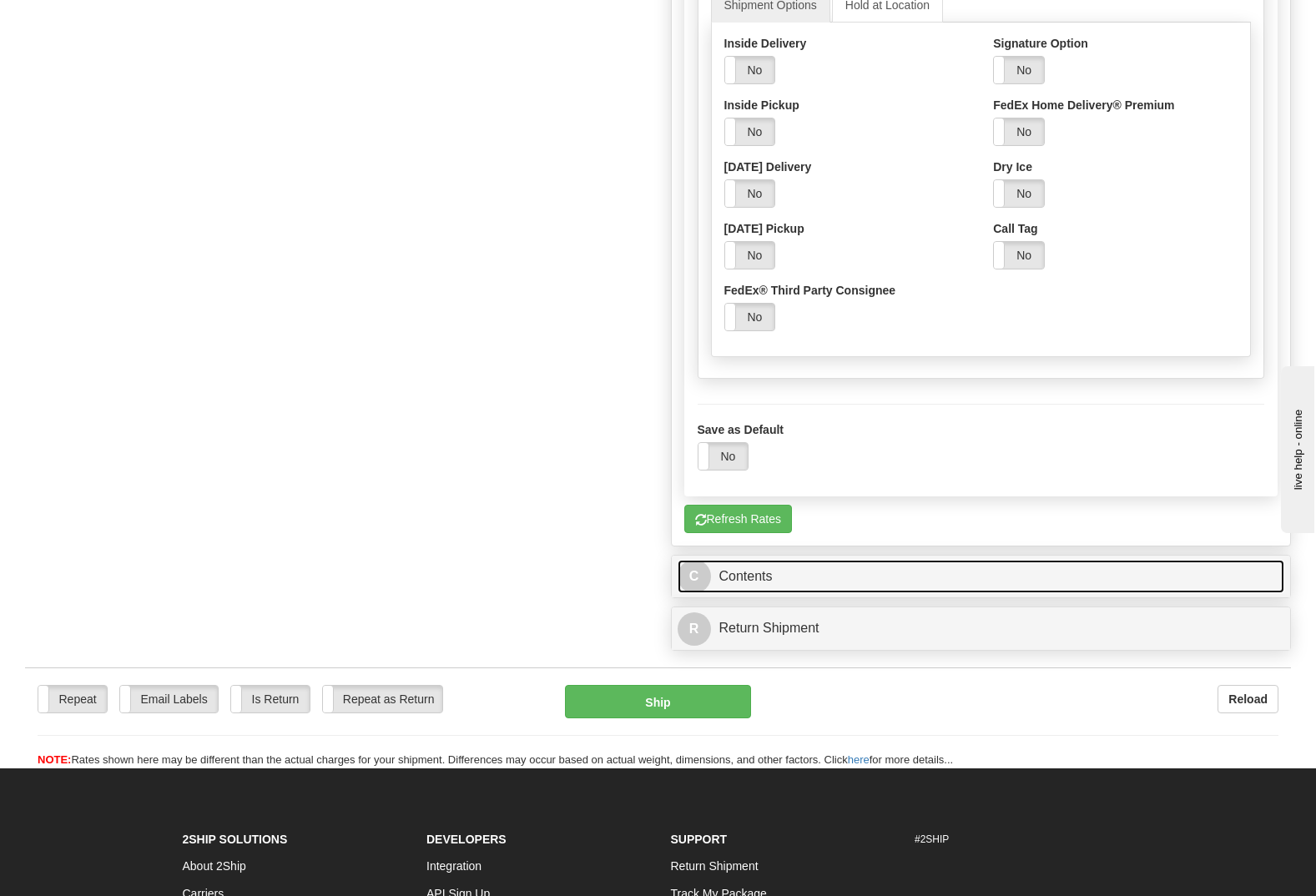
click at [717, 560] on link "C Contents" at bounding box center [982, 577] width 608 height 35
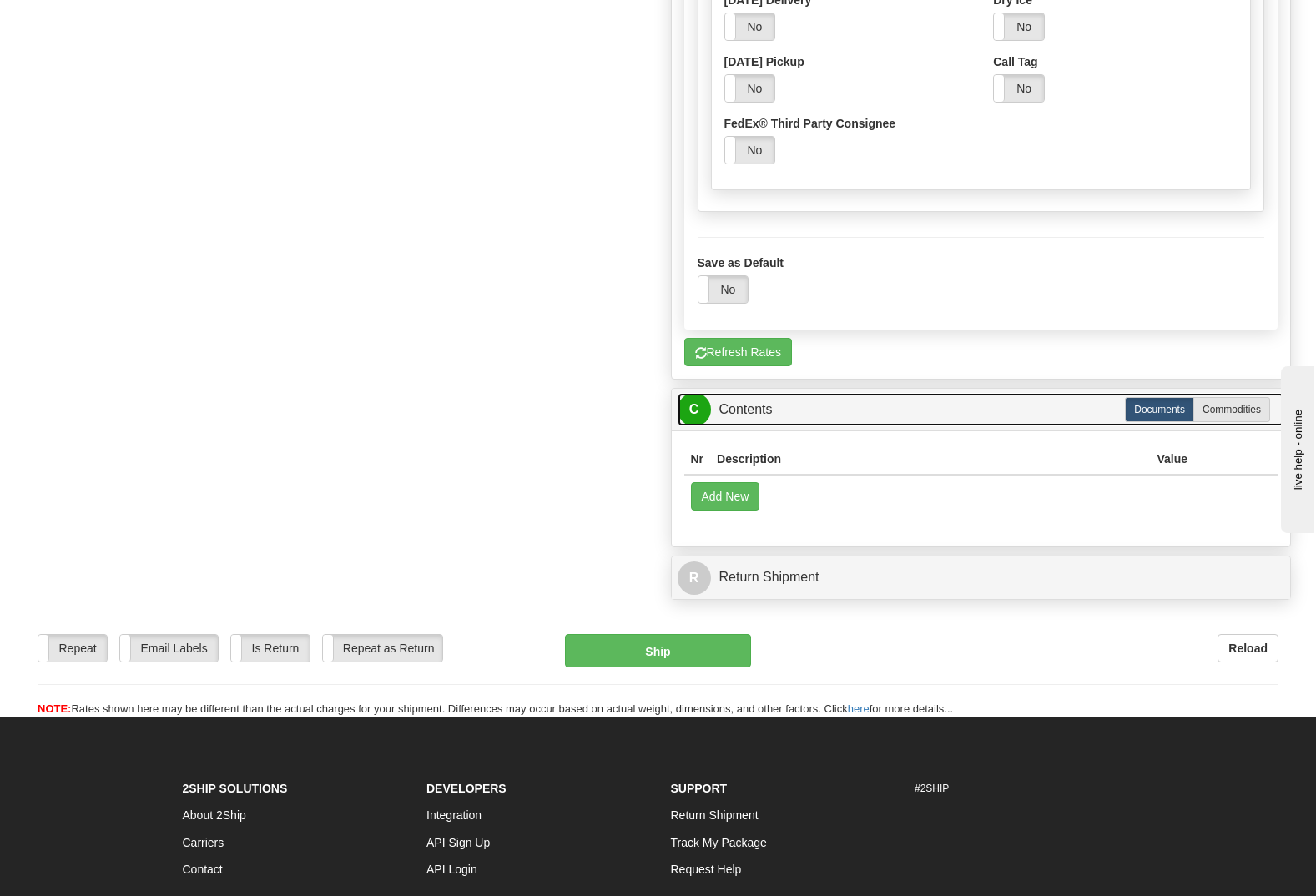
scroll to position [1751, 0]
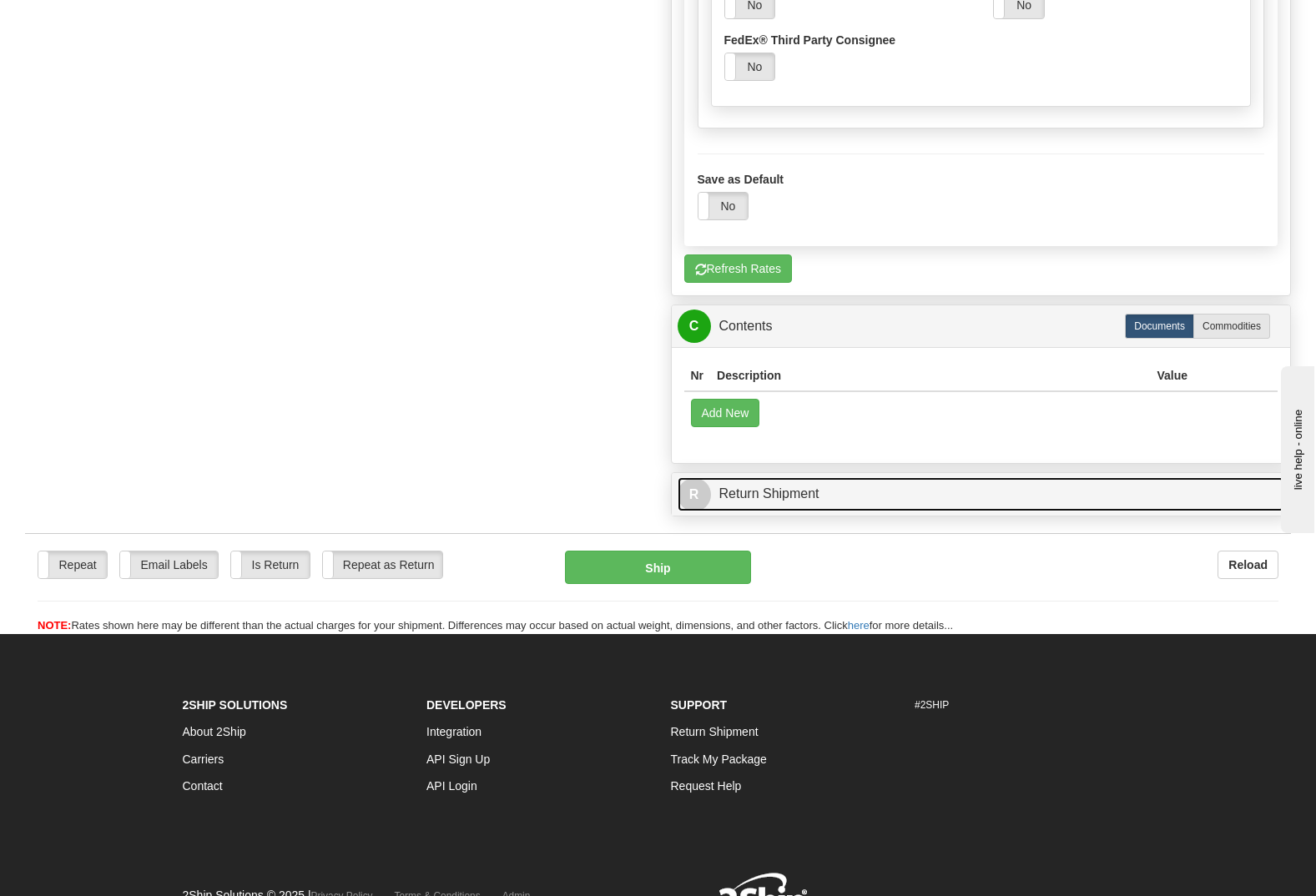
click at [743, 477] on link "R Return Shipment" at bounding box center [982, 493] width 608 height 35
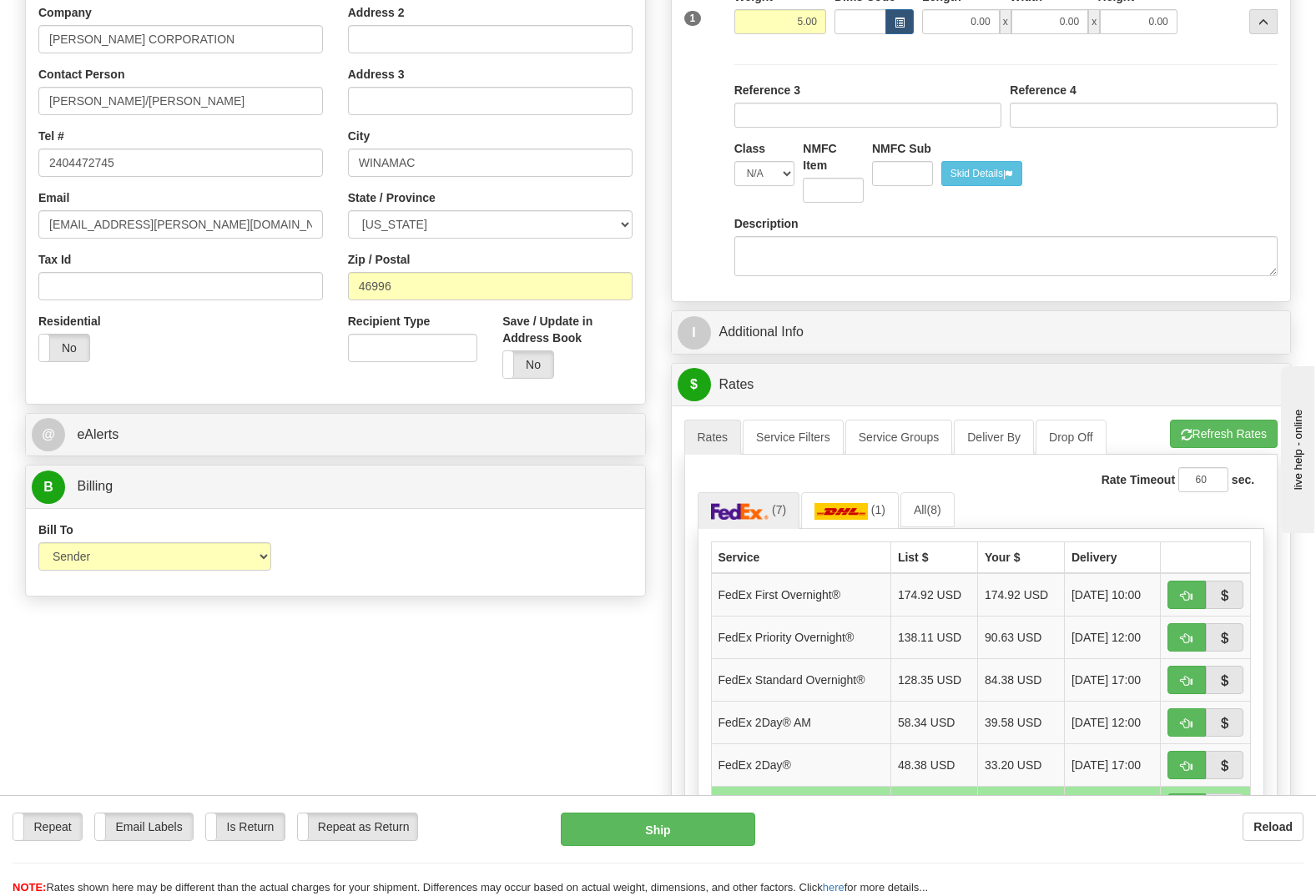
scroll to position [301, 0]
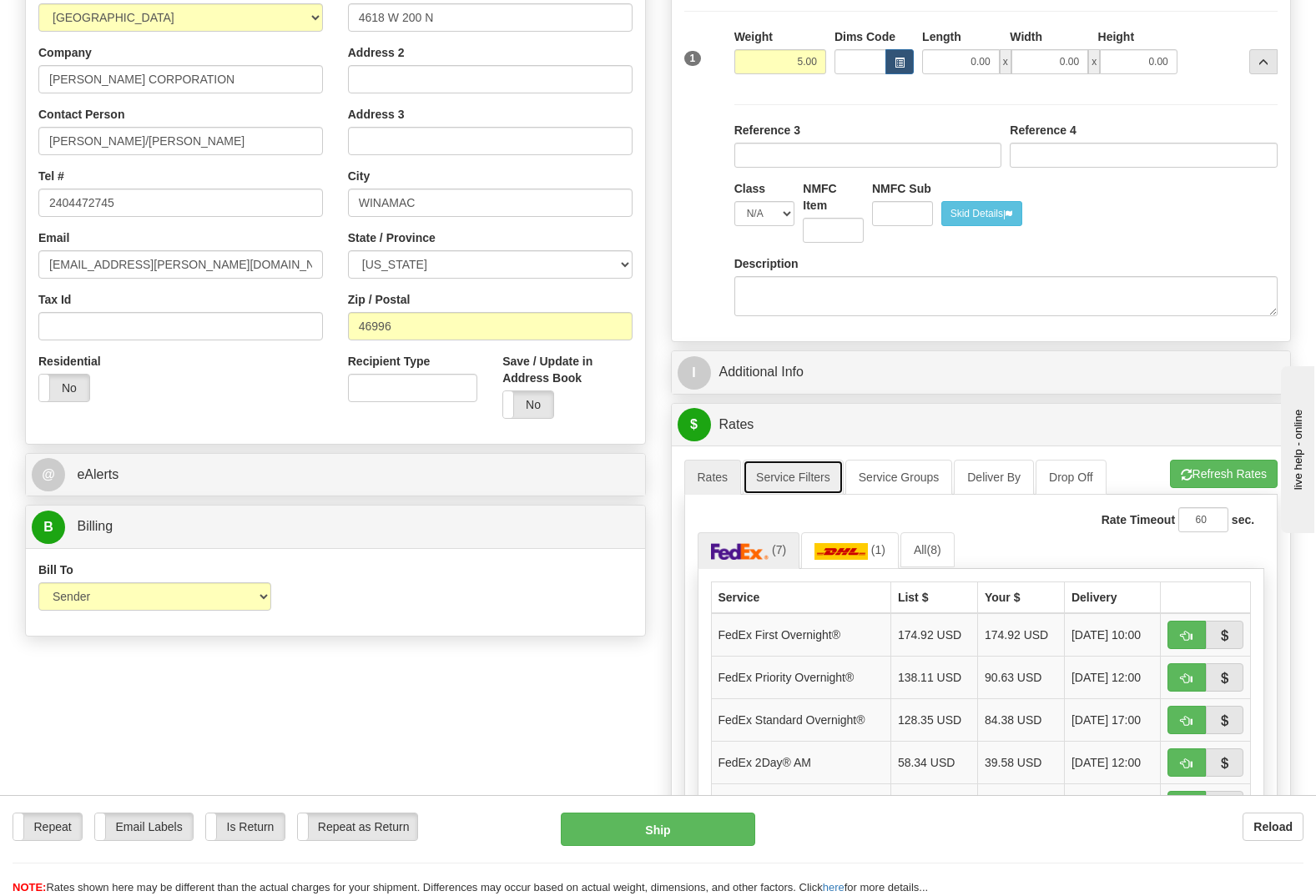
click at [815, 460] on link "Service Filters" at bounding box center [794, 477] width 101 height 35
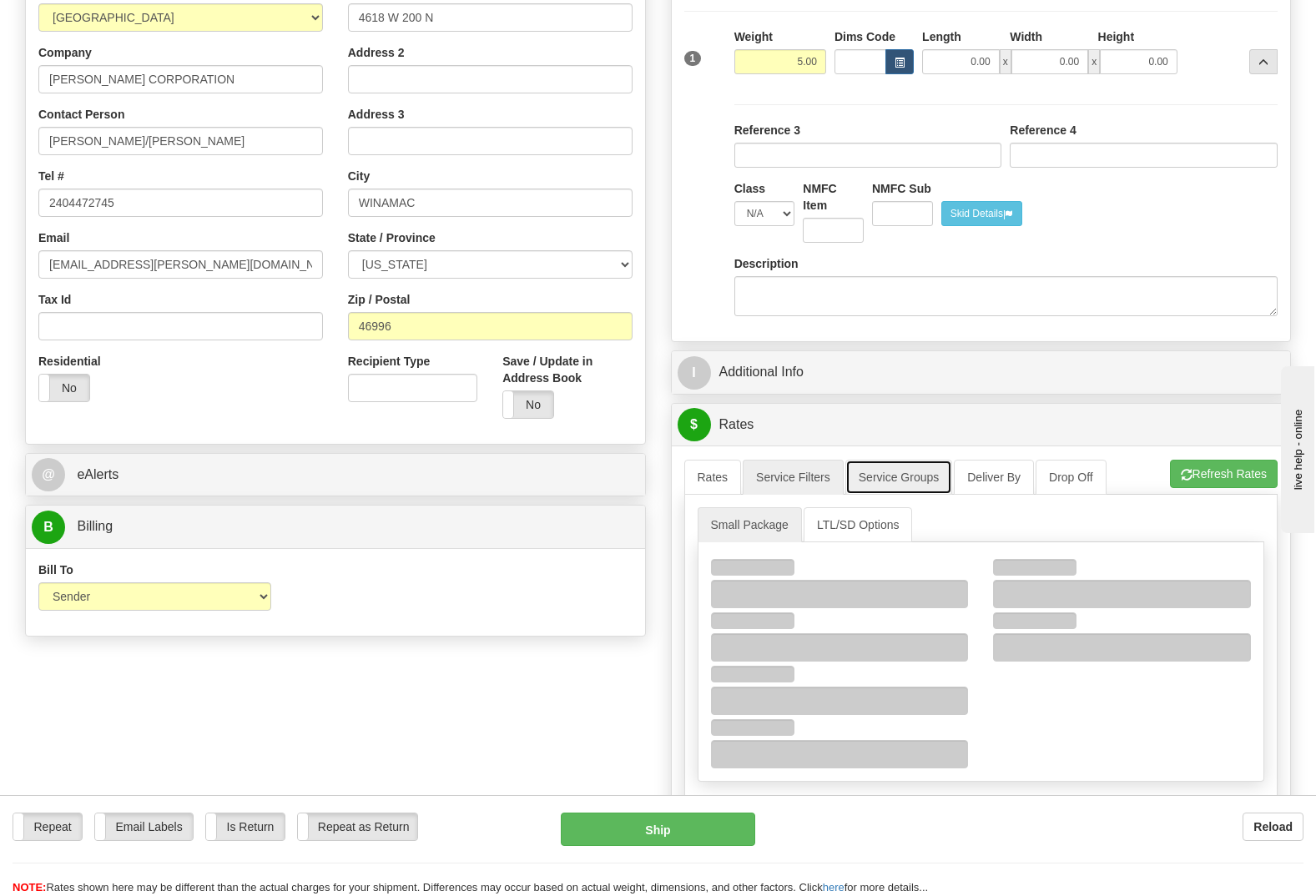
click at [909, 460] on link "Service Groups" at bounding box center [898, 477] width 107 height 35
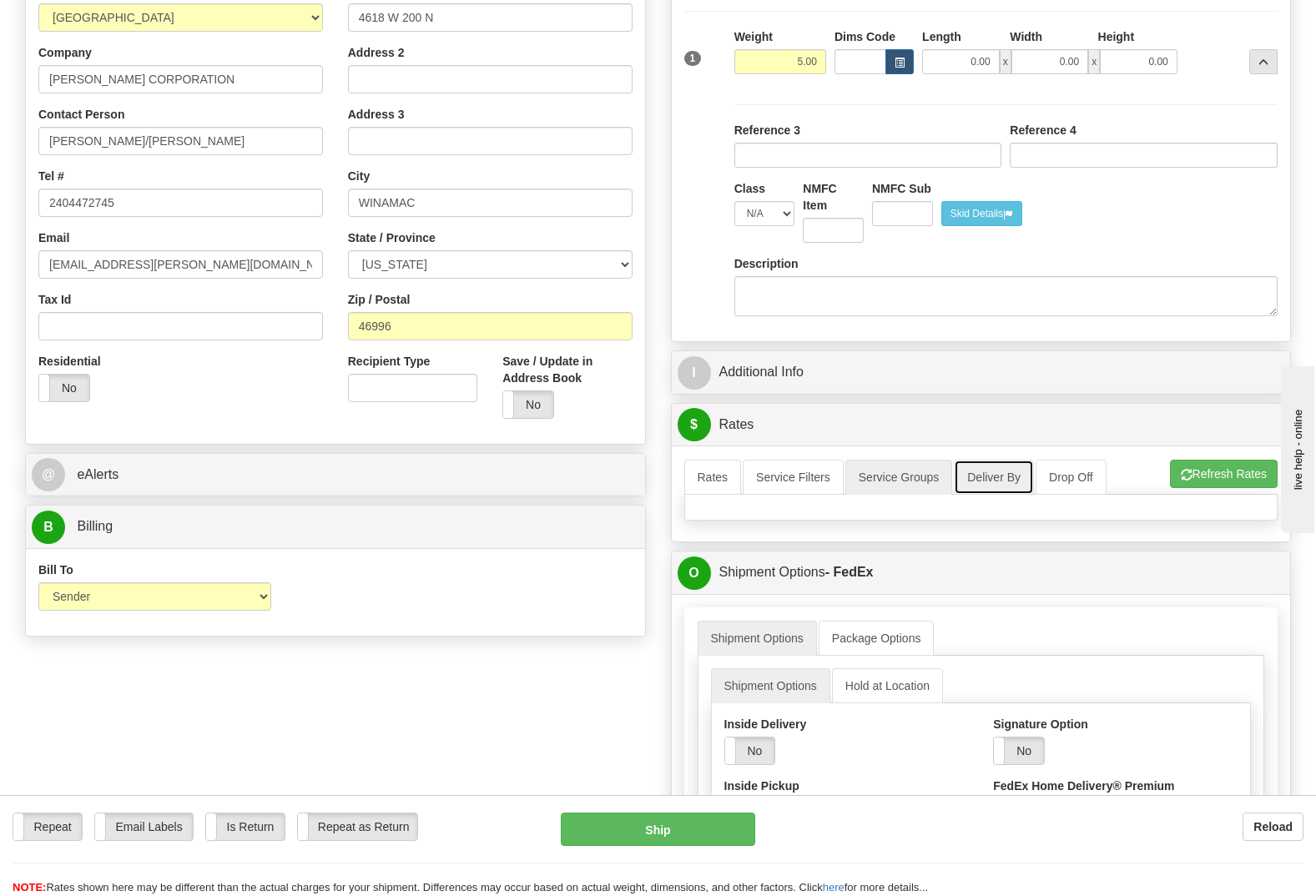
click at [998, 460] on link "Deliver By" at bounding box center [993, 477] width 80 height 35
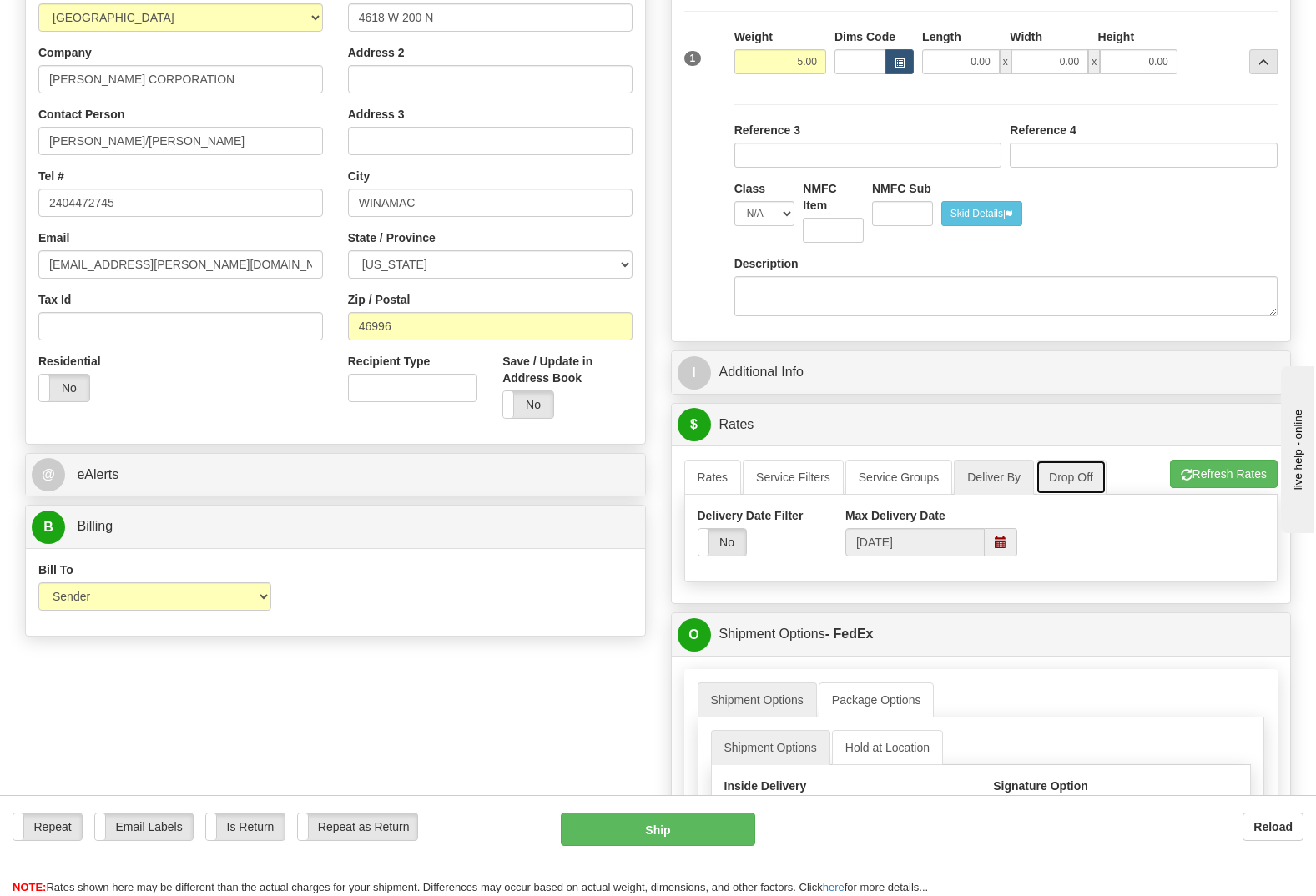
click at [1073, 460] on link "Drop Off" at bounding box center [1072, 477] width 71 height 35
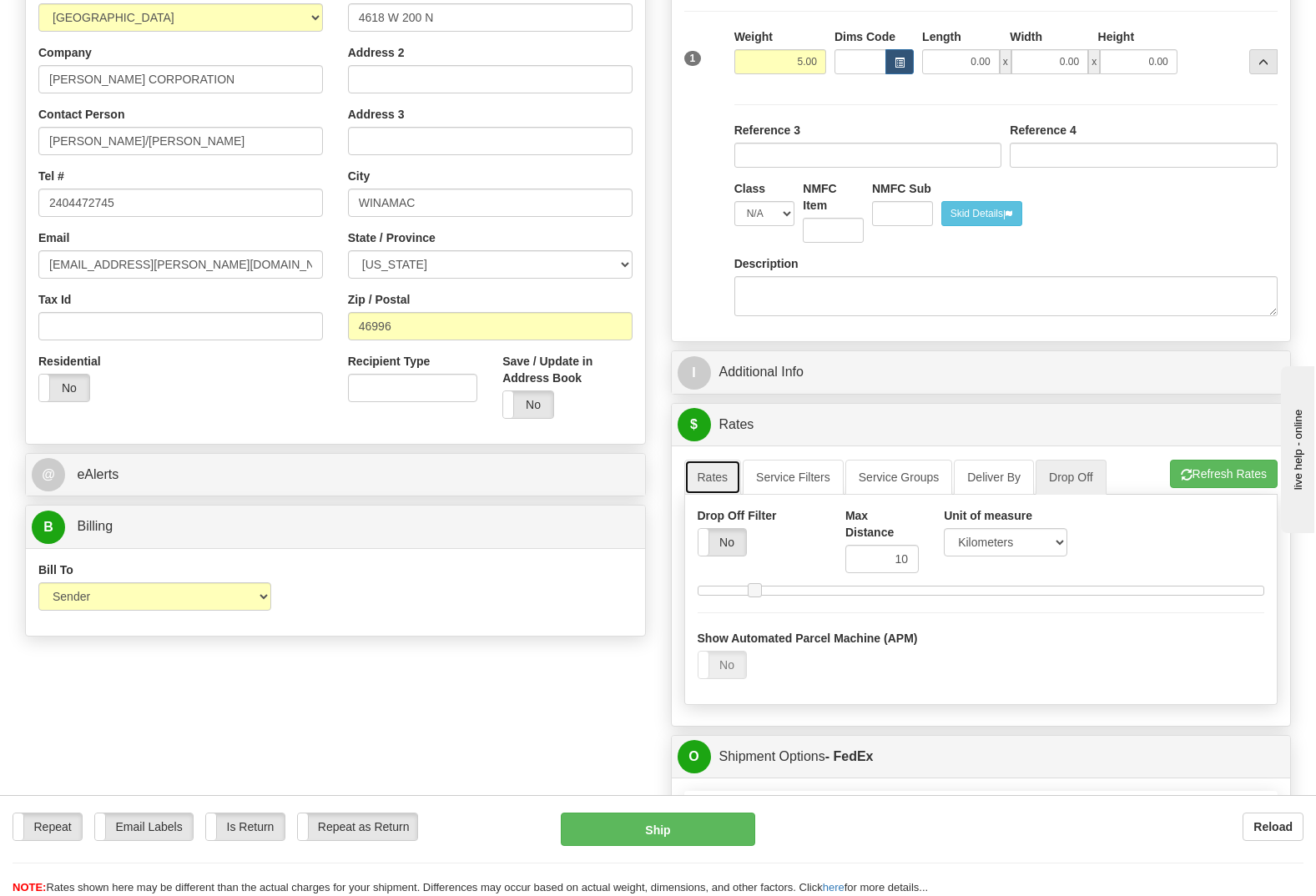
click at [728, 460] on link "Rates" at bounding box center [713, 477] width 57 height 35
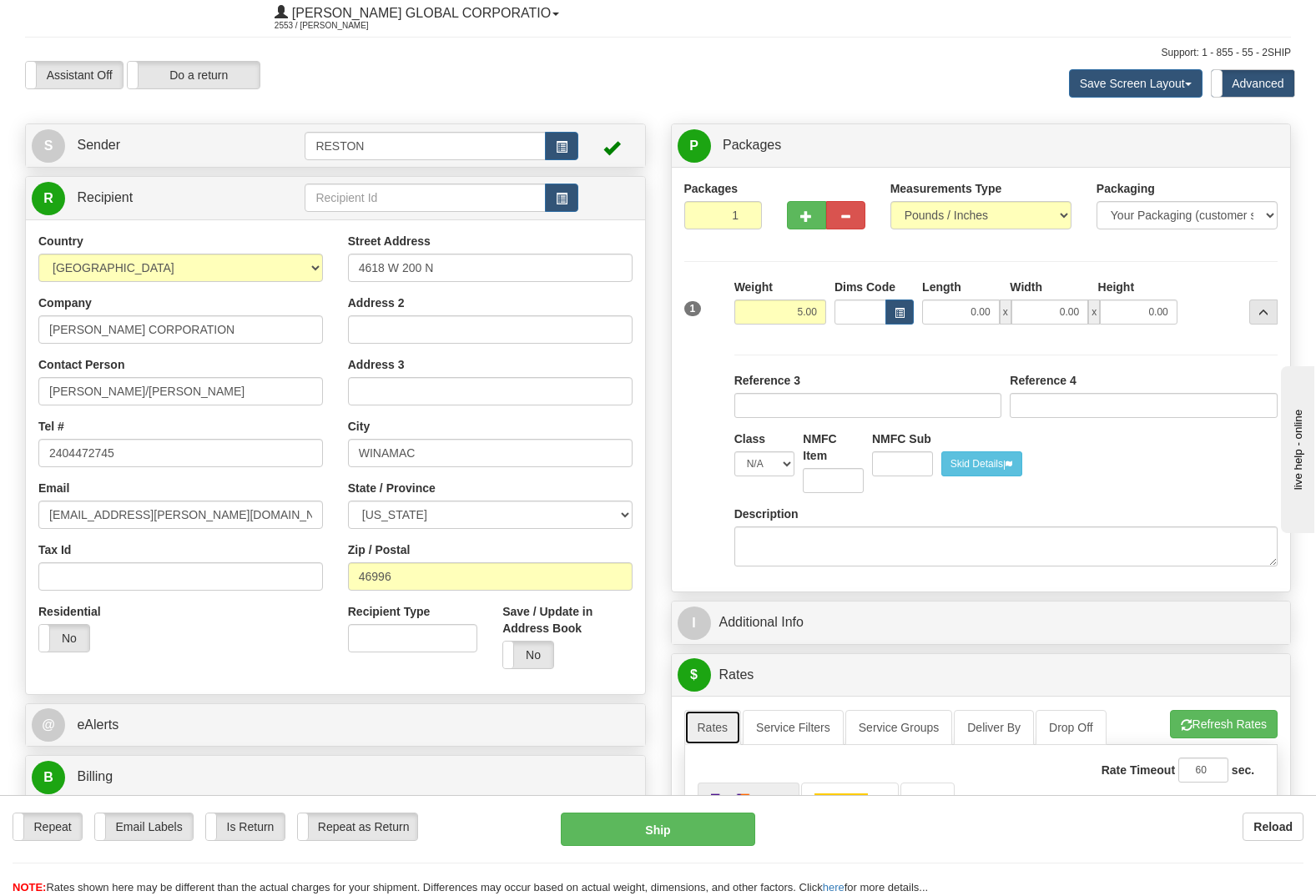
scroll to position [0, 0]
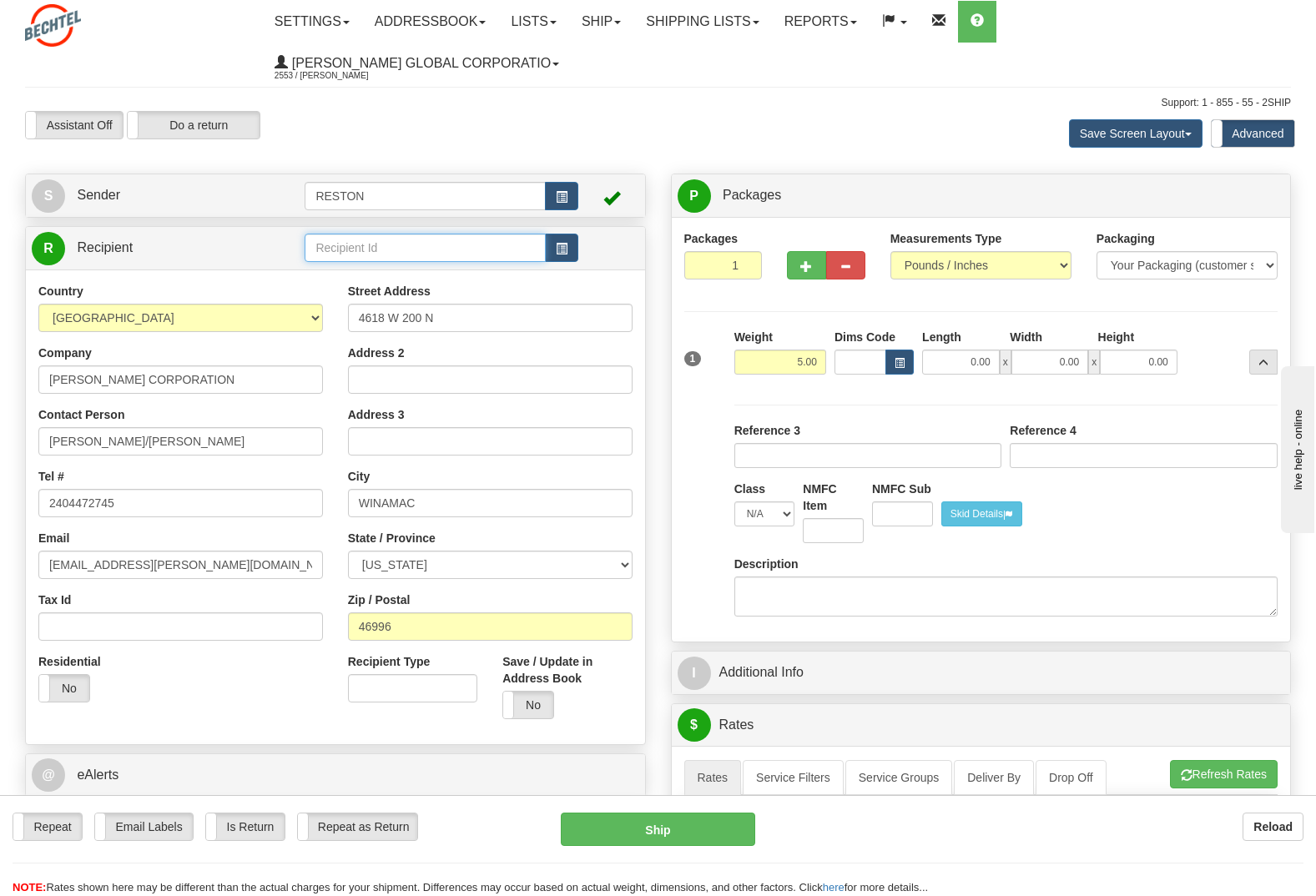
click at [498, 233] on input "text" at bounding box center [424, 247] width 240 height 29
type input "26674-210"
click button "Delete" at bounding box center [0, 0] width 0 height 0
click at [563, 243] on span "button" at bounding box center [562, 248] width 12 height 11
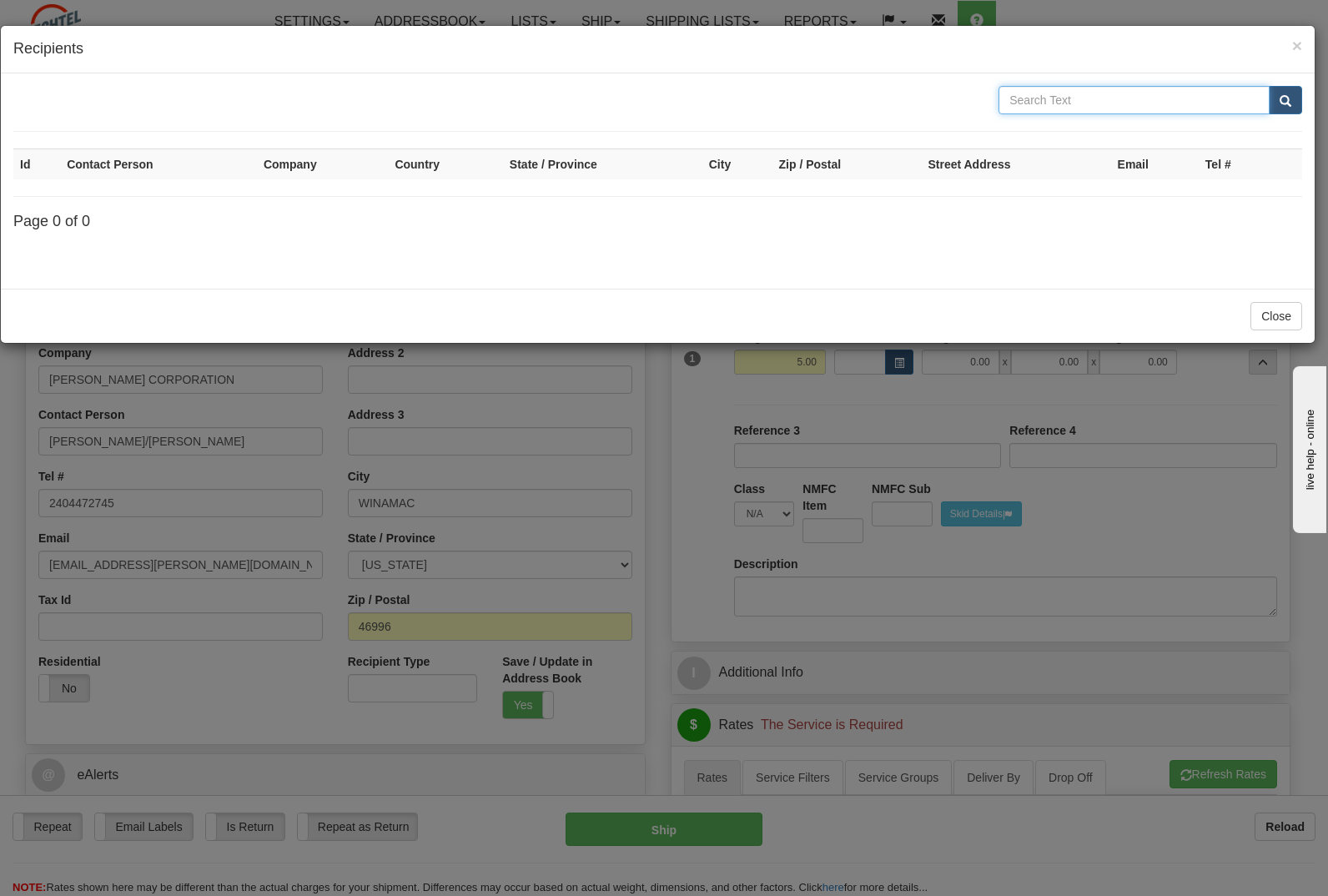
click at [1114, 109] on input "text" at bounding box center [1133, 100] width 271 height 29
type input "26674-210"
click at [1289, 97] on span "submit" at bounding box center [1285, 101] width 12 height 11
click at [1290, 102] on button "submit" at bounding box center [1285, 100] width 34 height 29
drag, startPoint x: 1097, startPoint y: 102, endPoint x: 1002, endPoint y: 100, distance: 95.0
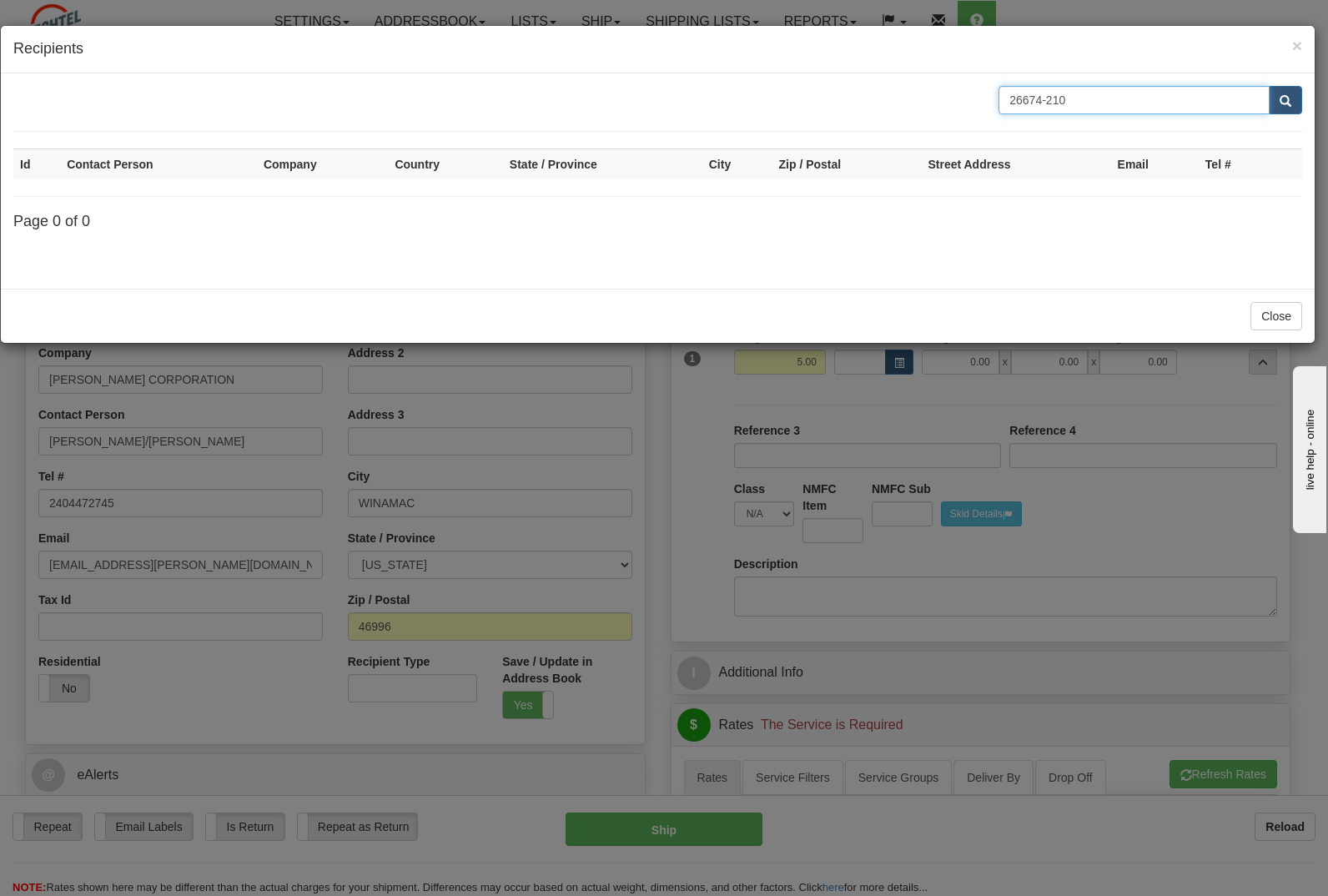
click at [1002, 100] on input "26674-210" at bounding box center [1133, 100] width 271 height 29
type input "CHARGER"
click at [1282, 103] on span "submit" at bounding box center [1285, 101] width 12 height 11
click at [1296, 45] on span "×" at bounding box center [1296, 45] width 10 height 19
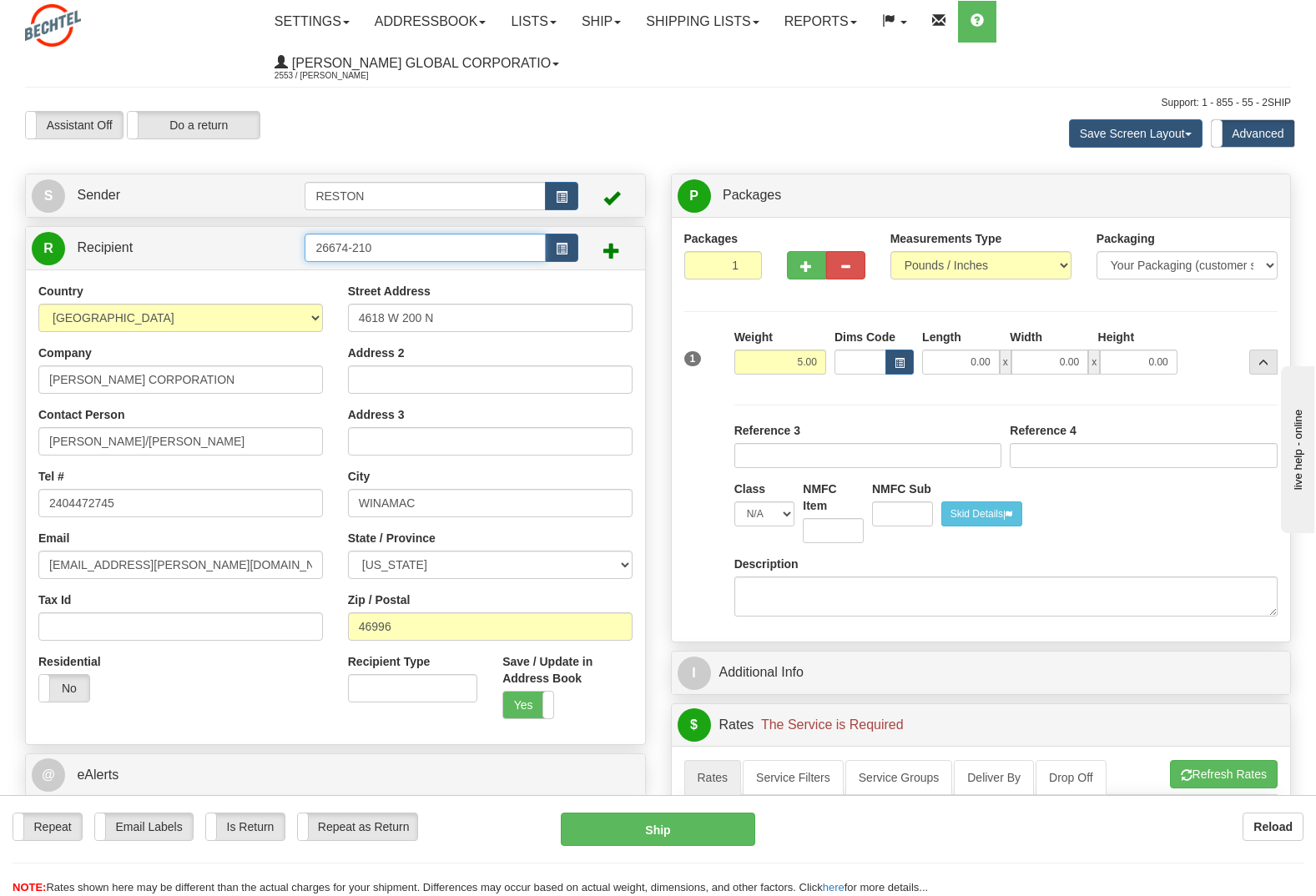
drag, startPoint x: 410, startPoint y: 212, endPoint x: 134, endPoint y: 192, distance: 276.7
click at [134, 231] on tr "R Recipient 26674-210" at bounding box center [335, 248] width 608 height 35
click at [504, 182] on input "RESTON" at bounding box center [424, 196] width 240 height 29
click at [559, 192] on span "button" at bounding box center [562, 197] width 12 height 11
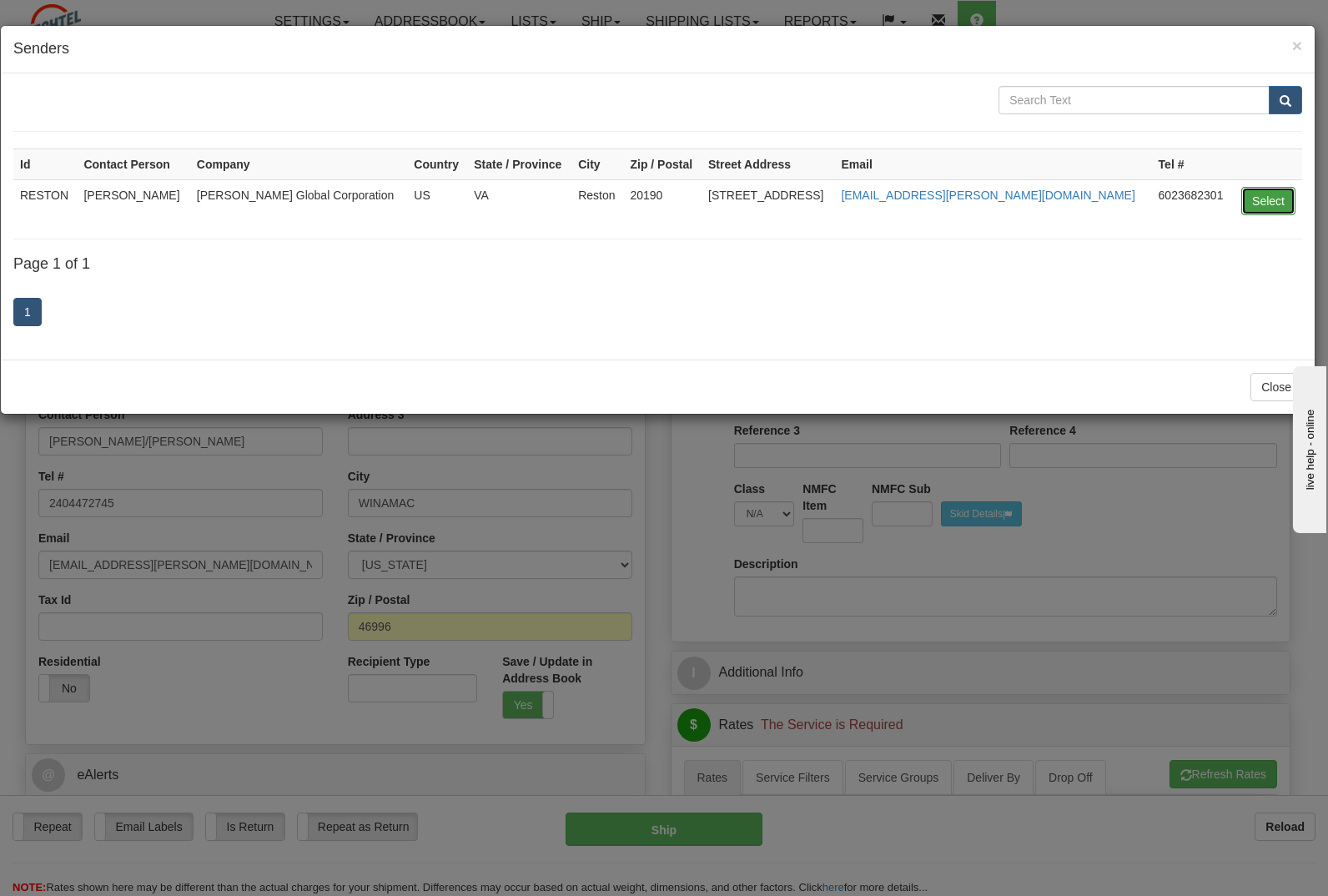
click at [1261, 203] on button "Select" at bounding box center [1268, 201] width 54 height 29
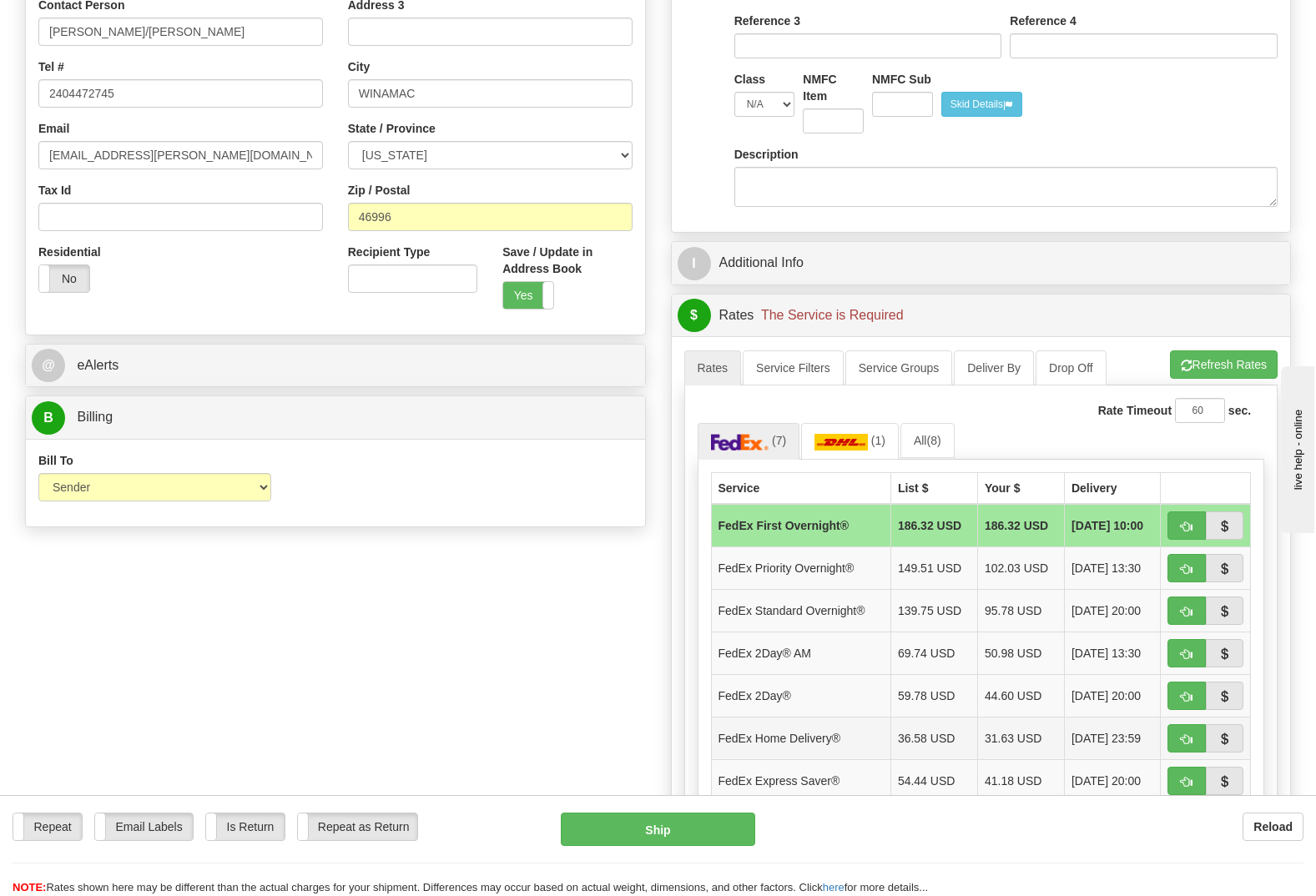
scroll to position [417, 0]
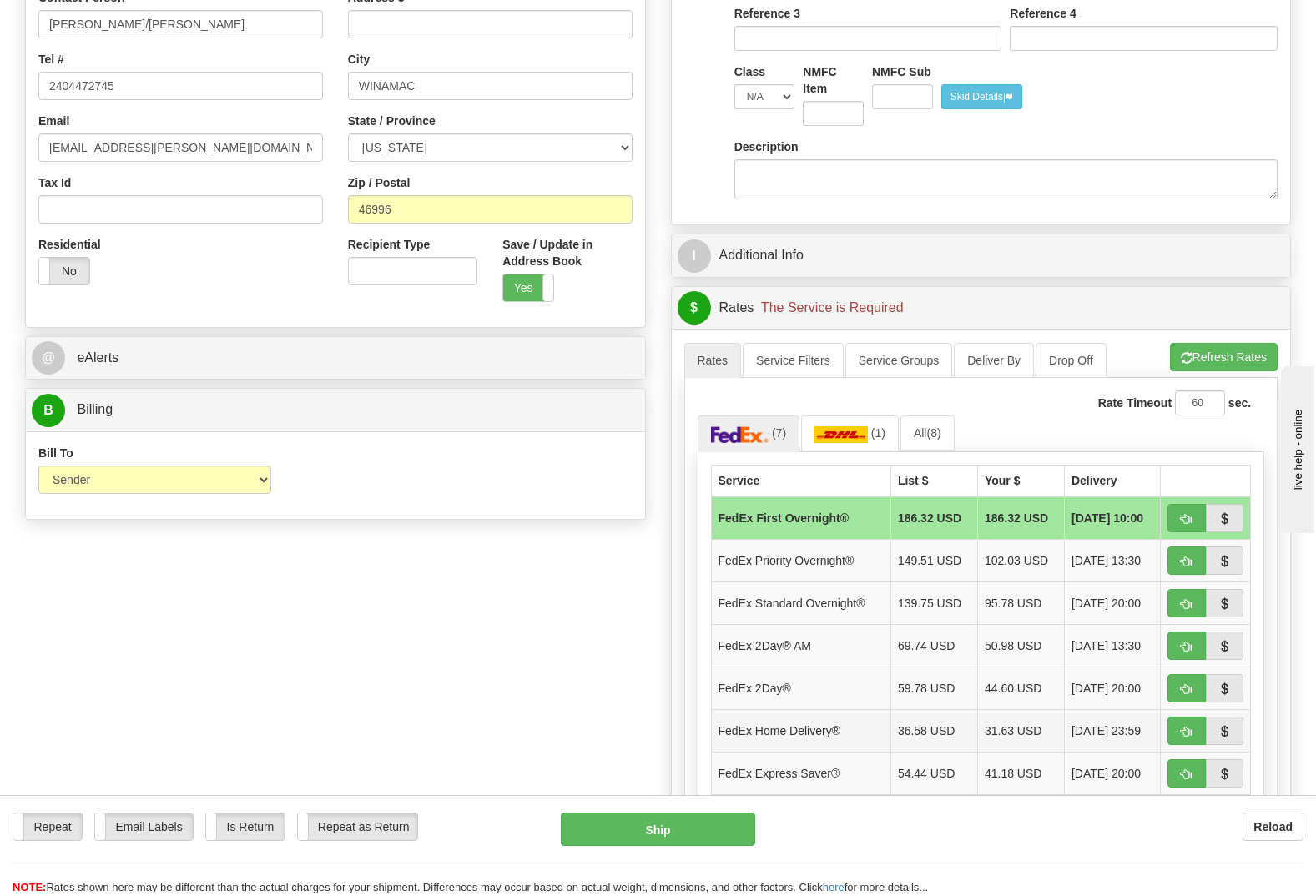
click at [947, 709] on td "36.58 USD" at bounding box center [934, 730] width 87 height 43
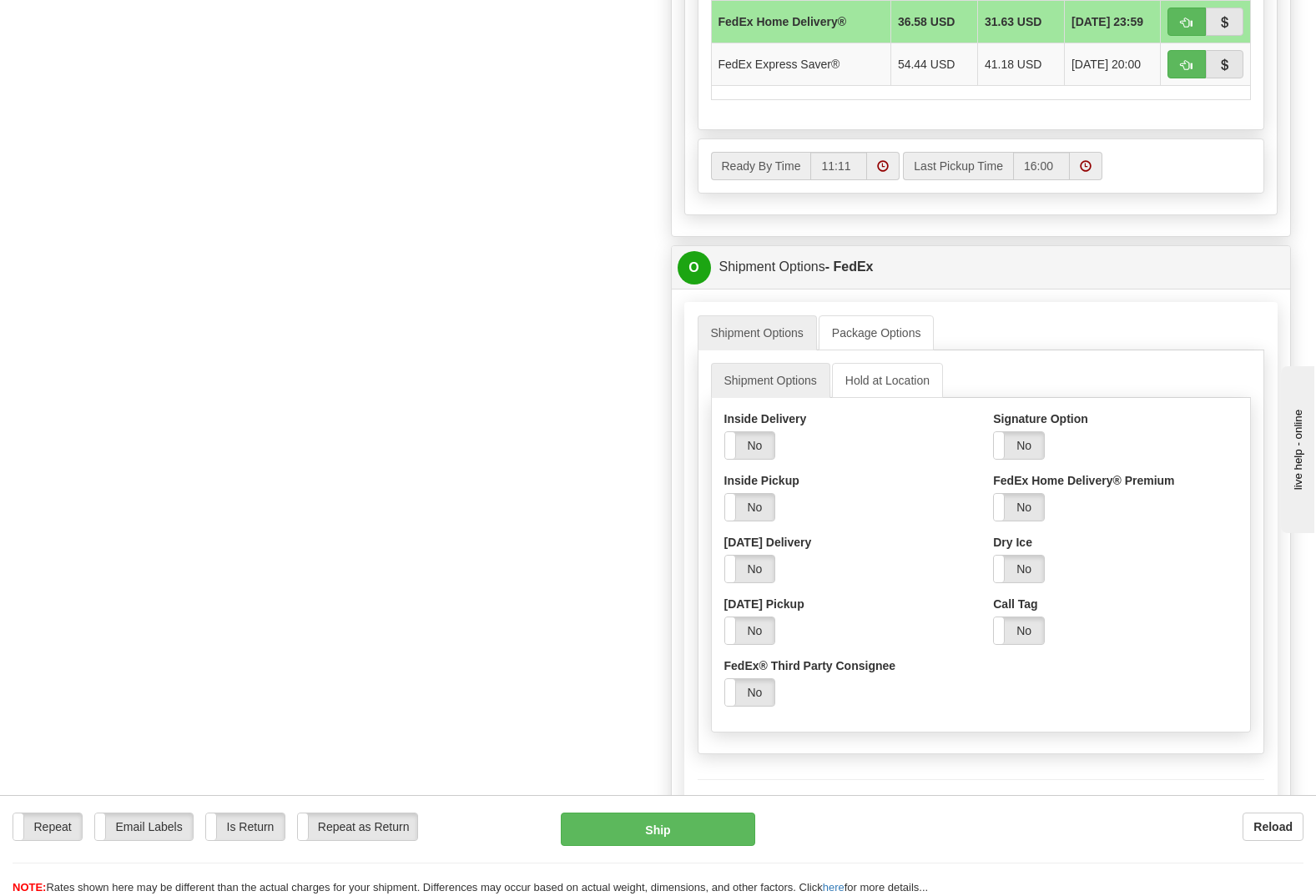
scroll to position [1168, 0]
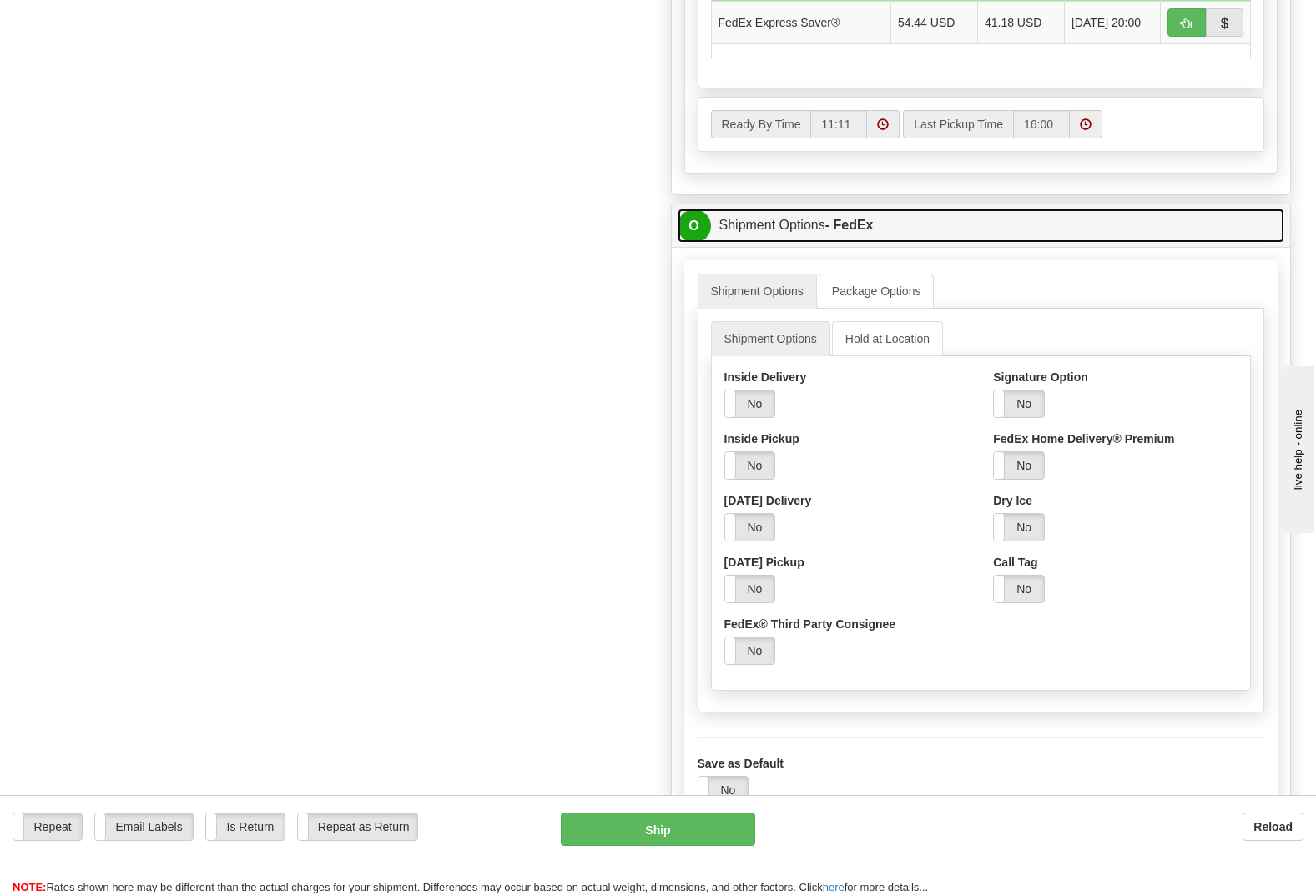
click at [689, 210] on span "O" at bounding box center [695, 226] width 34 height 34
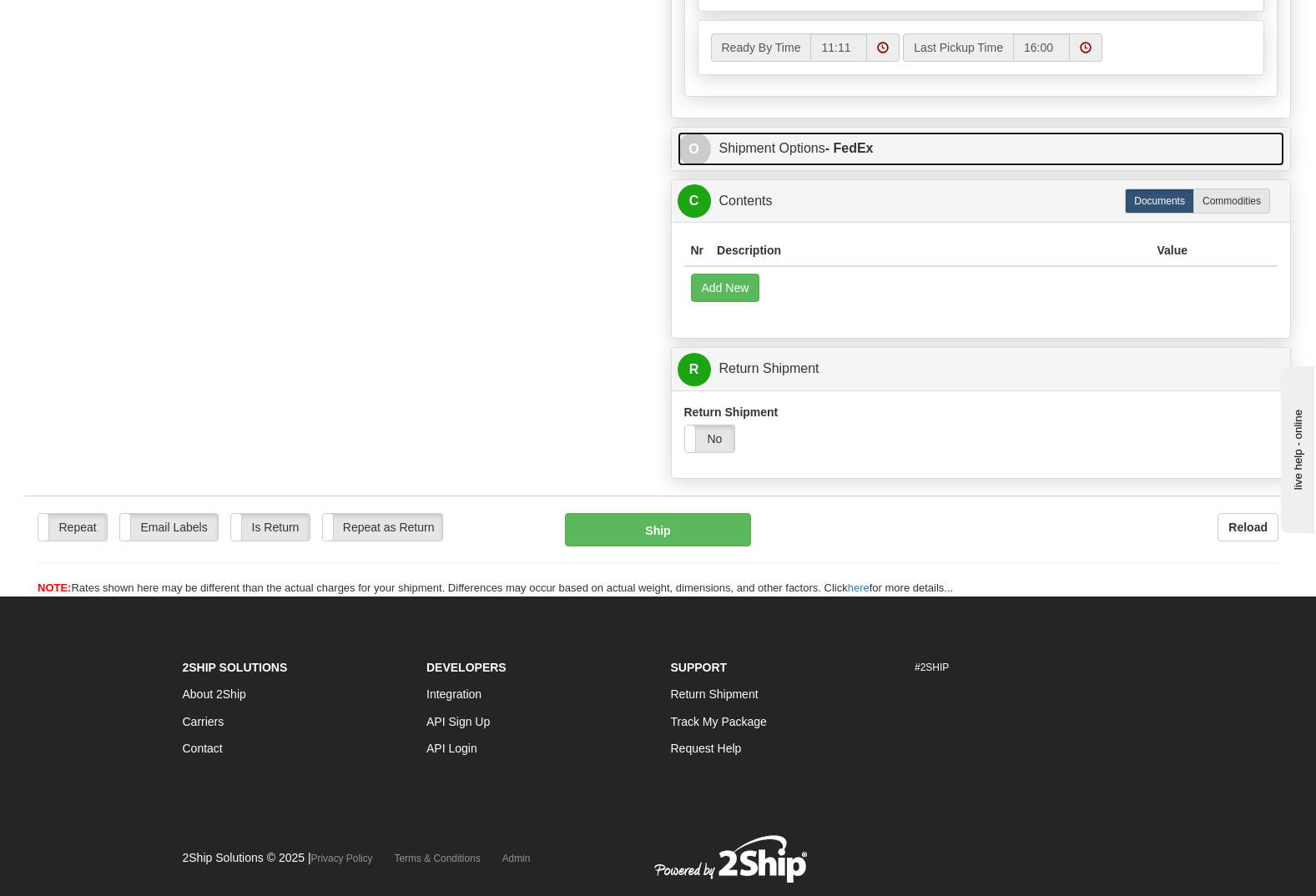
scroll to position [1253, 0]
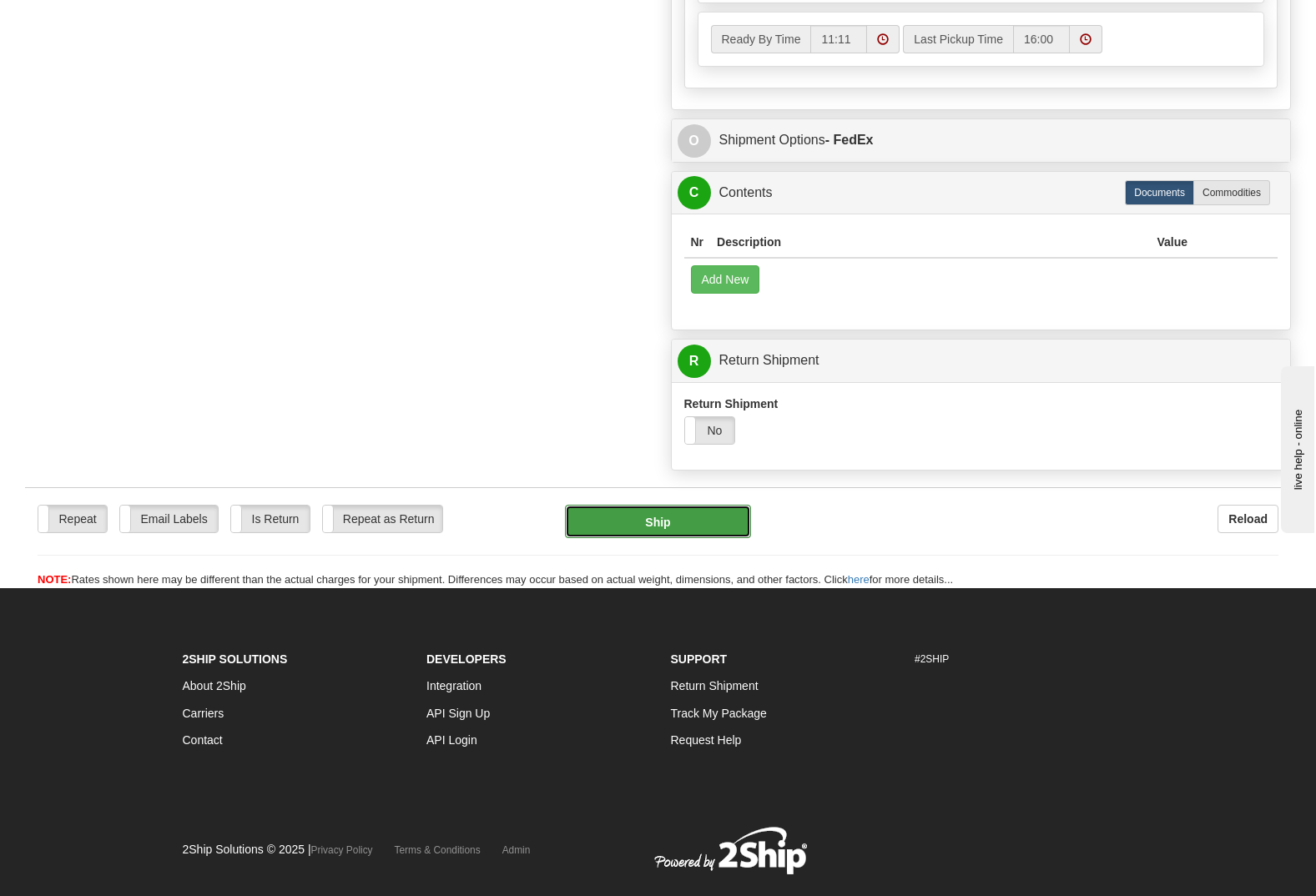
click at [673, 504] on button "Ship" at bounding box center [658, 521] width 186 height 34
type input "90"
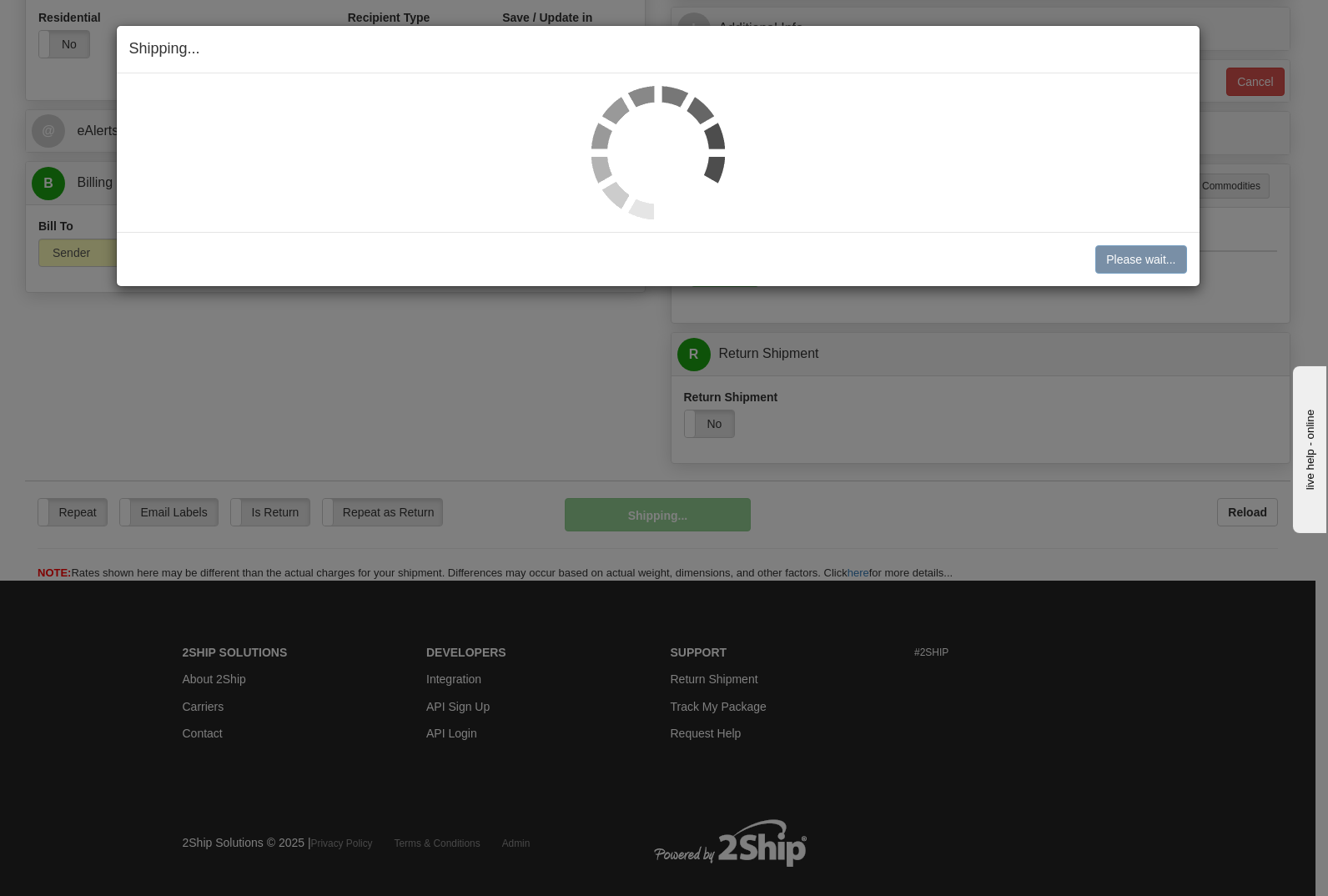
scroll to position [636, 0]
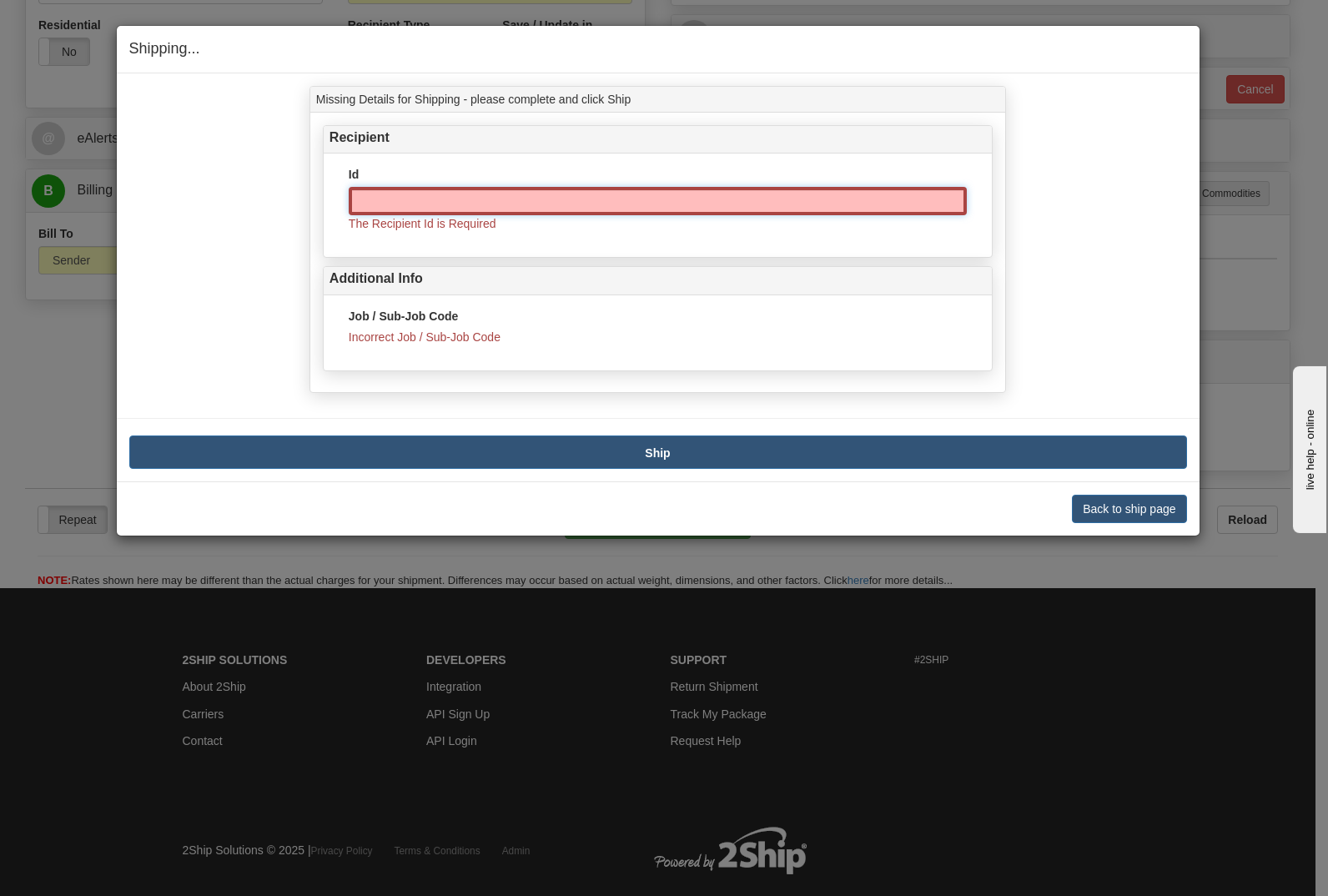
click at [401, 202] on input "Id" at bounding box center [657, 201] width 618 height 29
type input "26674-210"
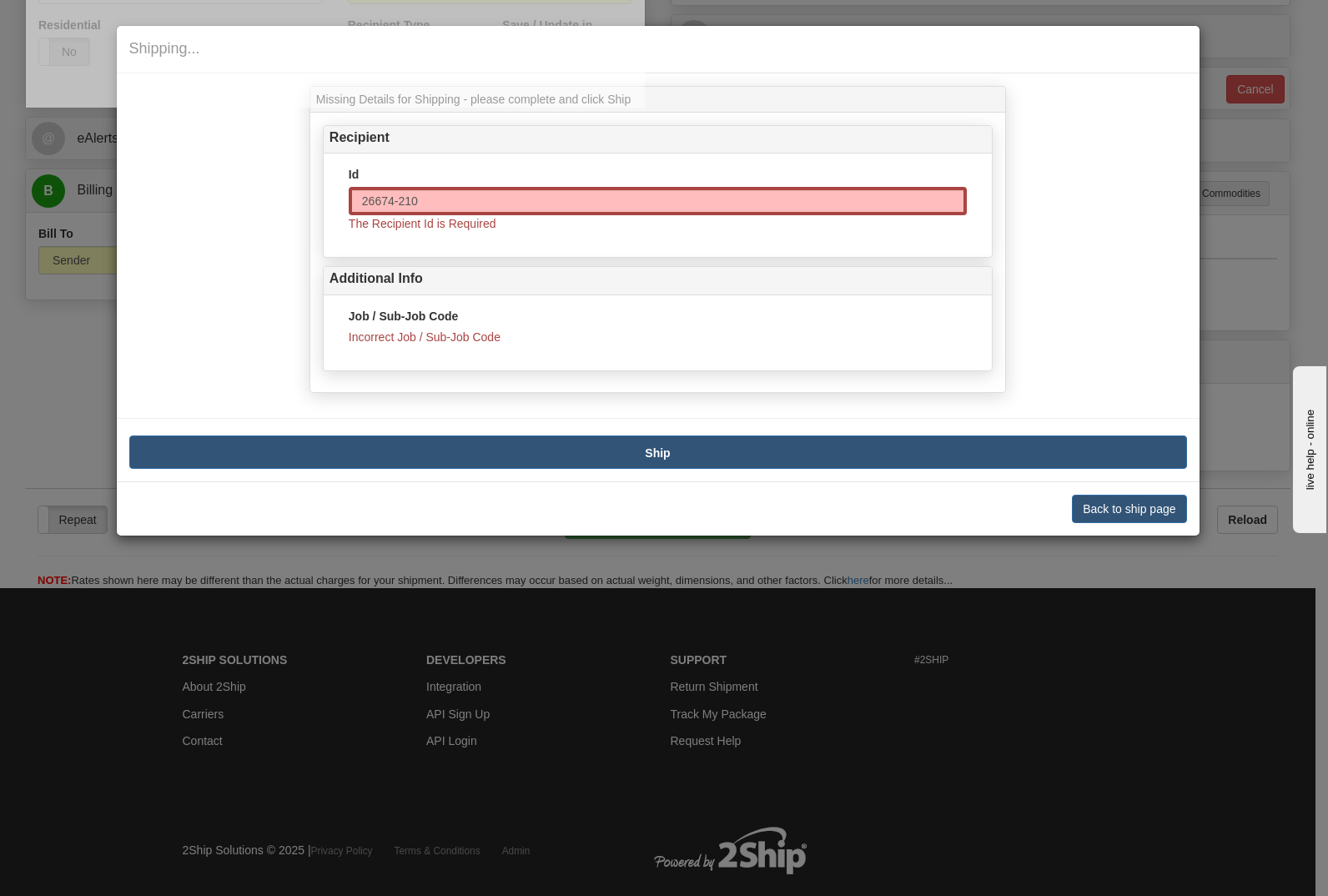
click at [608, 401] on div "Missing Details for Shipping - please complete and click Ship Recipient Id 2667…" at bounding box center [657, 243] width 721 height 315
type input "90"
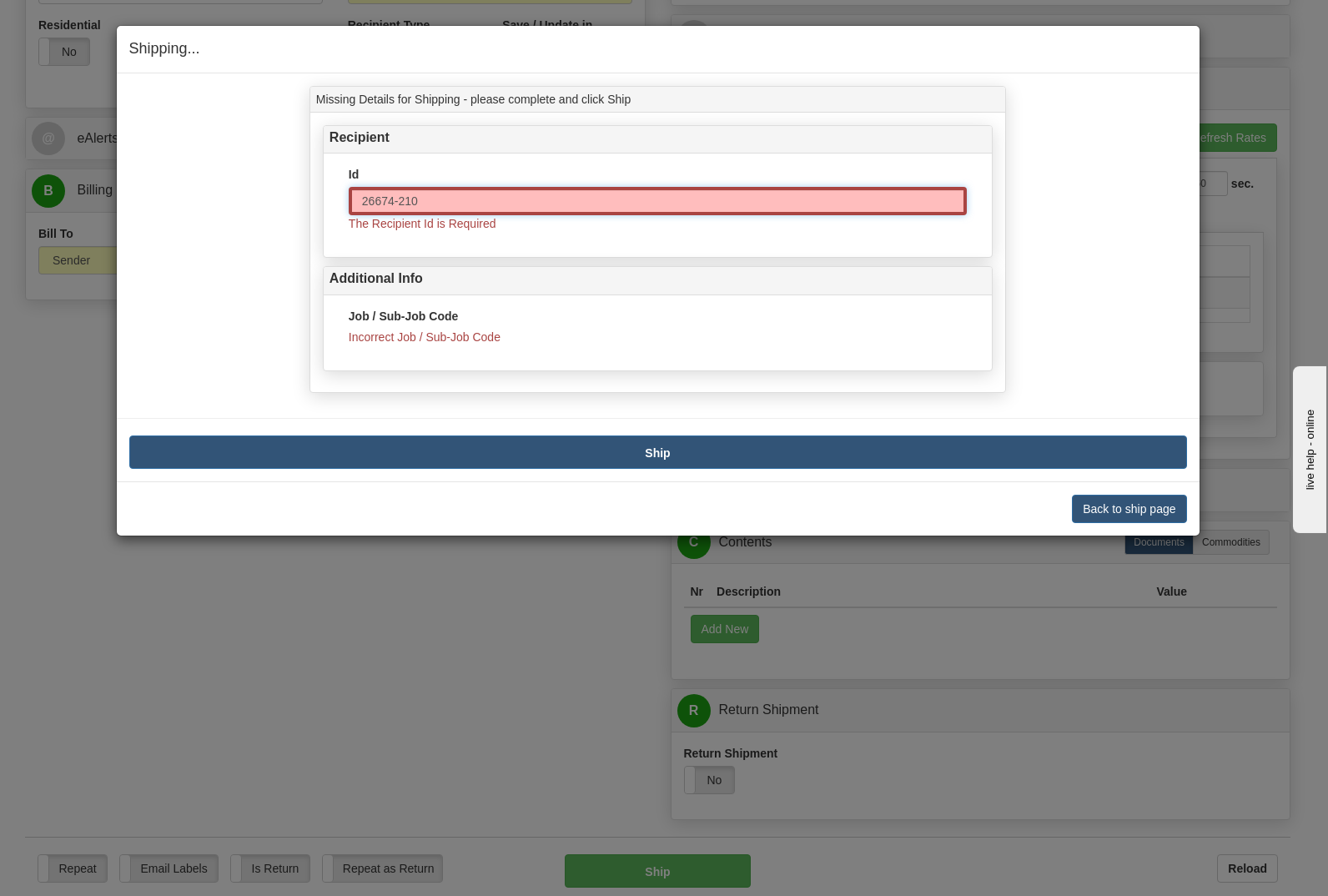
click at [517, 204] on input "26674-210" at bounding box center [657, 201] width 618 height 29
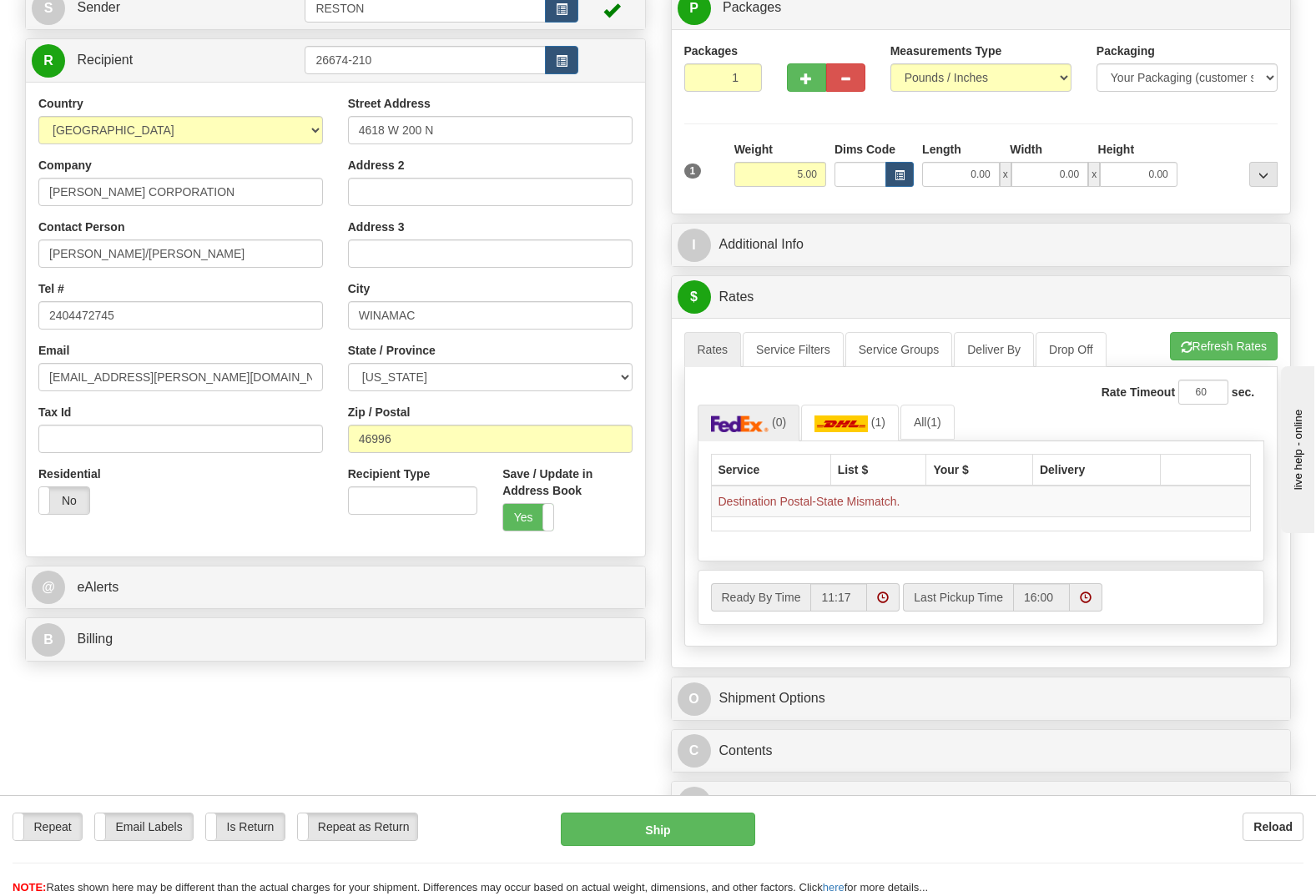
scroll to position [104, 0]
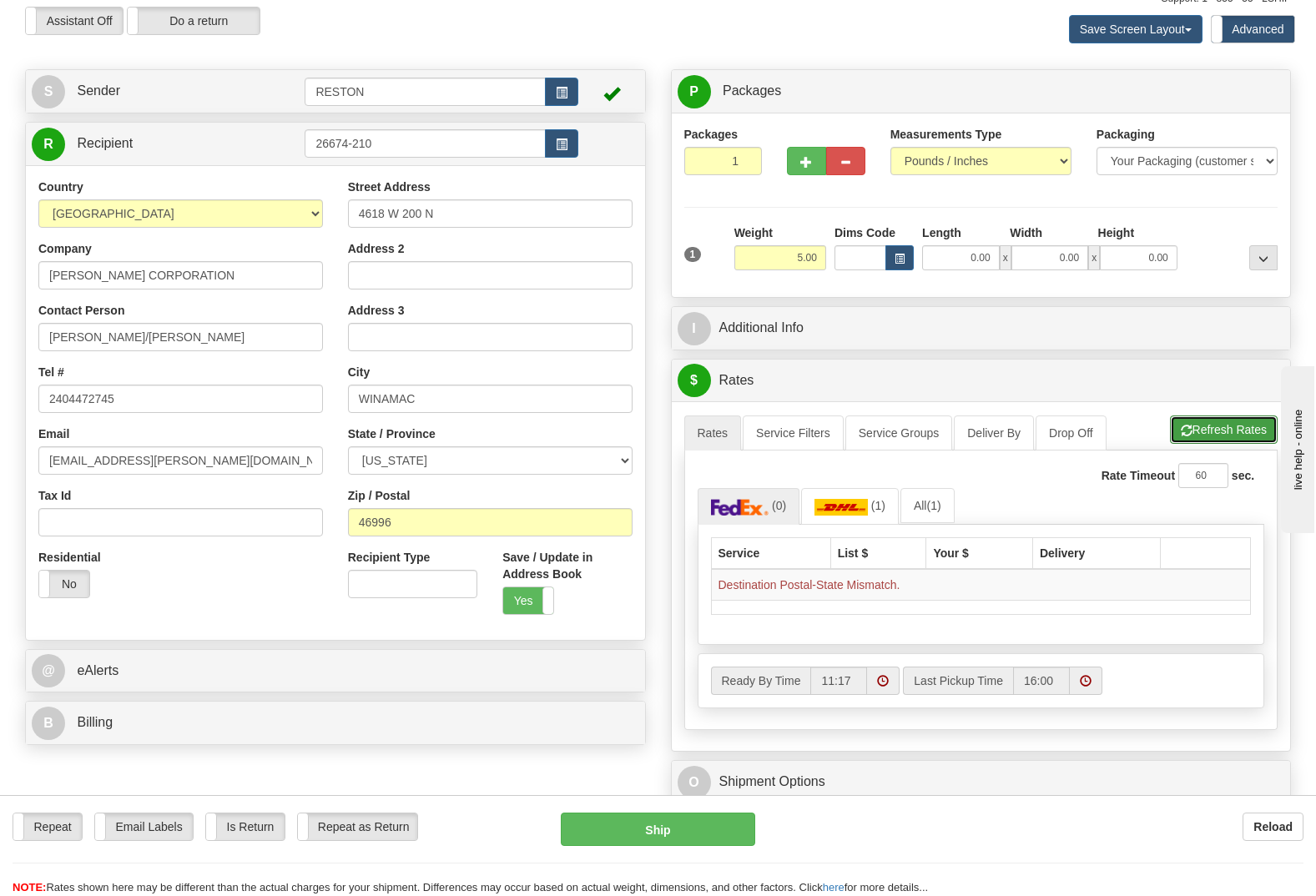
click at [1219, 415] on button "Refresh Rates" at bounding box center [1223, 429] width 108 height 29
click at [415, 446] on select "ALABAMA ALASKA ARIZONA ARKANSAS Armed Forces America Armed Forces Europe Armed …" at bounding box center [491, 460] width 285 height 29
select select "IN"
click at [348, 446] on select "ALABAMA ALASKA ARIZONA ARKANSAS Armed Forces America Armed Forces Europe Armed …" at bounding box center [491, 460] width 285 height 29
click at [1230, 415] on button "Refresh Rates" at bounding box center [1223, 429] width 108 height 29
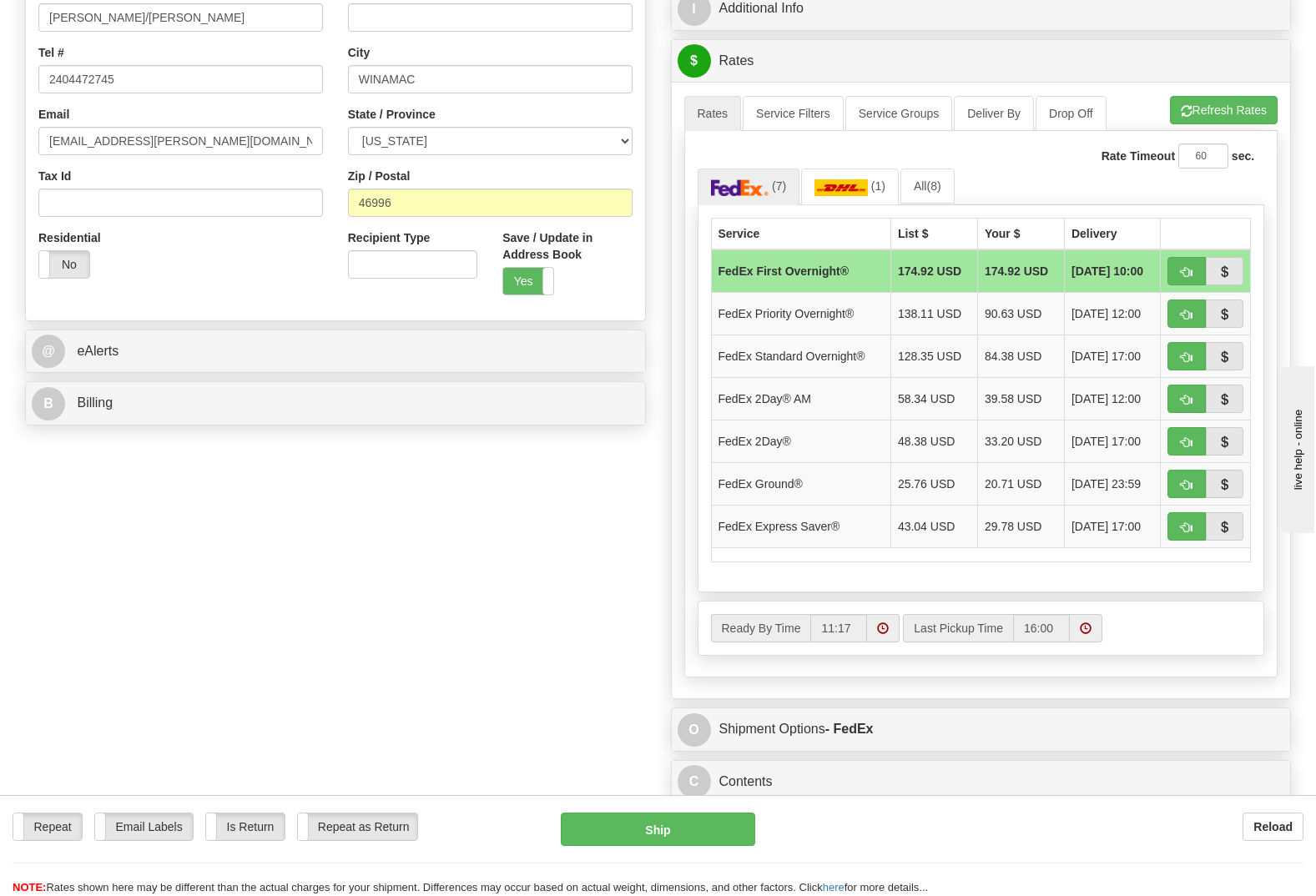
scroll to position [438, 0]
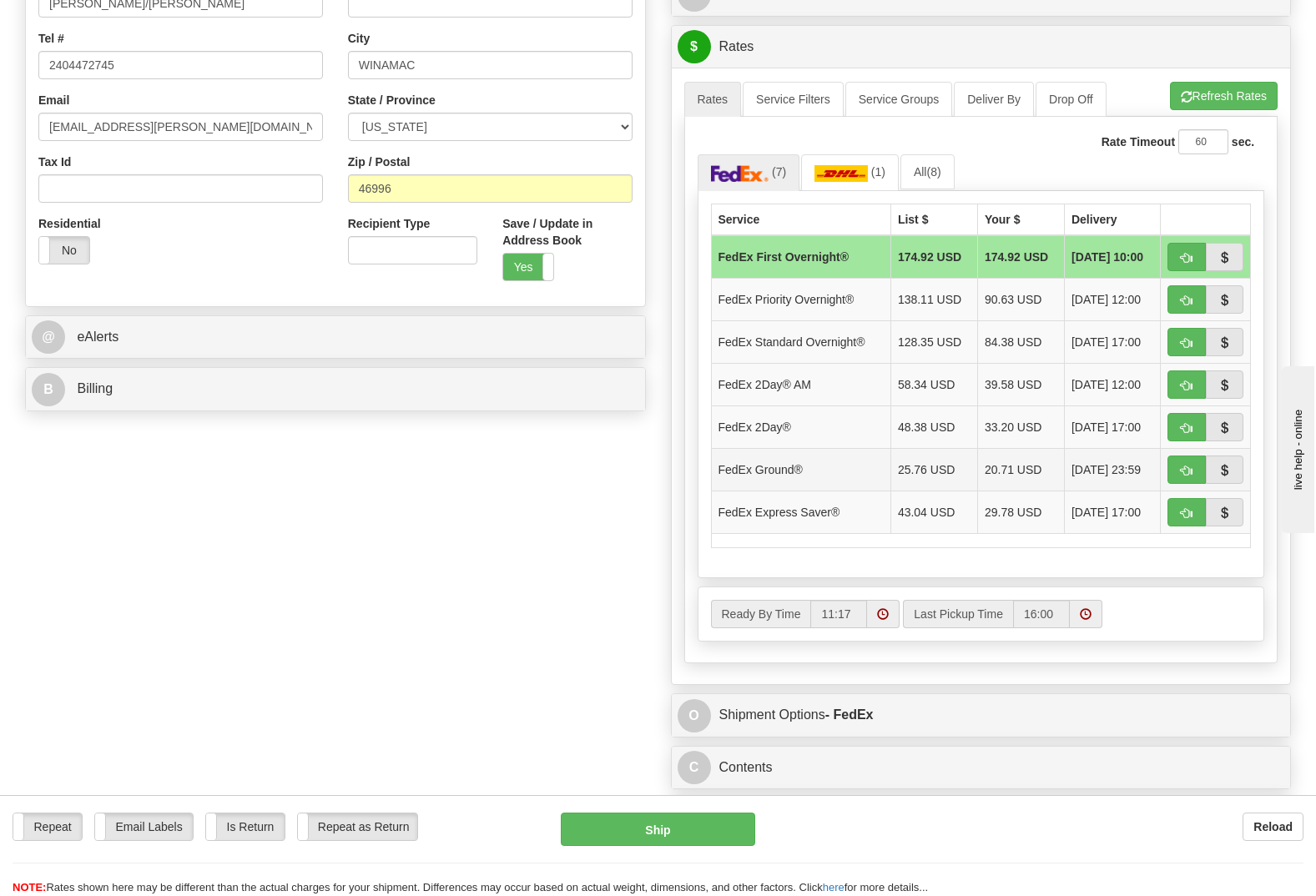
click at [929, 448] on td "25.76 USD" at bounding box center [934, 469] width 87 height 43
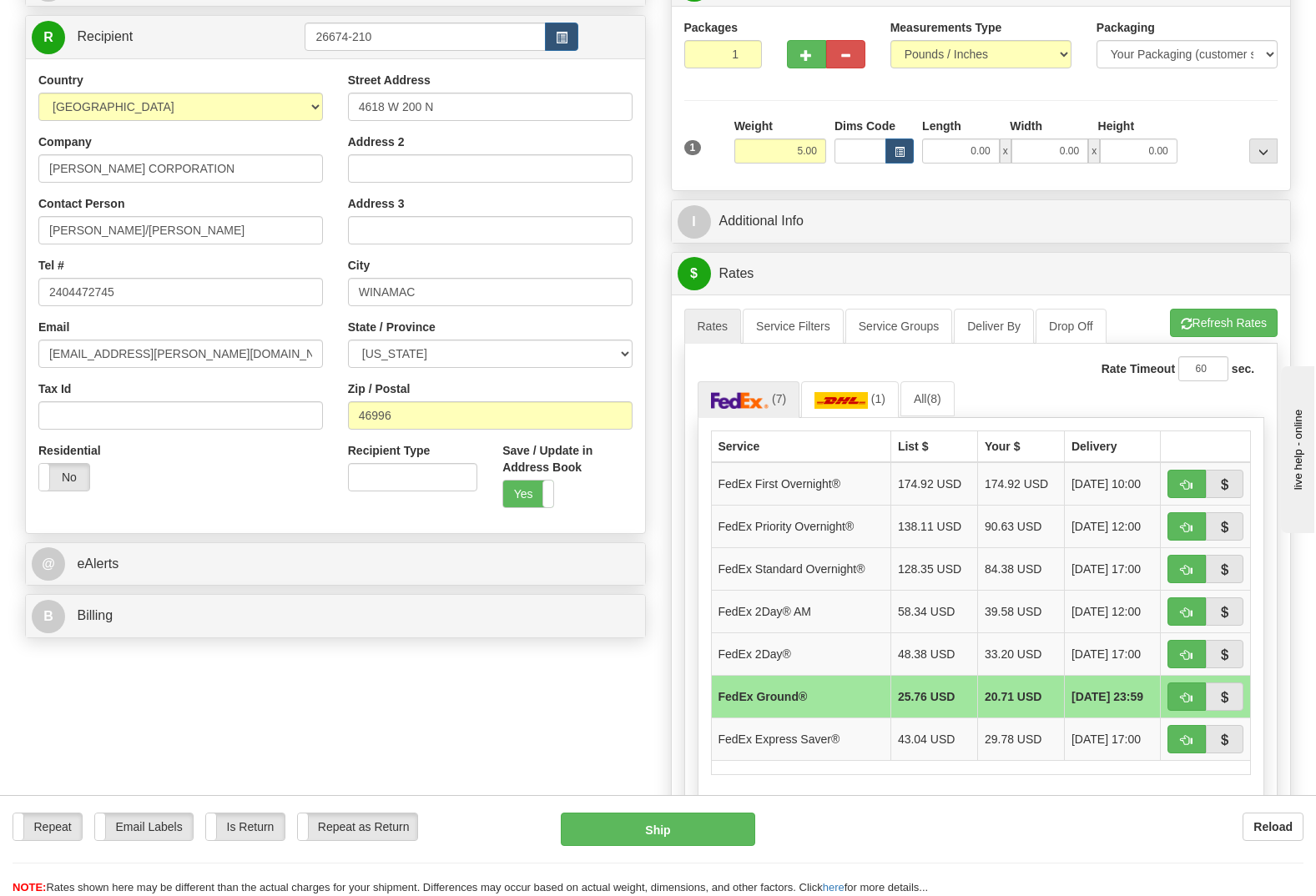
scroll to position [188, 0]
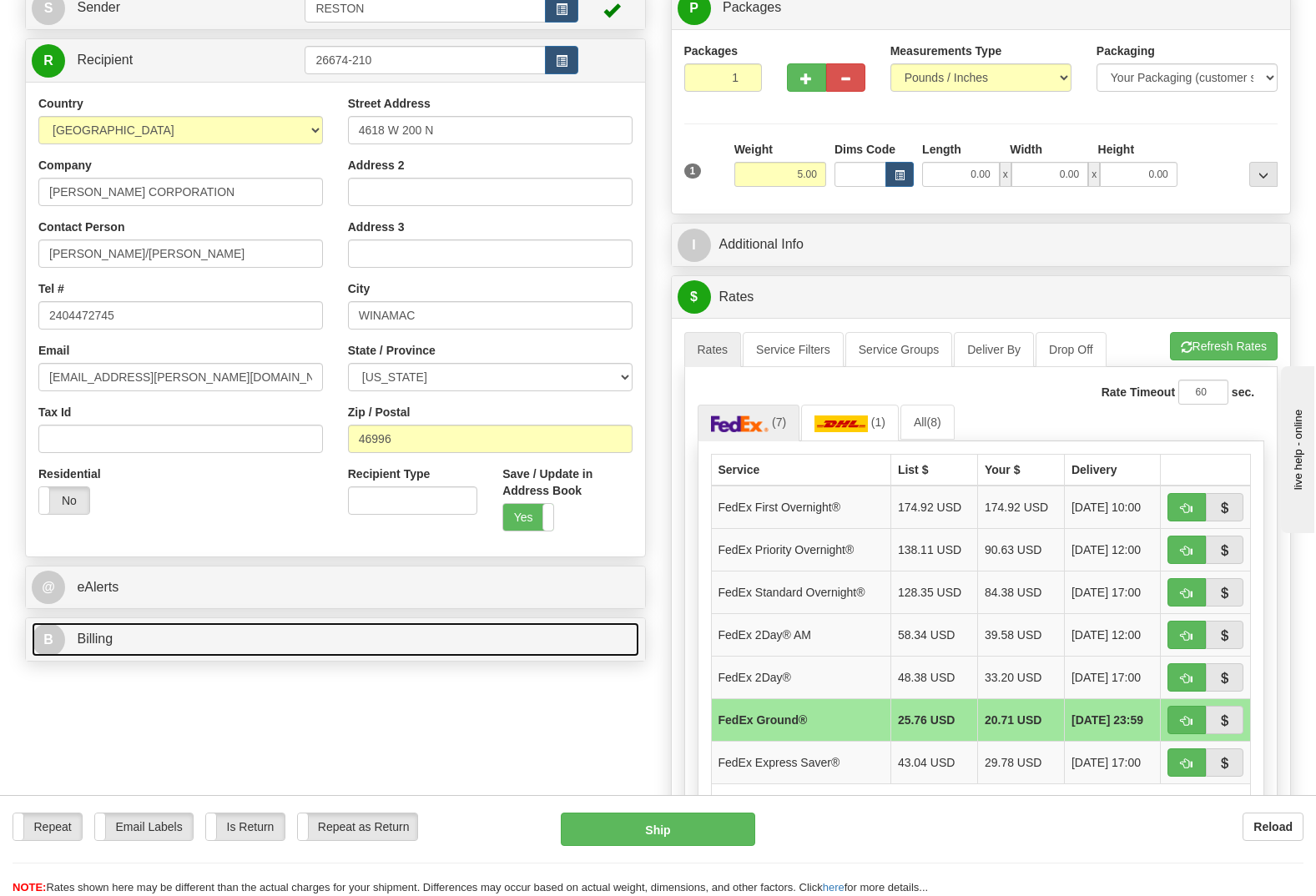
click at [70, 622] on link "B Billing" at bounding box center [335, 639] width 608 height 35
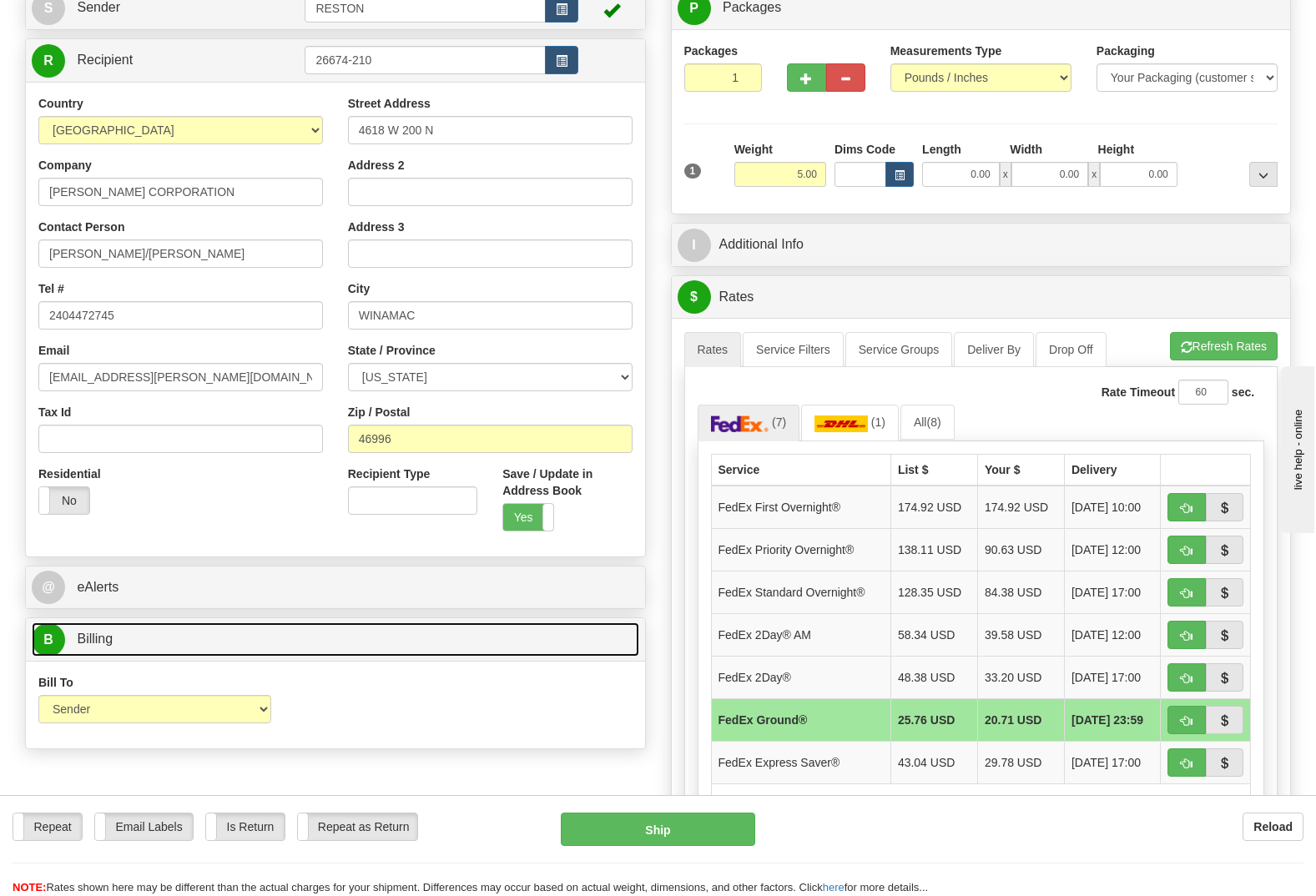
scroll to position [271, 0]
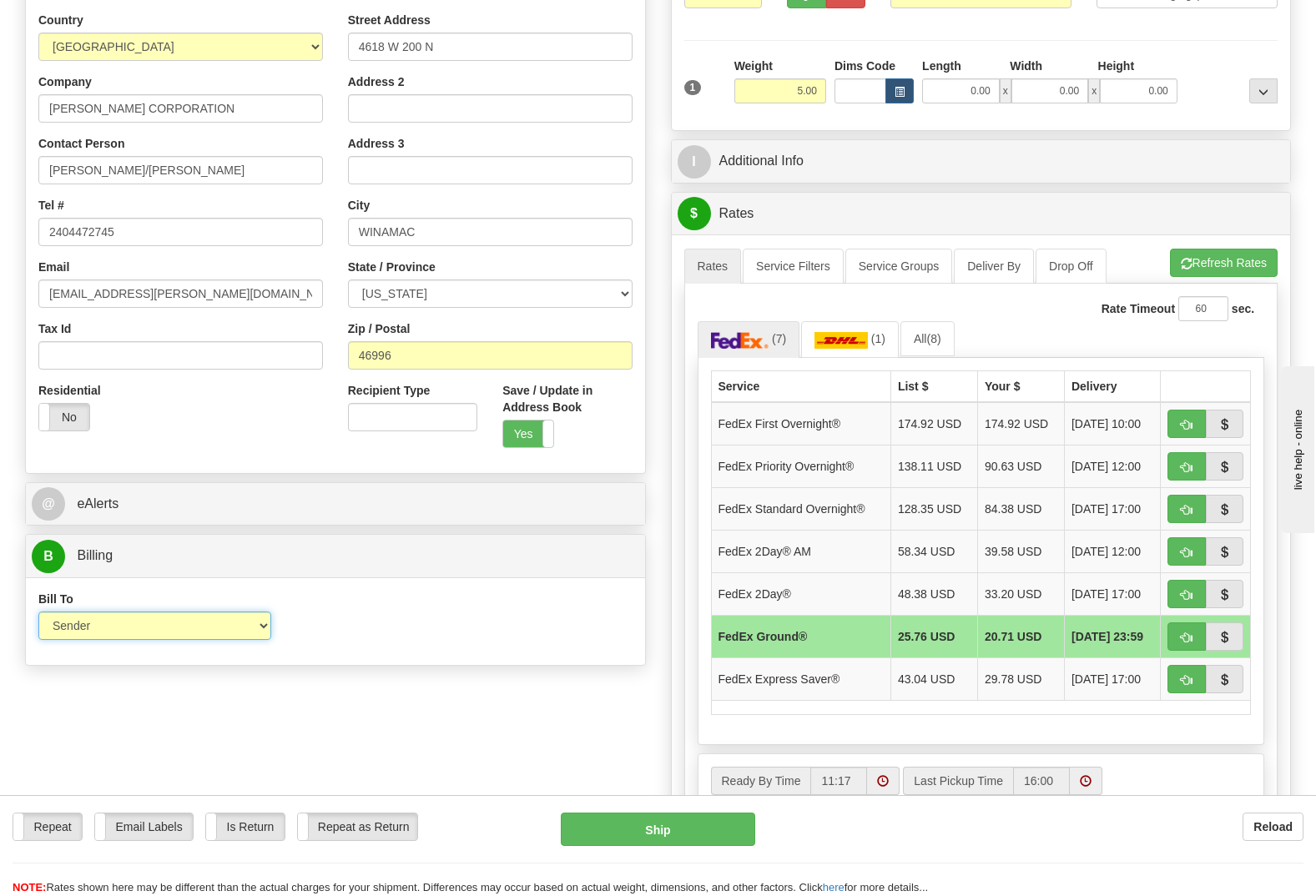
click at [253, 611] on select "Sender Recipient Third Party Collect" at bounding box center [154, 625] width 233 height 29
click at [39, 611] on select "Sender Recipient Third Party Collect" at bounding box center [154, 625] width 233 height 29
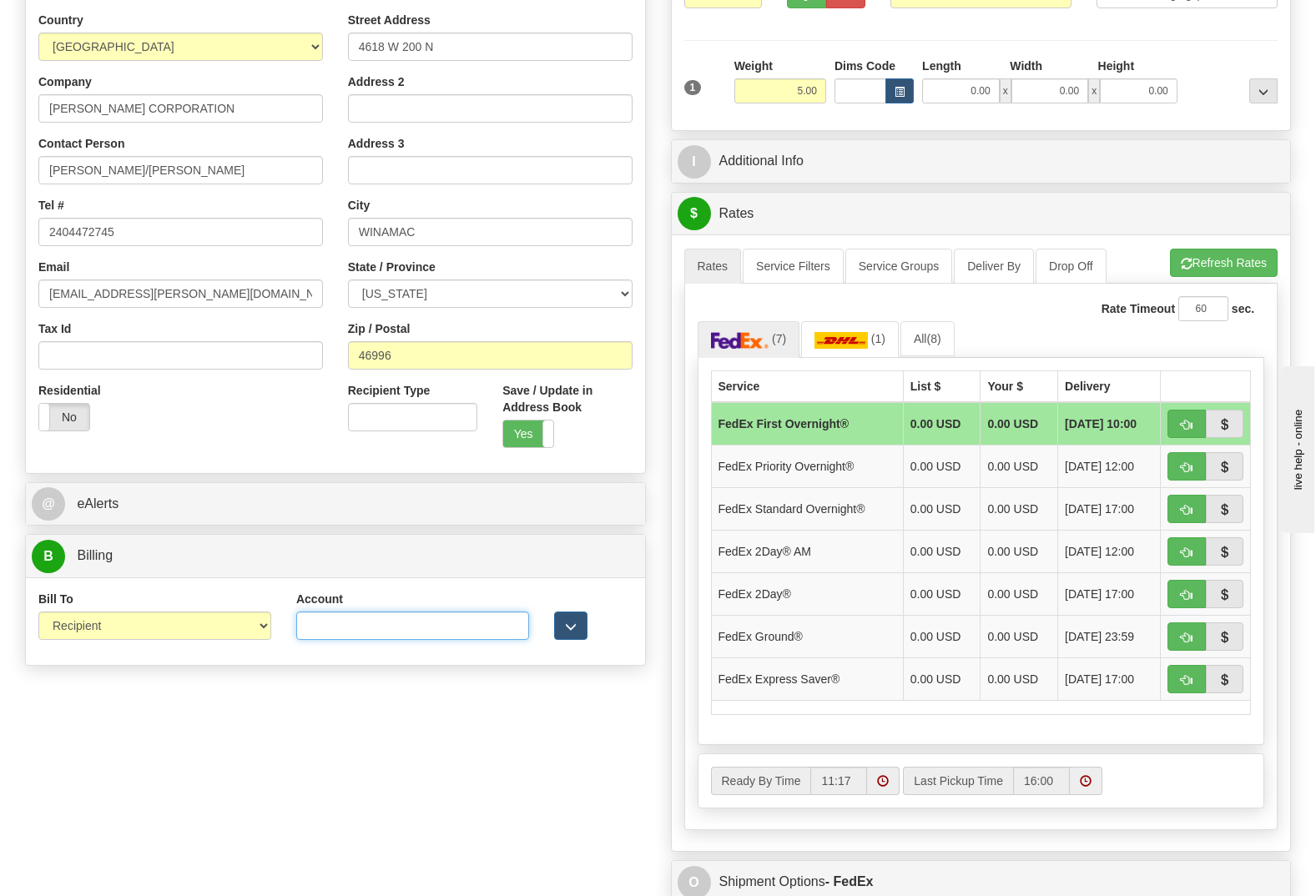
click at [346, 611] on input "Account" at bounding box center [412, 625] width 233 height 29
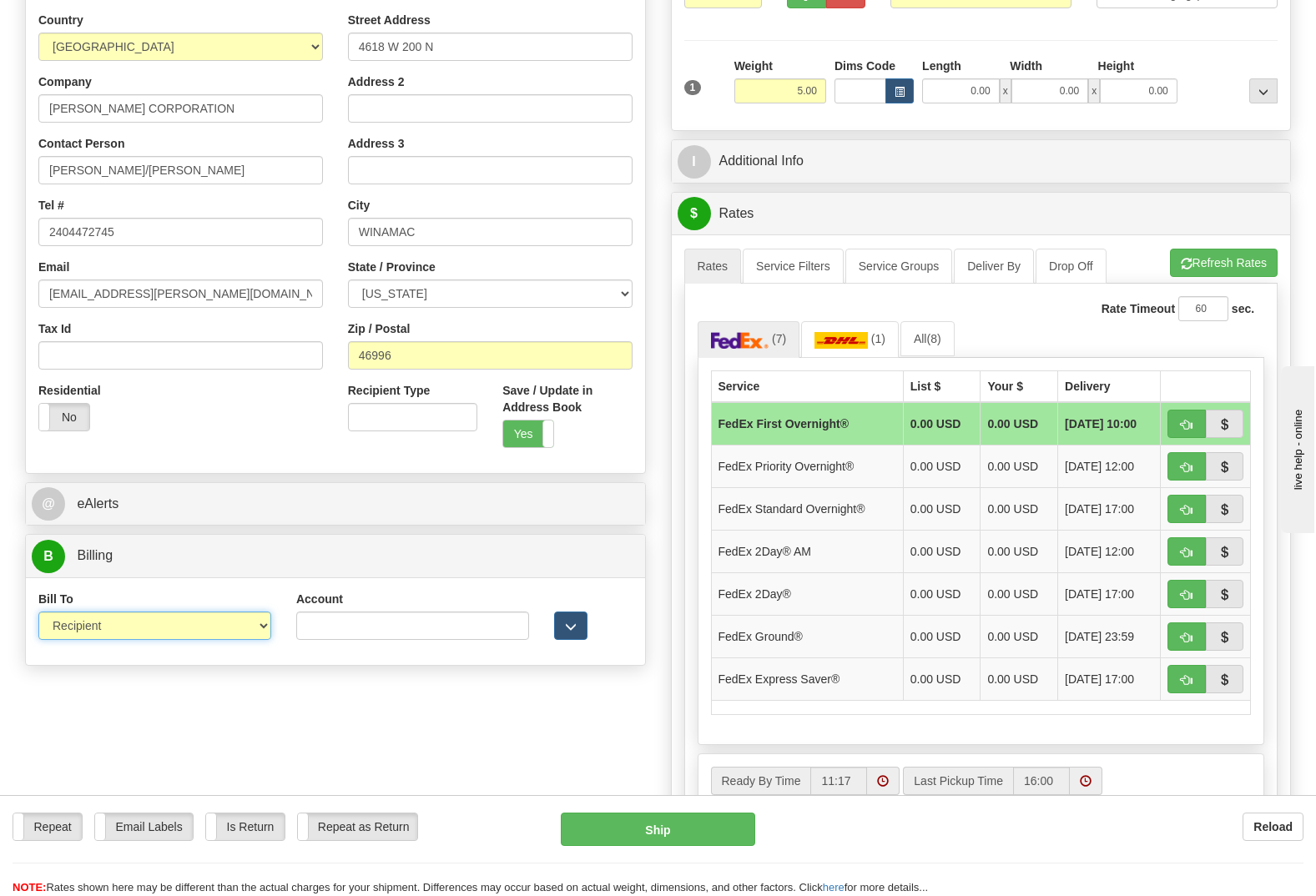
click at [169, 611] on select "Sender Recipient Third Party Collect" at bounding box center [154, 625] width 233 height 29
select select "1"
click at [39, 611] on select "Sender Recipient Third Party Collect" at bounding box center [154, 625] width 233 height 29
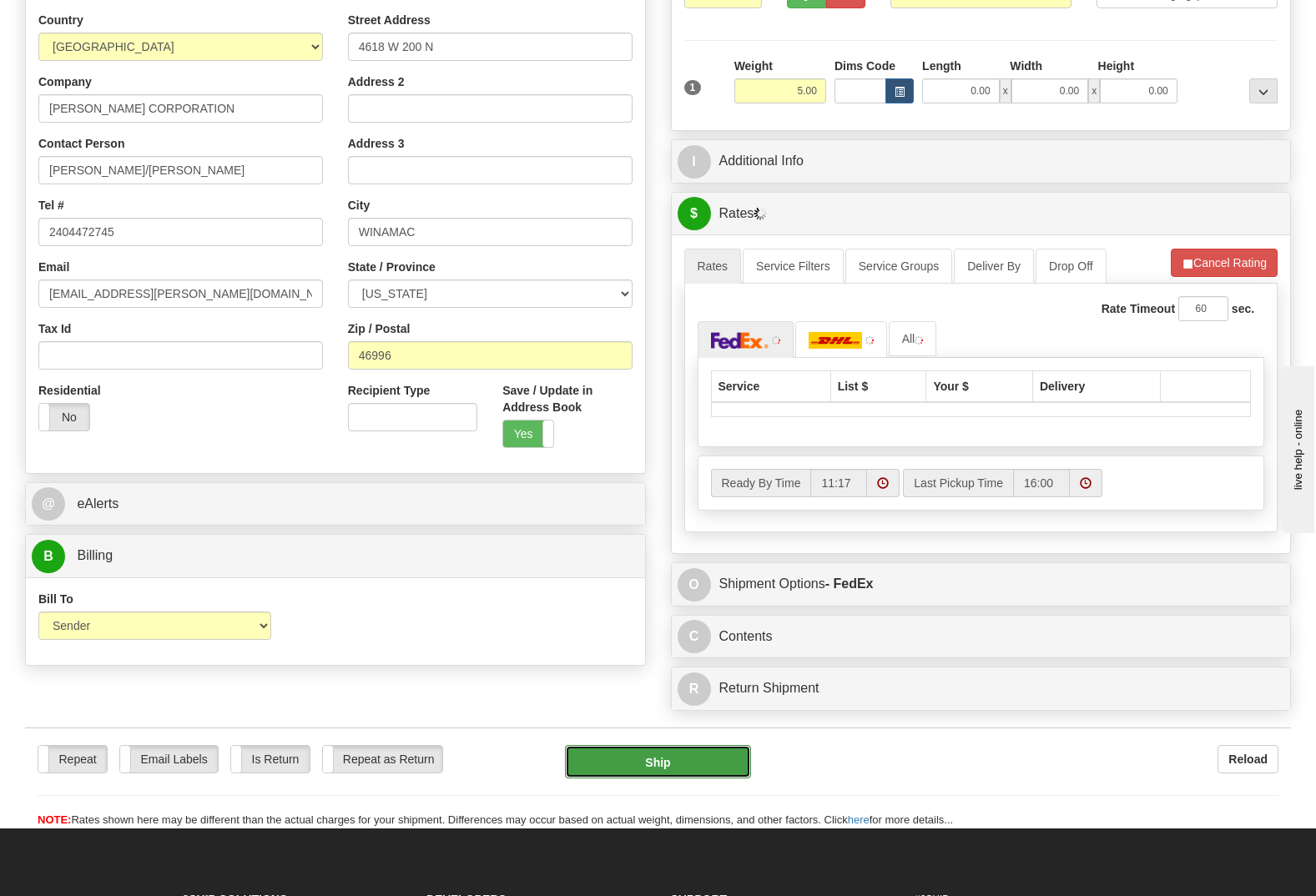
click at [650, 745] on button "Ship" at bounding box center [658, 762] width 186 height 34
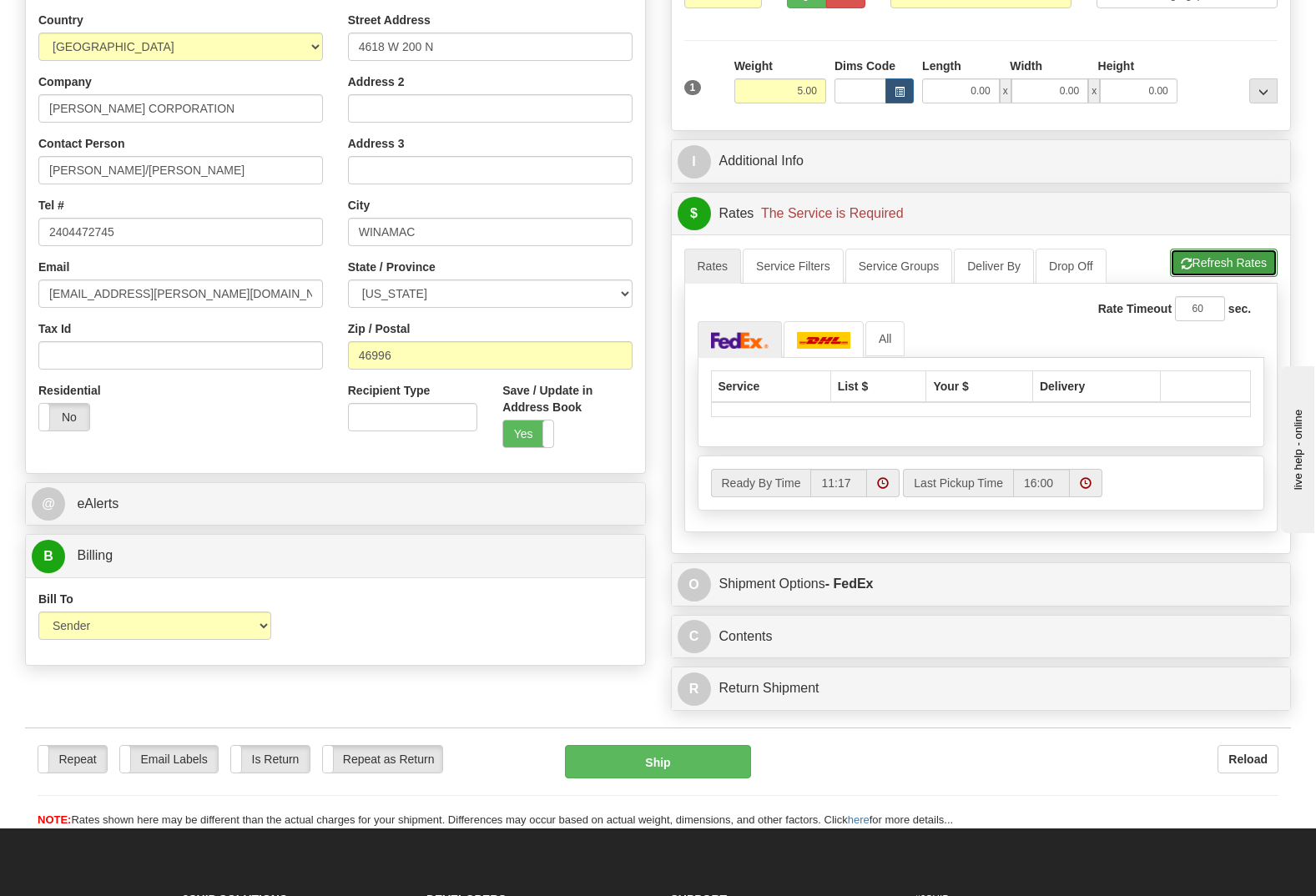
click at [1232, 248] on button "Refresh Rates" at bounding box center [1223, 262] width 108 height 29
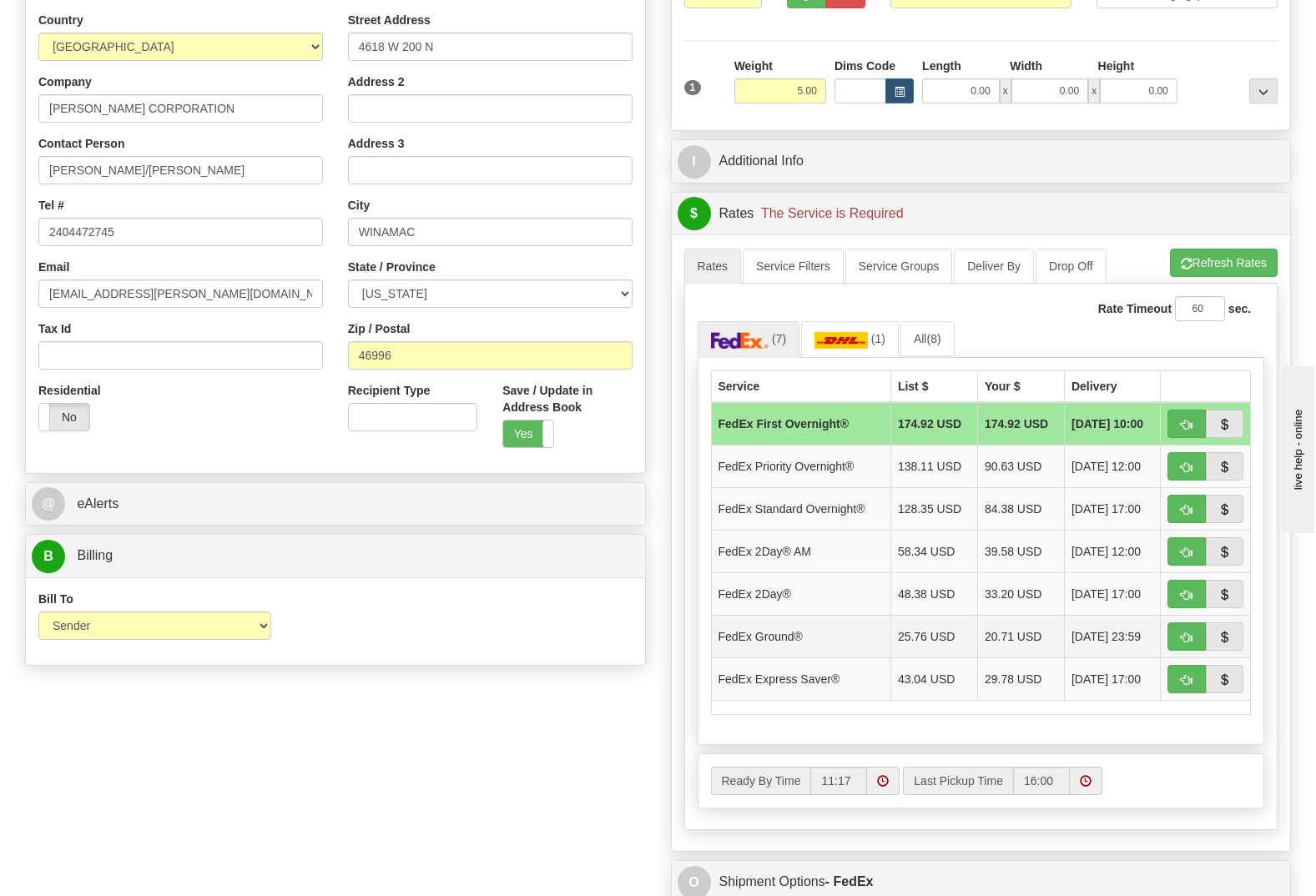
click at [912, 615] on td "25.76 USD" at bounding box center [934, 636] width 87 height 43
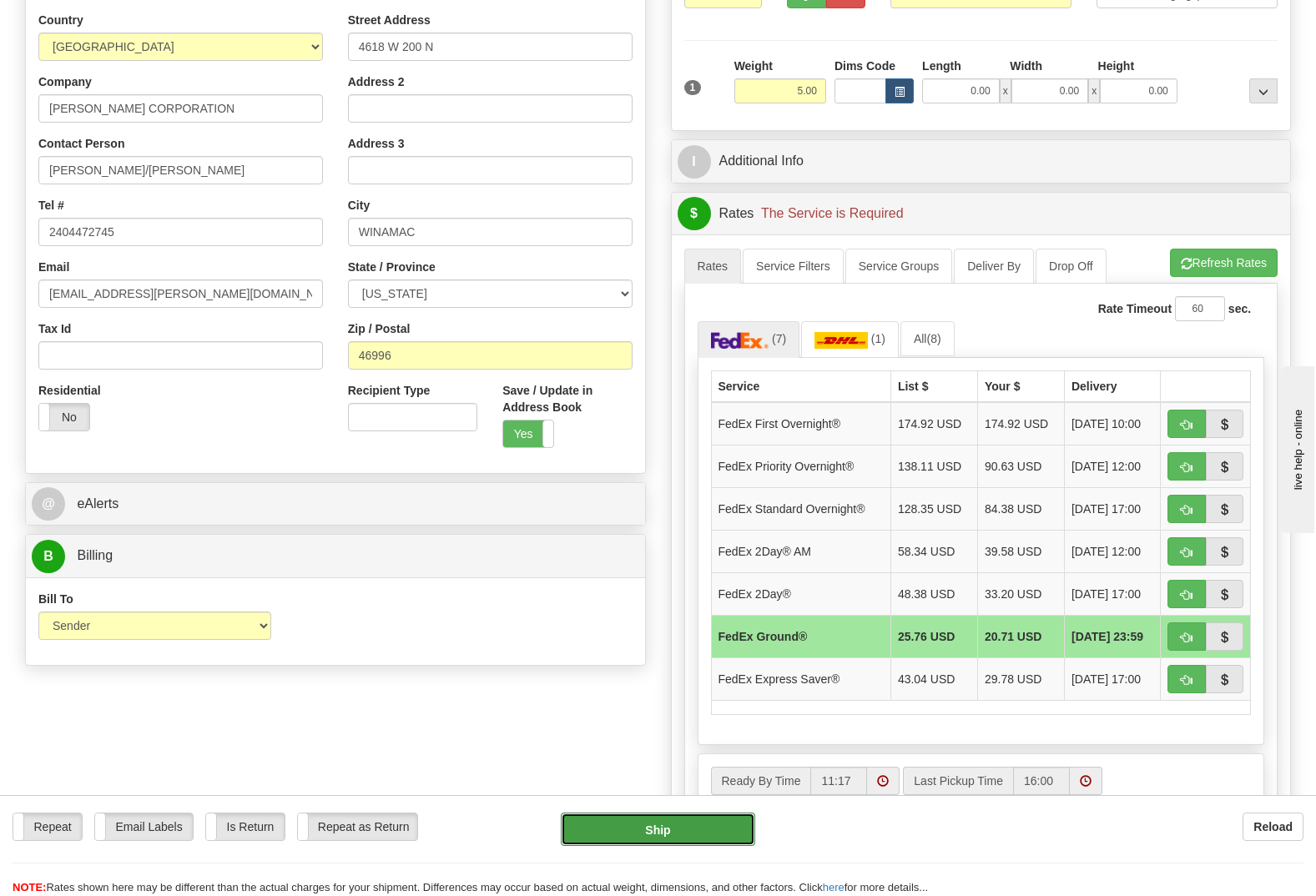
click at [640, 828] on button "Ship" at bounding box center [658, 829] width 194 height 34
type input "92"
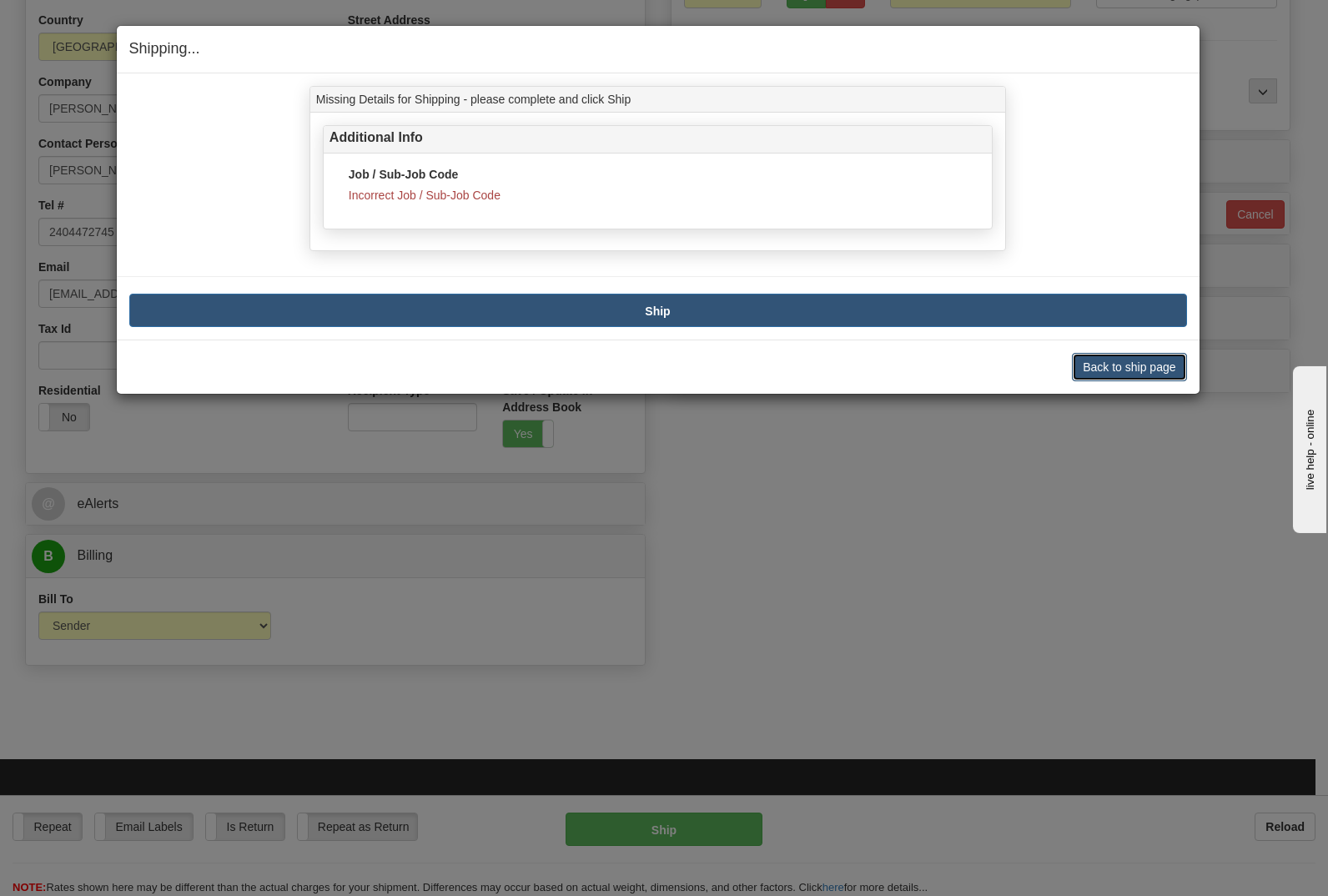
click at [1131, 370] on button "Back to ship page" at bounding box center [1129, 367] width 115 height 29
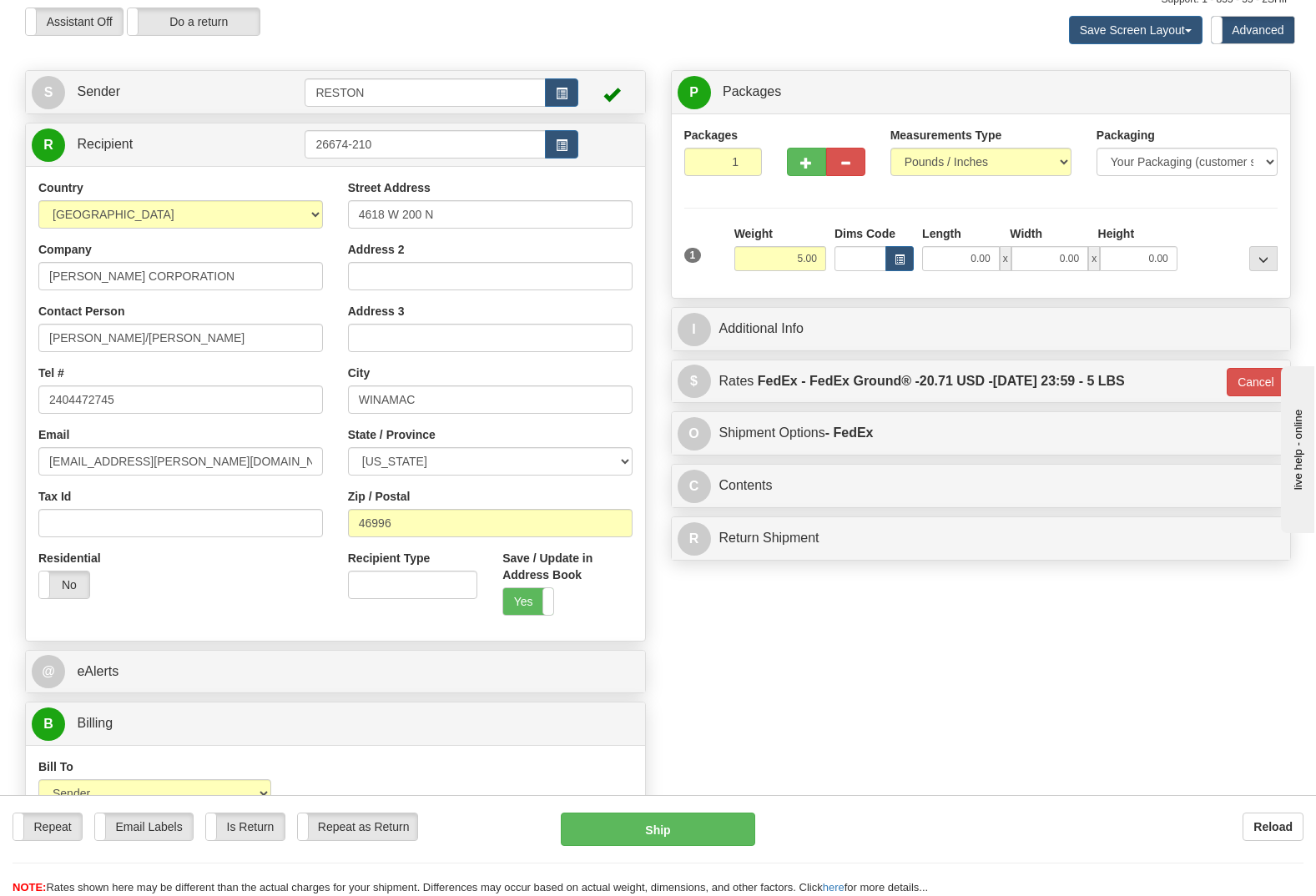
scroll to position [21, 0]
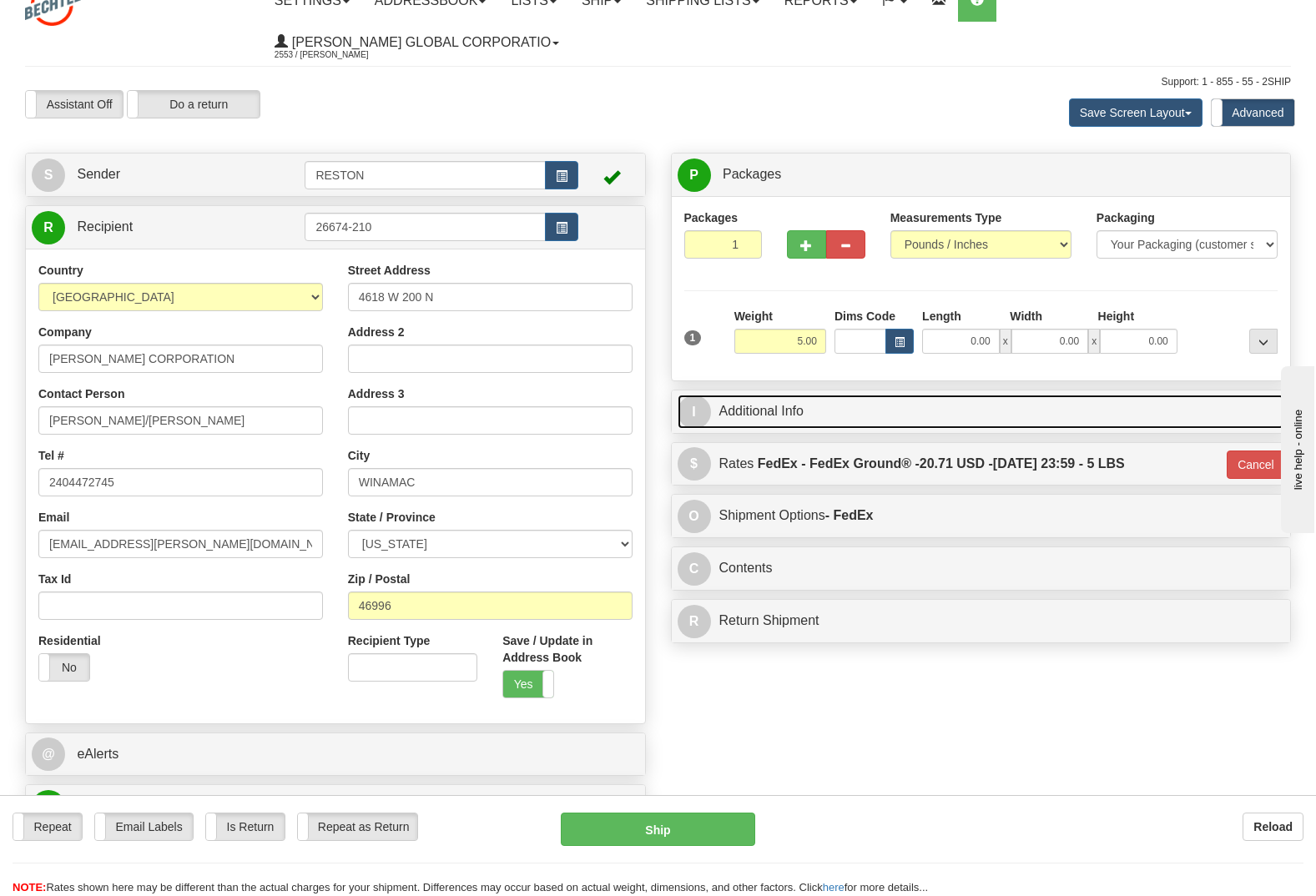
click at [695, 396] on span "I" at bounding box center [695, 412] width 34 height 34
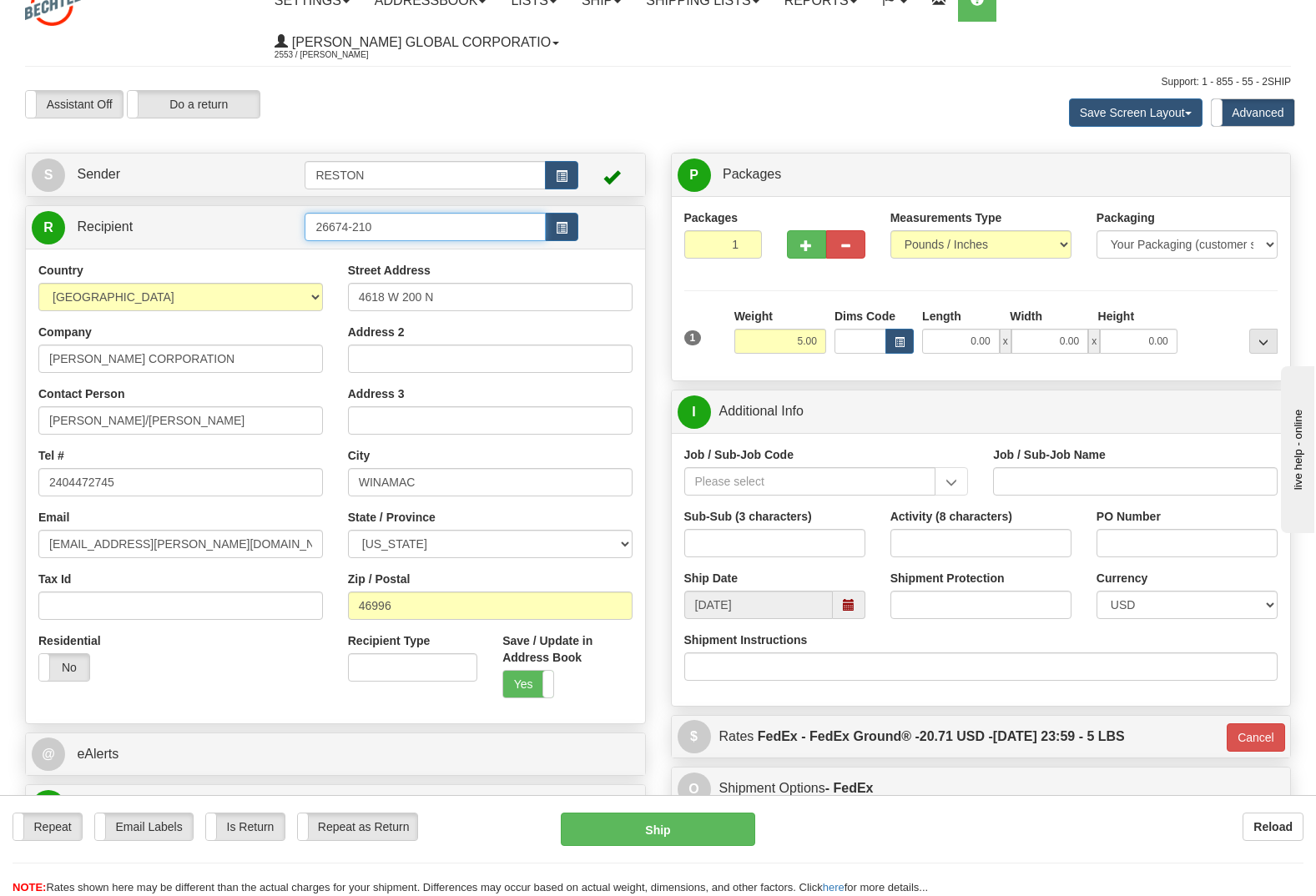
drag, startPoint x: 411, startPoint y: 186, endPoint x: 266, endPoint y: 191, distance: 145.1
click at [266, 211] on tr "R Recipient 26674-210" at bounding box center [335, 227] width 608 height 35
click at [782, 467] on input "Job / Sub-Job Code" at bounding box center [810, 481] width 252 height 29
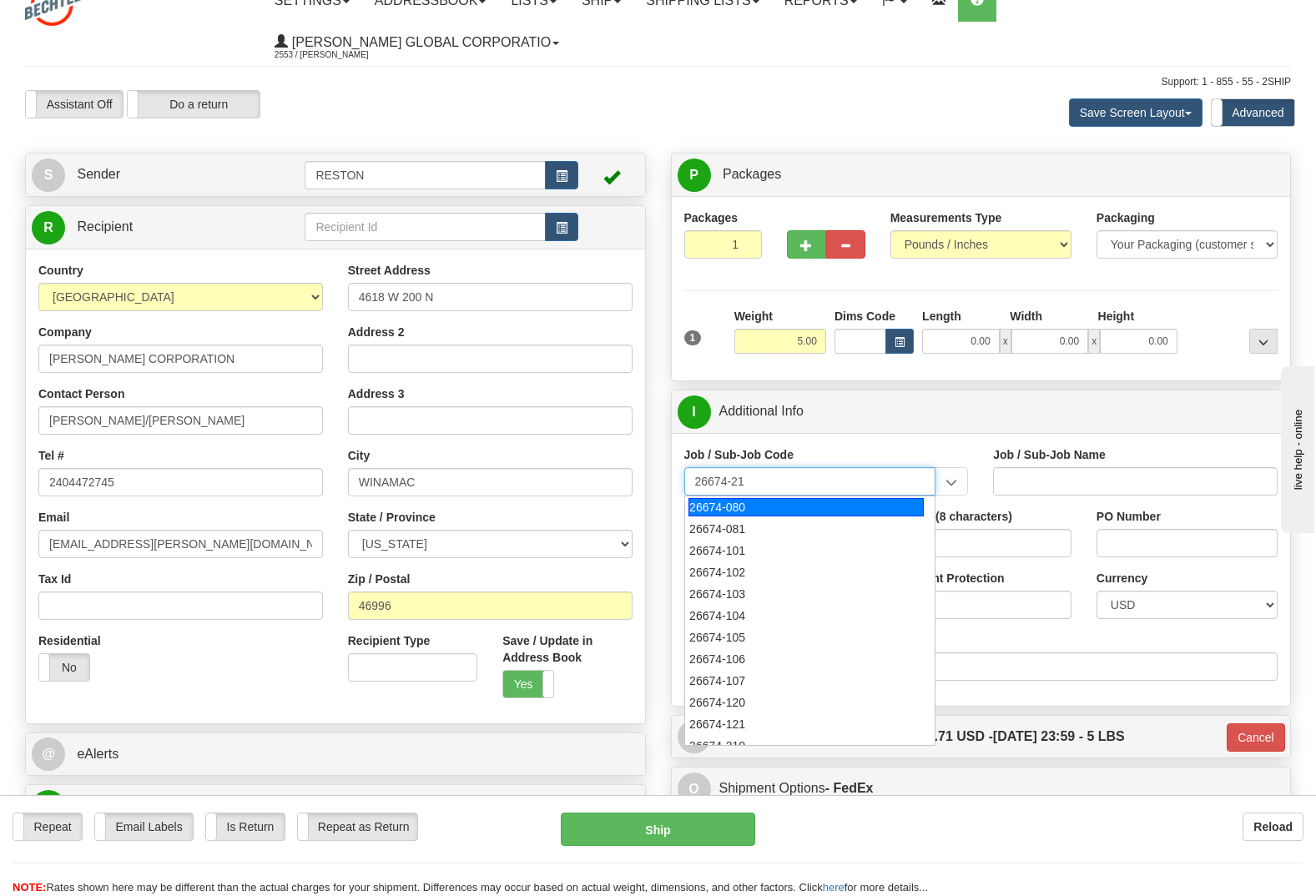
type input "26674-210"
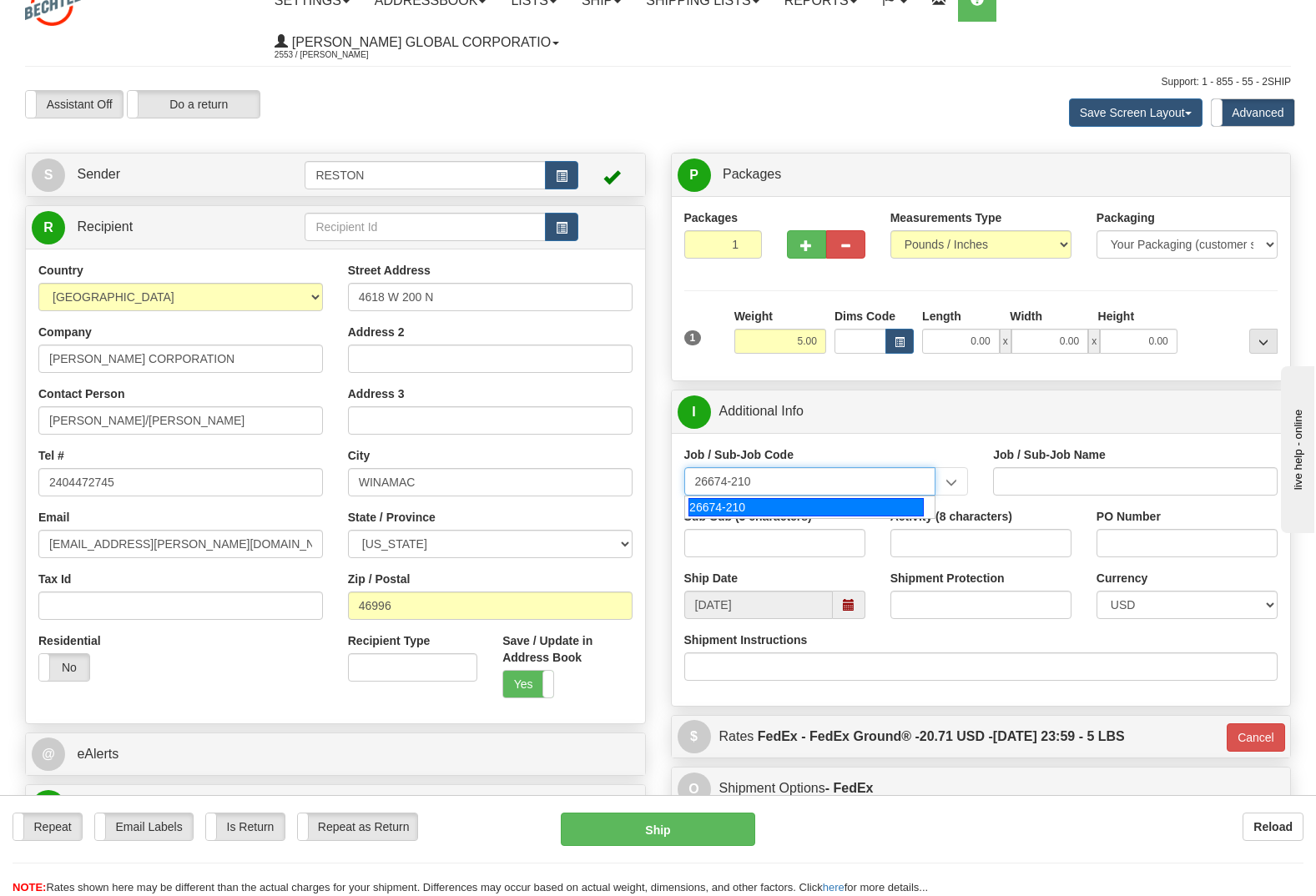
click at [749, 497] on div "26674-210" at bounding box center [806, 506] width 235 height 19
type input "CHARGER SOLAR PROJECT EPC - FIELD NON-MANUAL"
type input "26674-210"
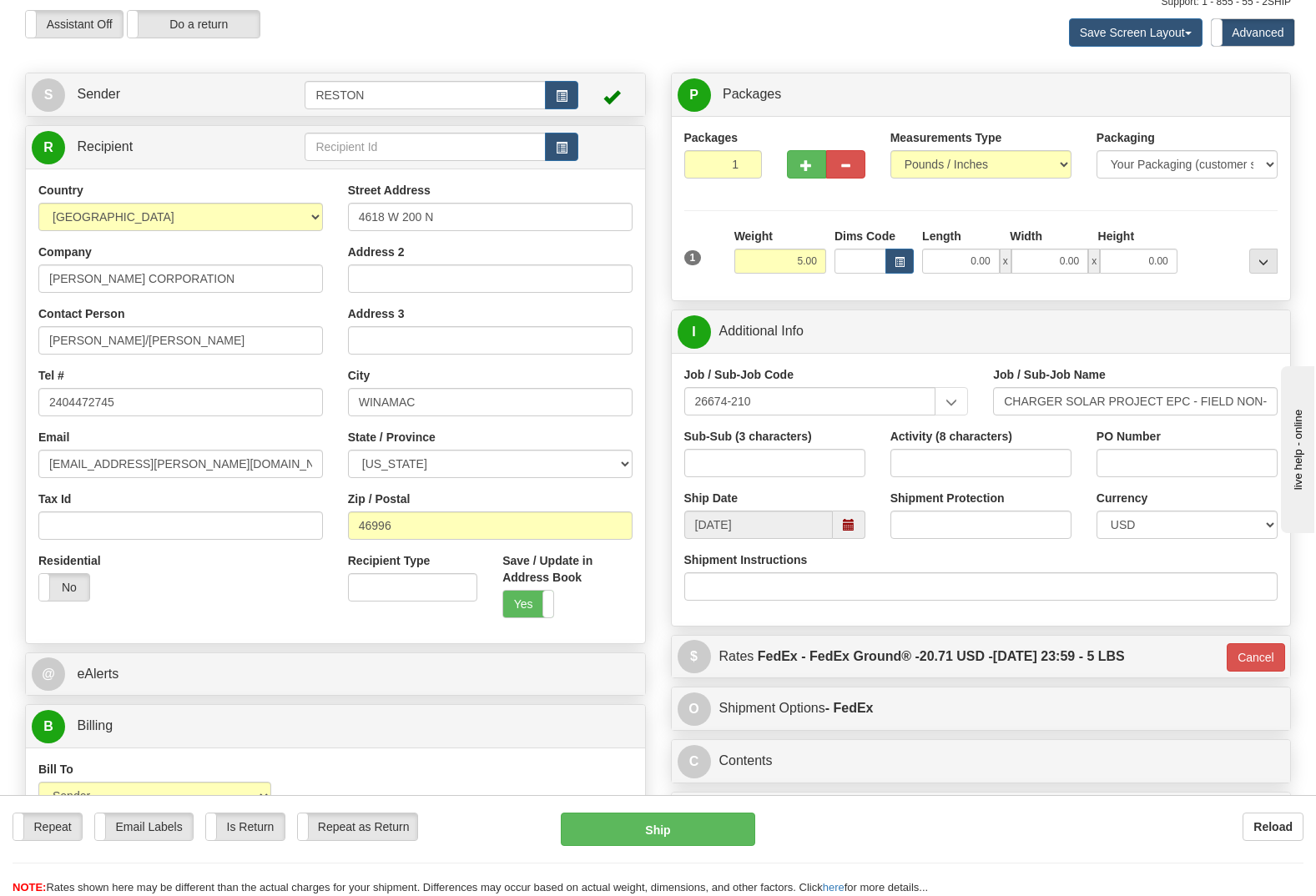
scroll to position [104, 0]
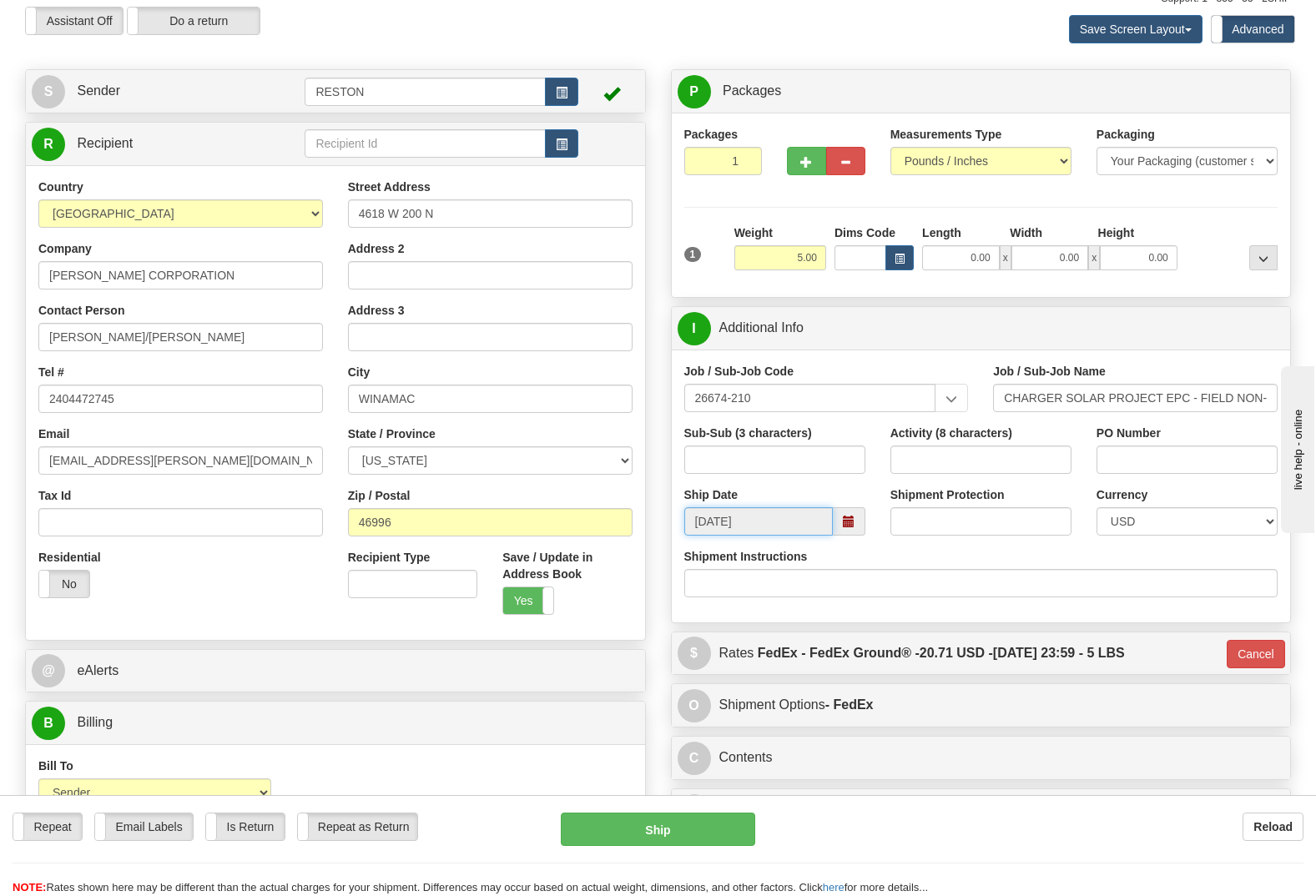
click at [810, 507] on input "[DATE]" at bounding box center [759, 521] width 148 height 29
click at [849, 515] on span at bounding box center [849, 521] width 12 height 12
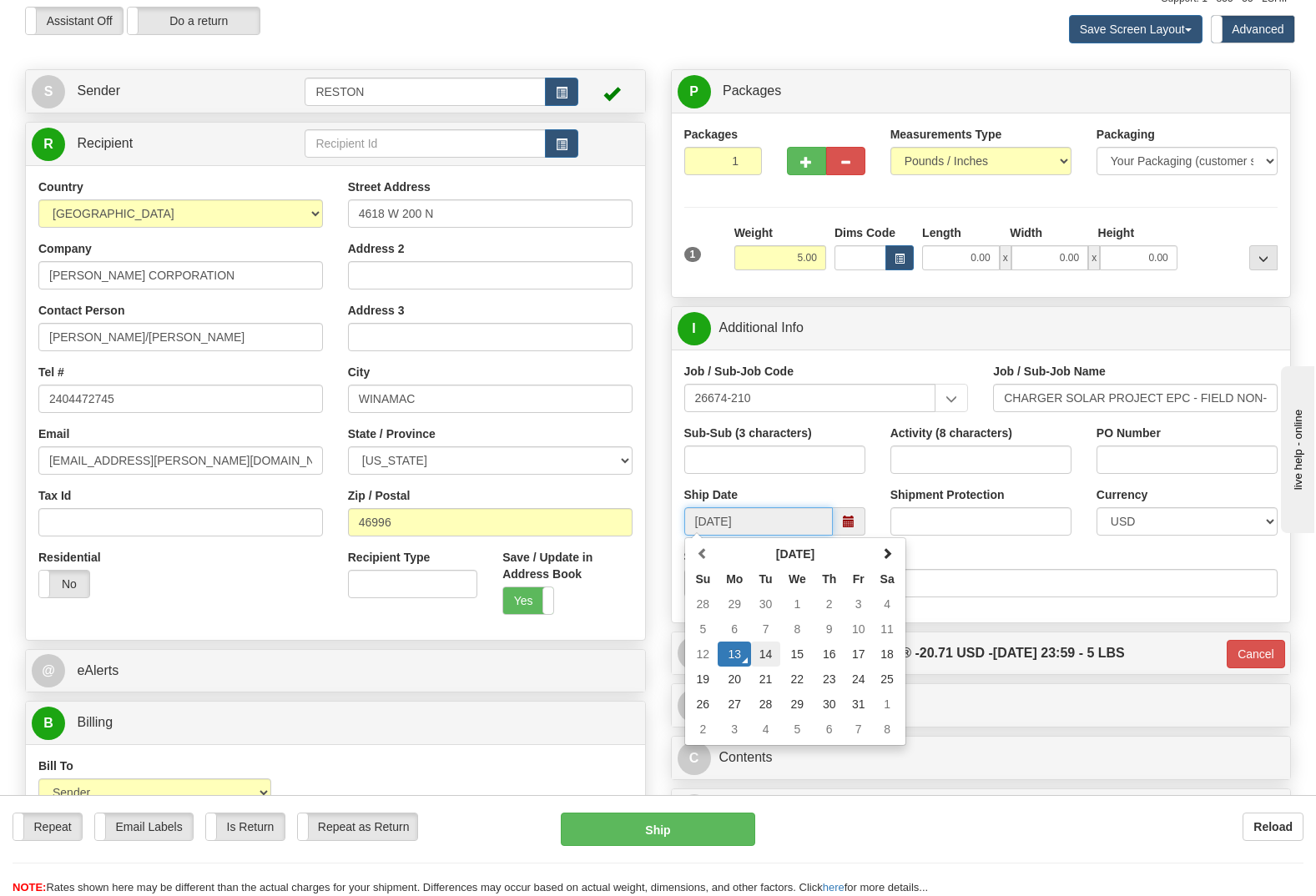
click at [762, 641] on td "14" at bounding box center [766, 653] width 30 height 25
type input "10/14/2025"
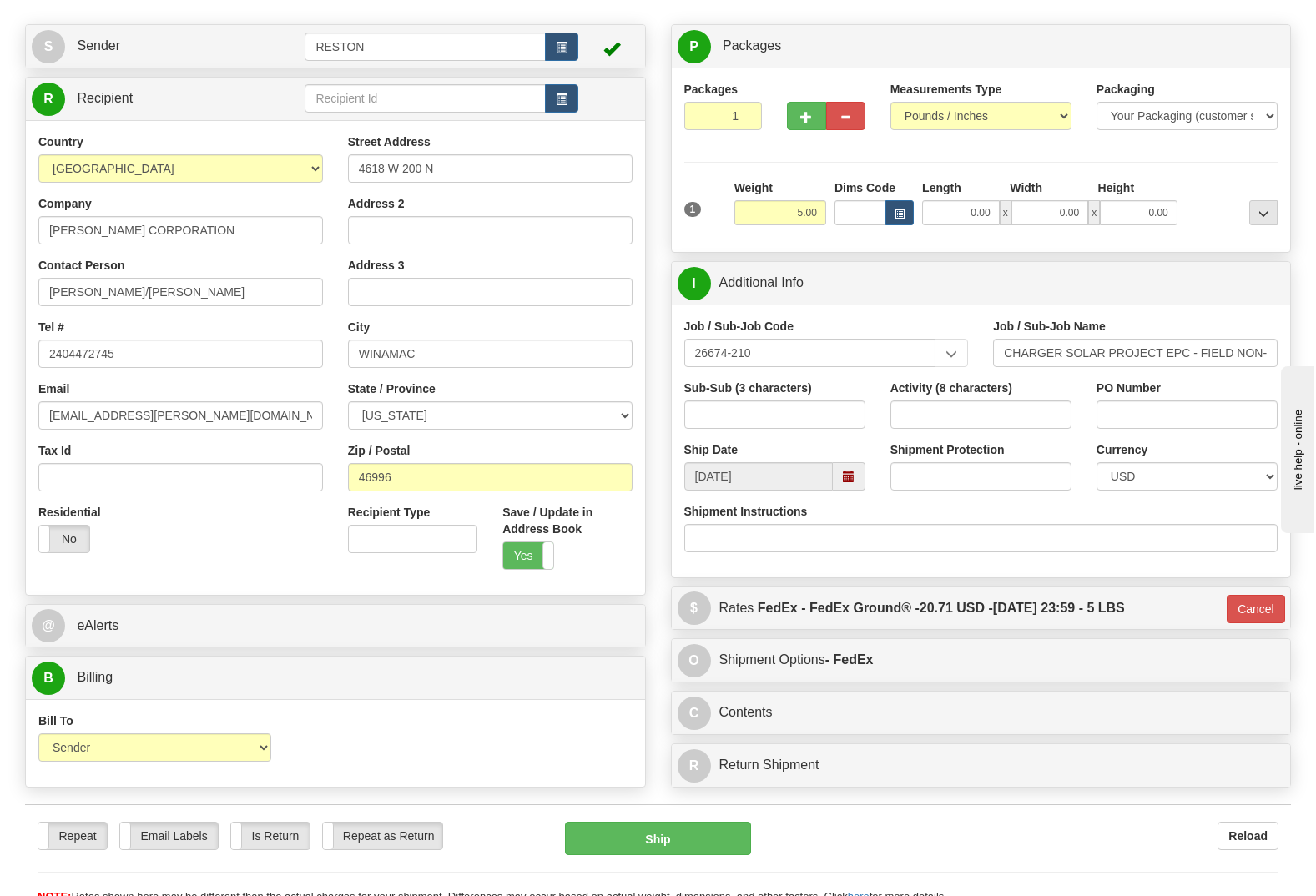
scroll to position [188, 0]
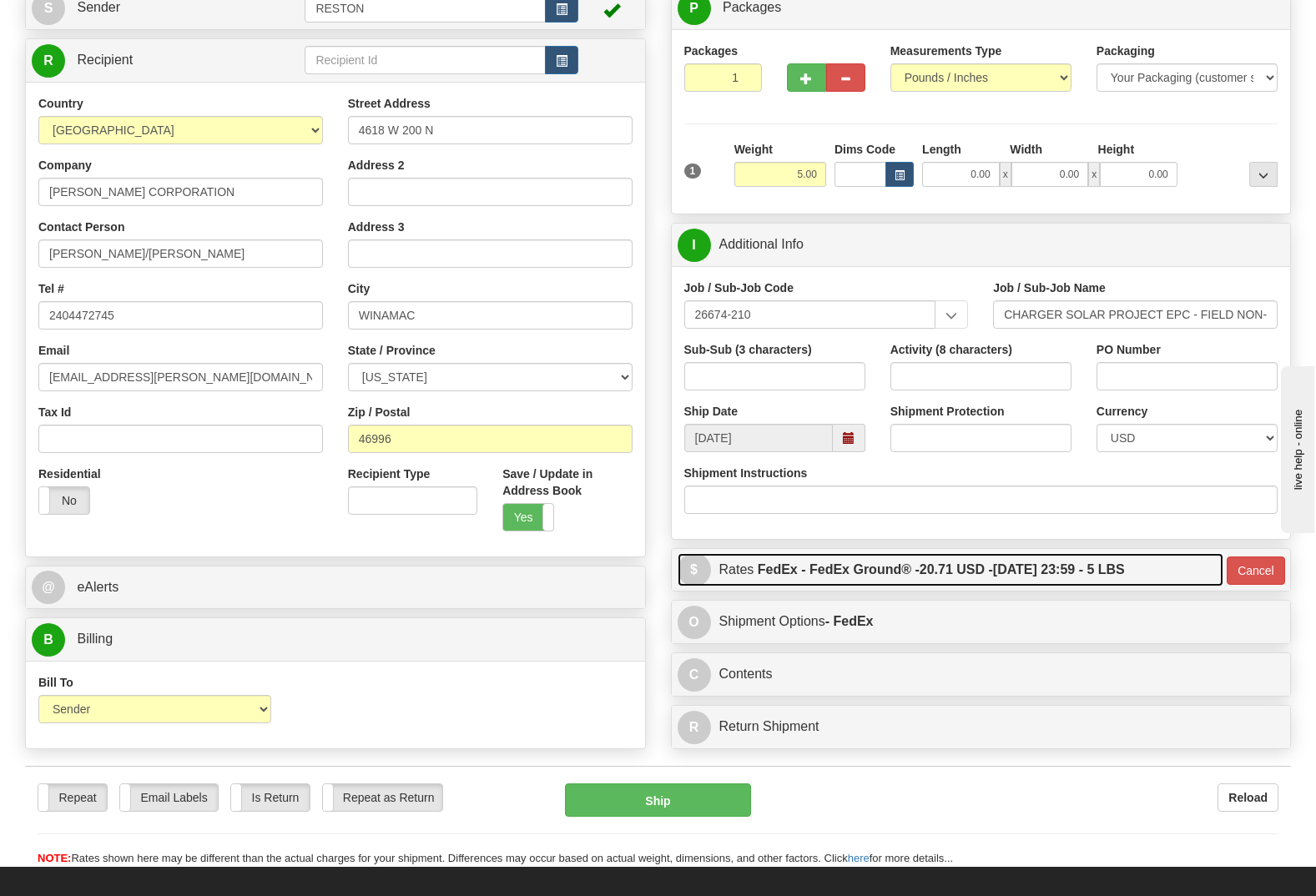
click at [723, 553] on link "$ Rates FedEx - FedEx Ground® - 20.71 USD - 10/15/2025 23:59 - 5 LBS" at bounding box center [951, 570] width 546 height 35
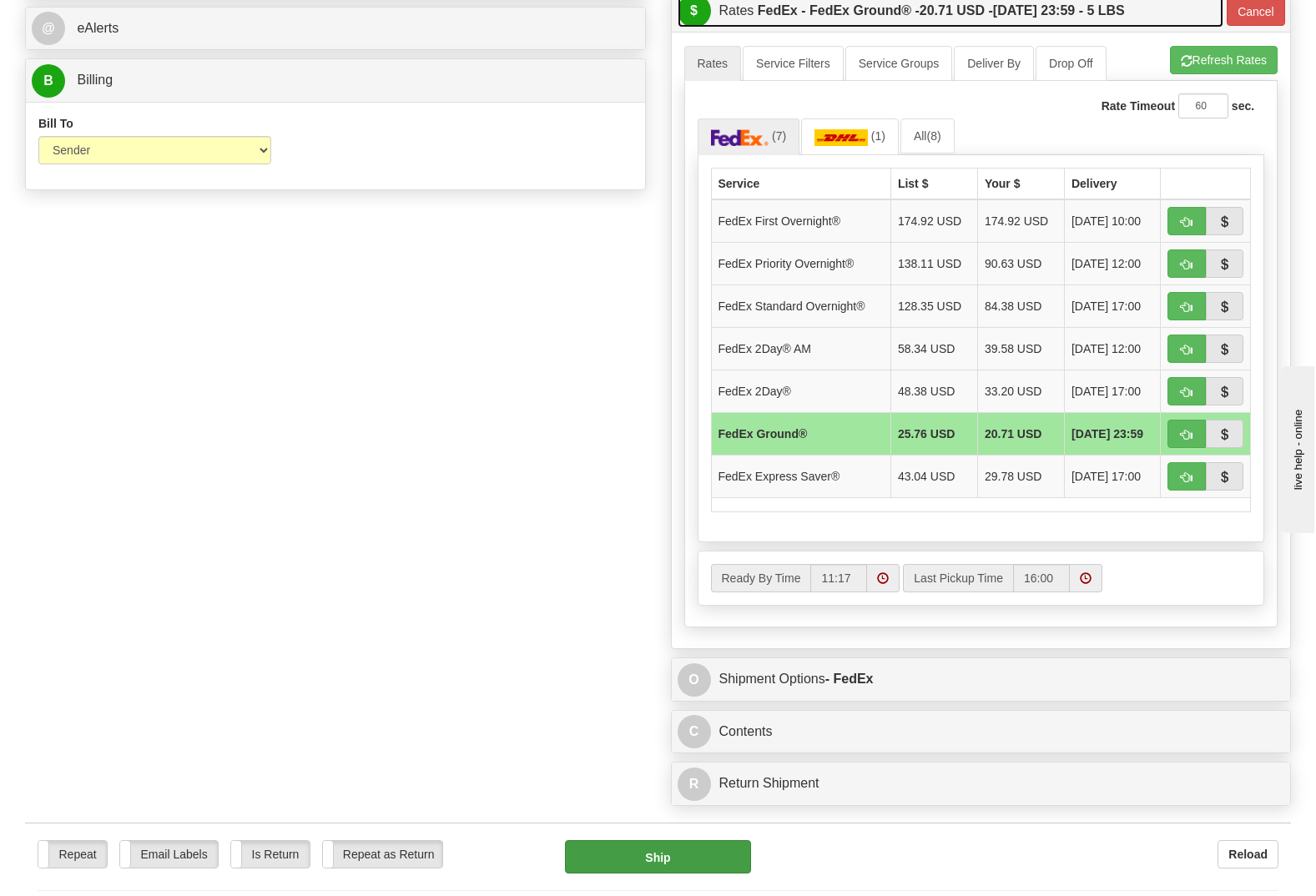
scroll to position [771, 0]
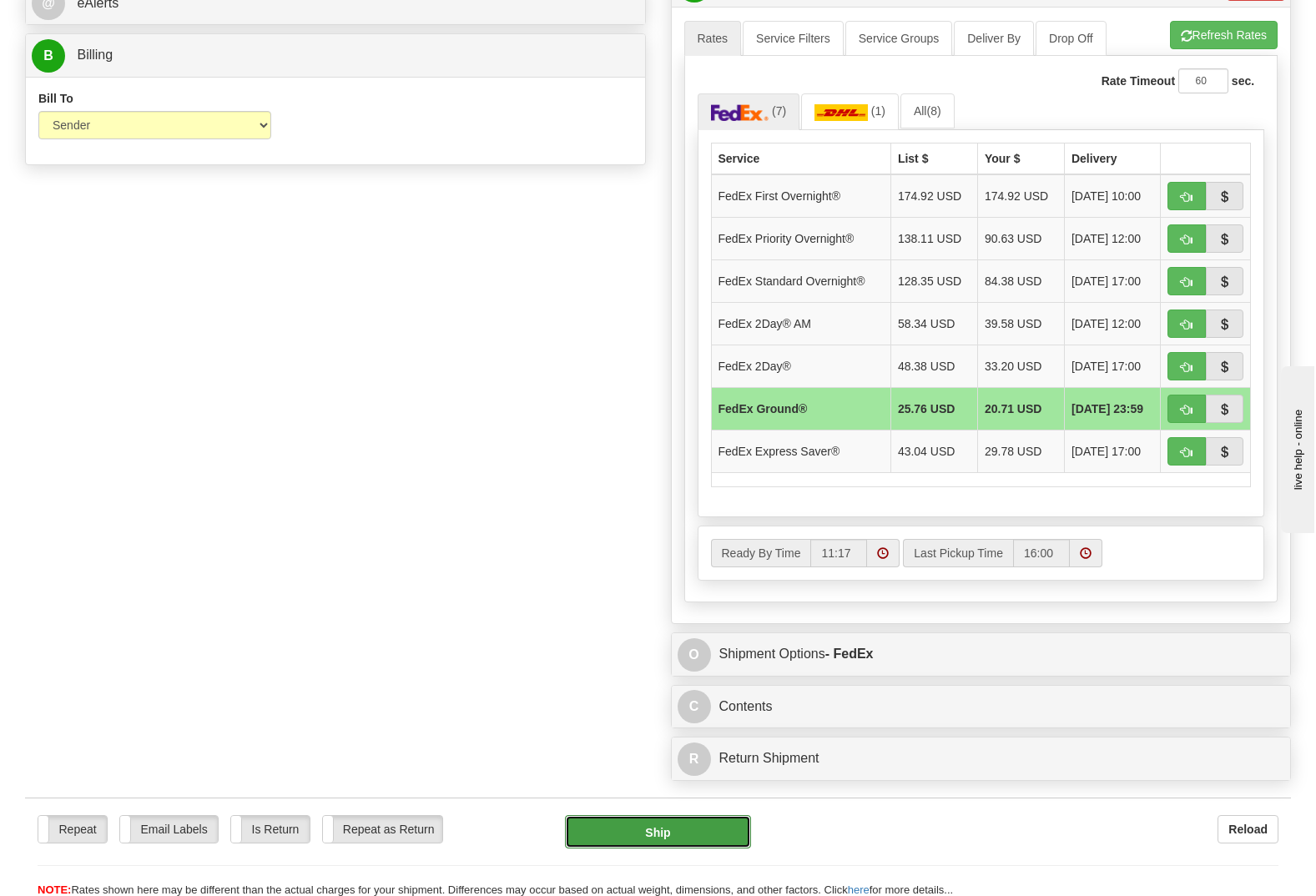
click at [675, 815] on button "Ship" at bounding box center [658, 832] width 186 height 34
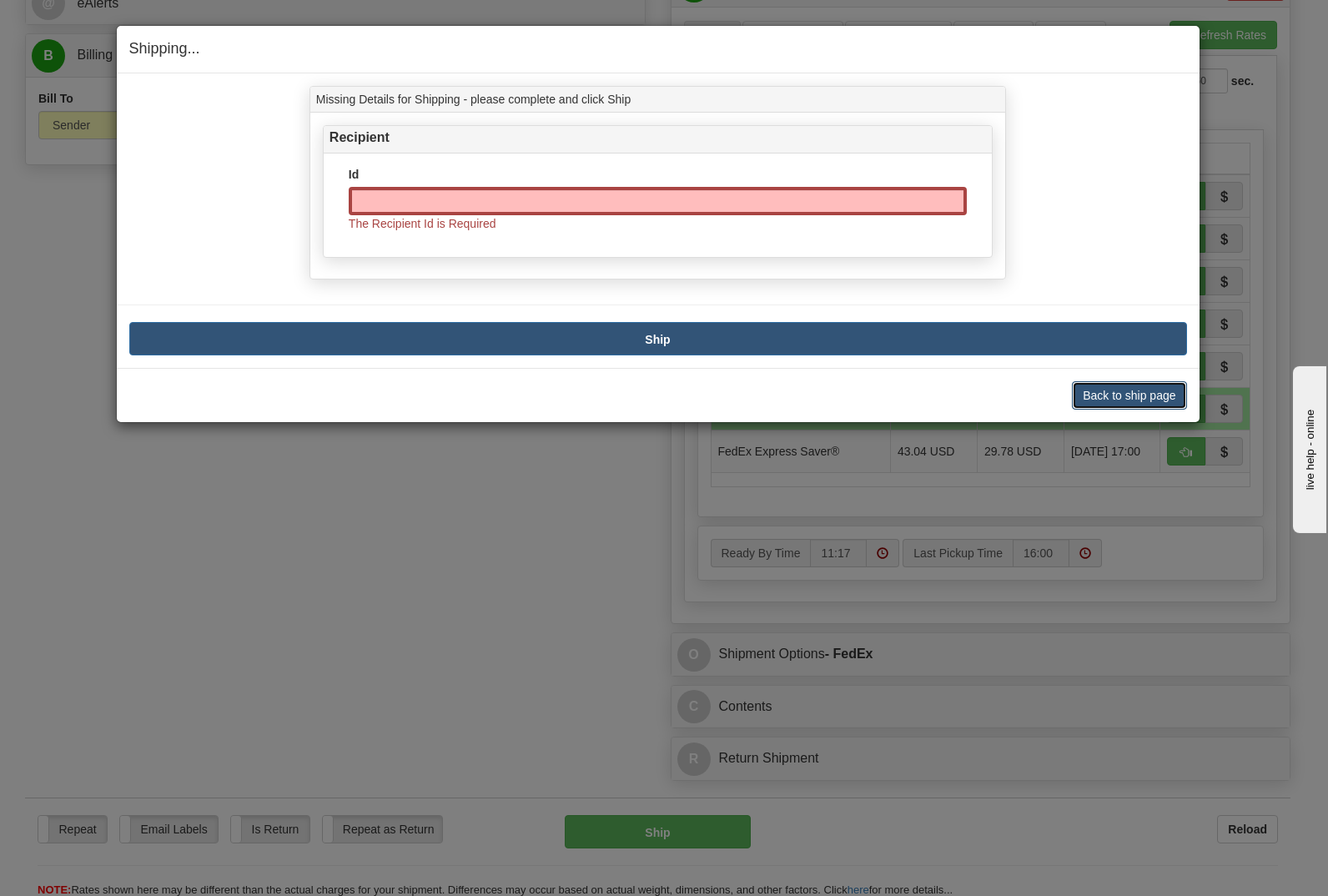
click at [1105, 390] on button "Back to ship page" at bounding box center [1129, 395] width 115 height 29
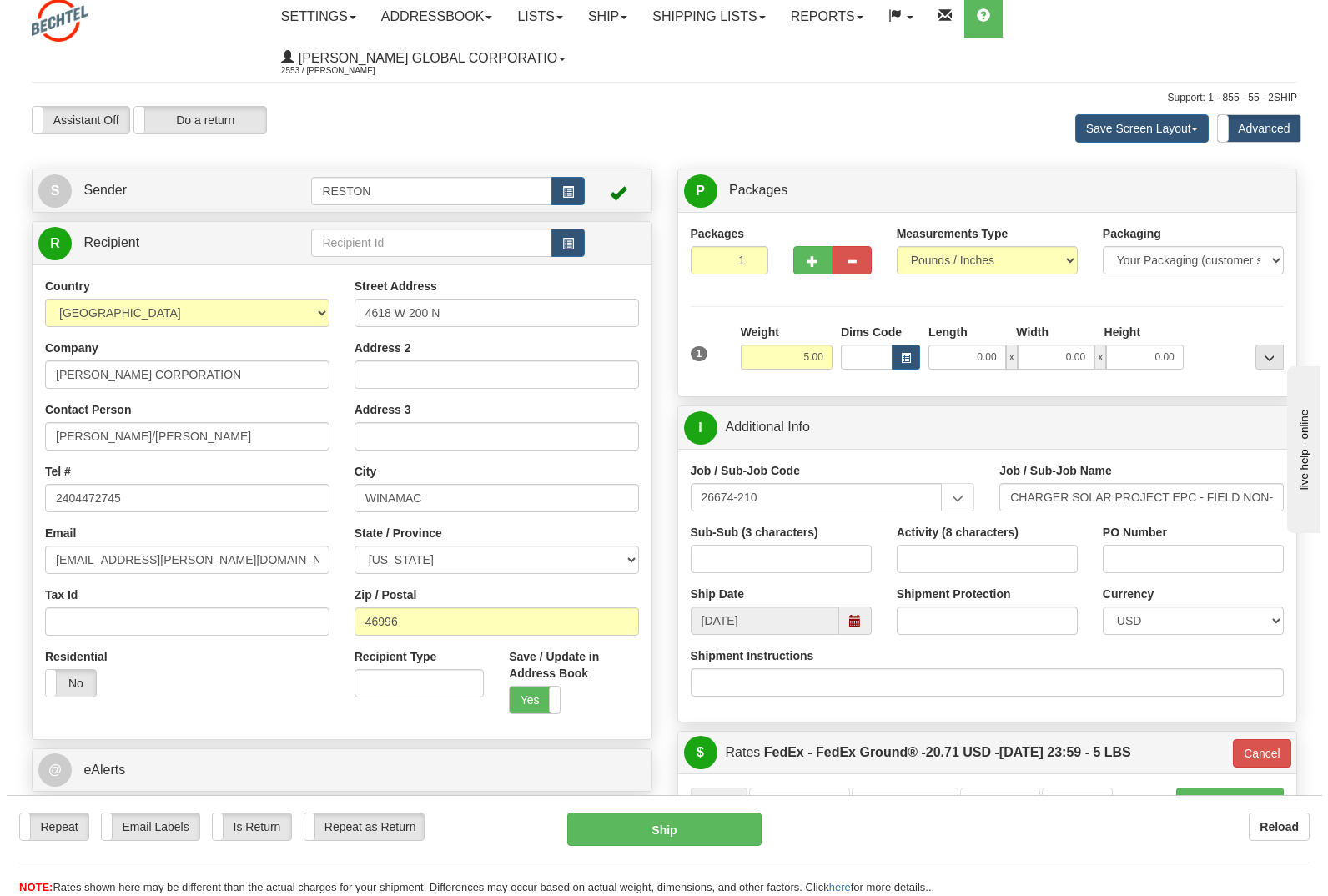
scroll to position [0, 0]
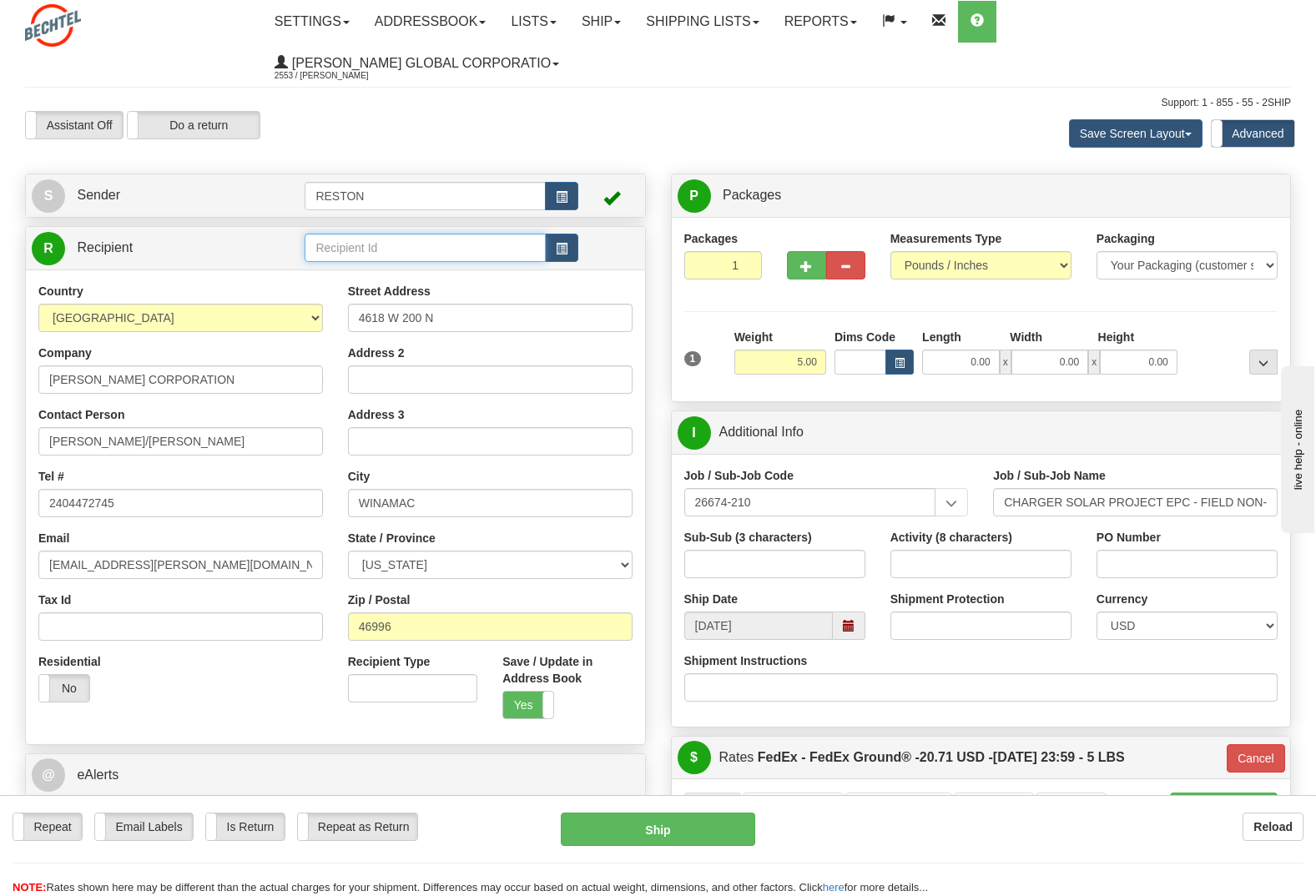
click at [452, 233] on input "text" at bounding box center [424, 247] width 240 height 29
type input "RESTON"
click at [663, 843] on button "Ship" at bounding box center [658, 829] width 194 height 34
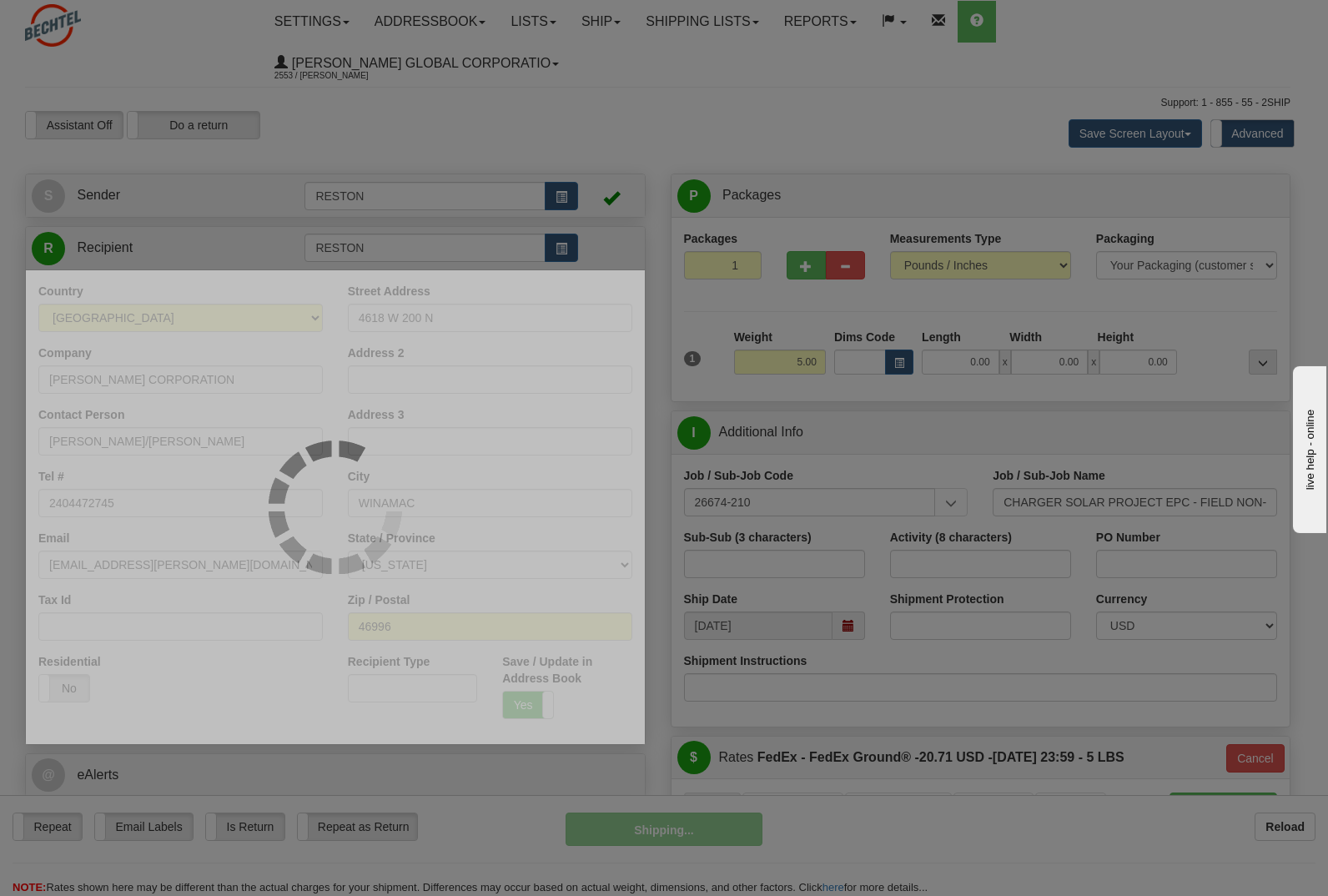
type input "92"
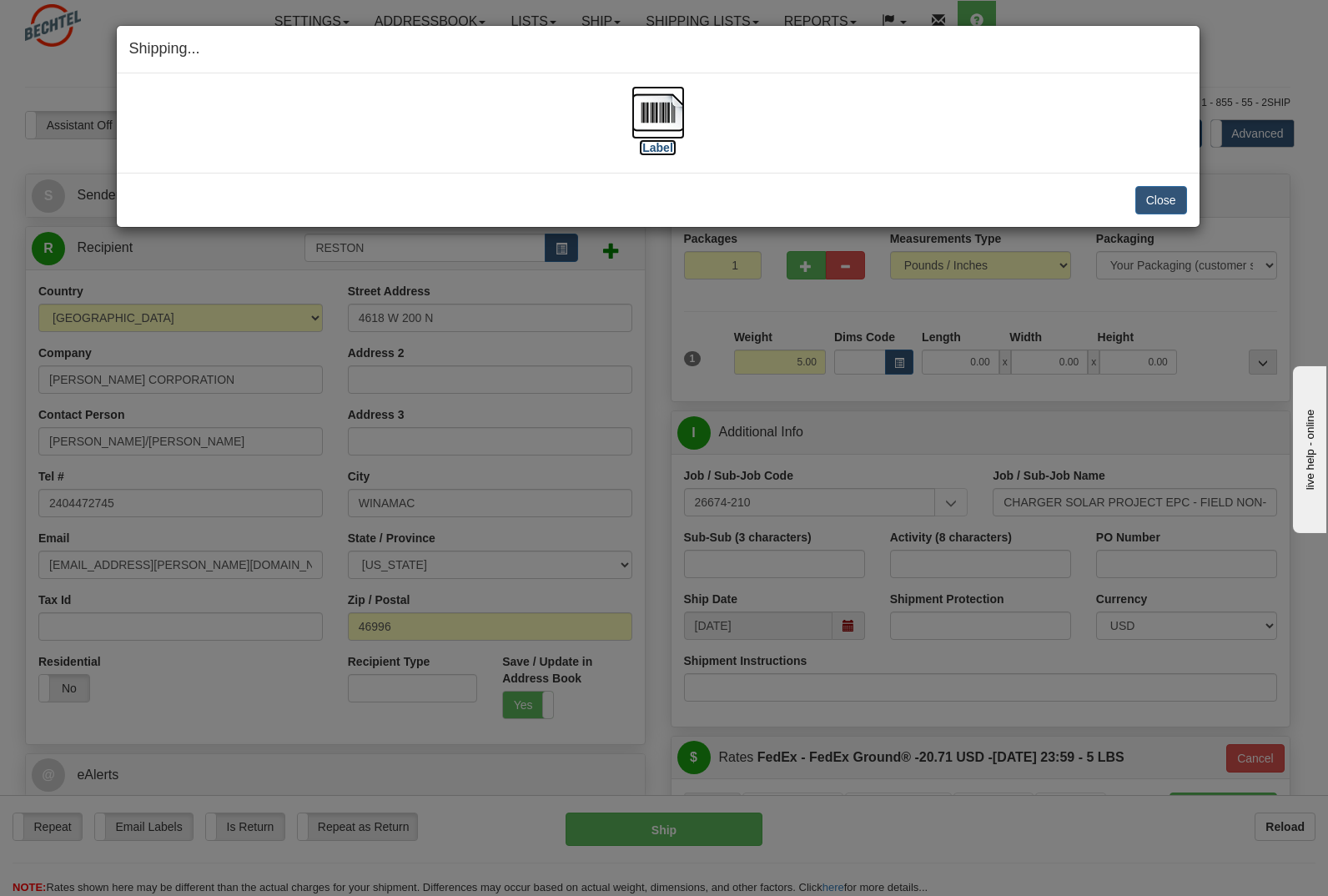
click at [657, 116] on img at bounding box center [658, 113] width 53 height 53
click at [1173, 202] on button "Close" at bounding box center [1161, 200] width 51 height 29
